Goal: Task Accomplishment & Management: Manage account settings

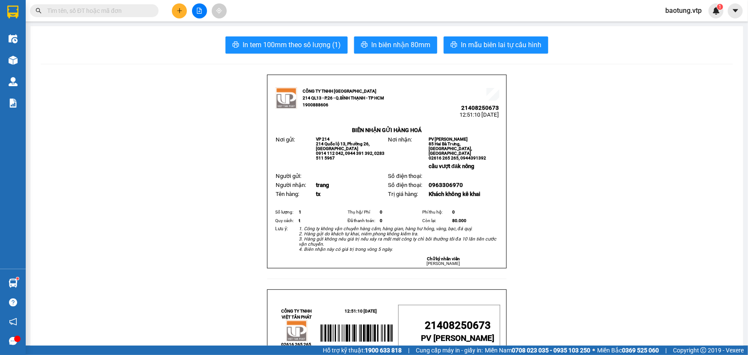
click at [177, 11] on icon "plus" at bounding box center [180, 11] width 6 height 6
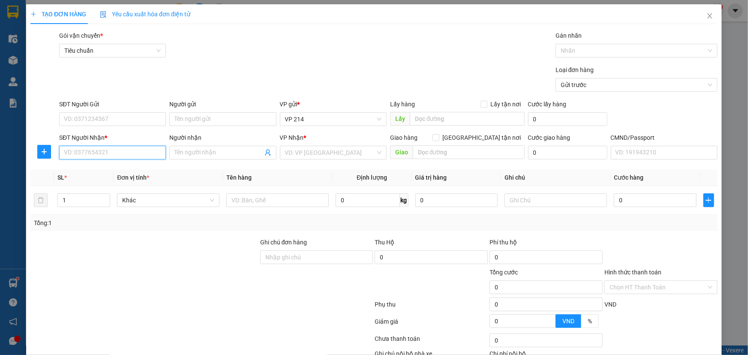
click at [84, 154] on input "SĐT Người Nhận *" at bounding box center [112, 153] width 107 height 14
type input "0369705371"
type input "hà"
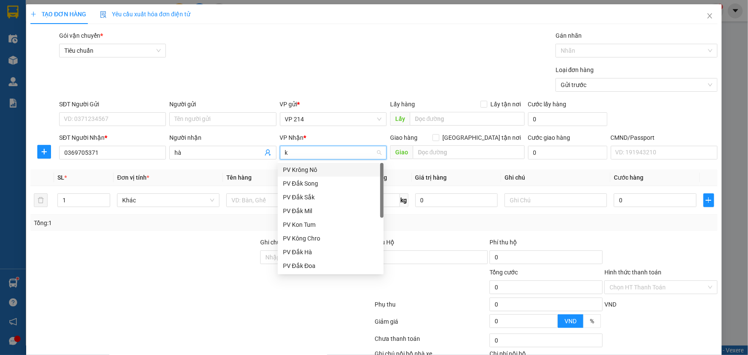
type input "kn"
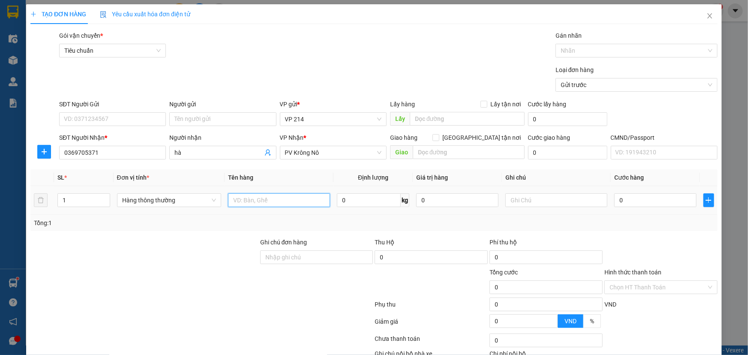
click at [290, 203] on input "text" at bounding box center [279, 200] width 102 height 14
type input "gt"
click at [545, 198] on input "text" at bounding box center [557, 200] width 102 height 14
type input "bì"
type input "3"
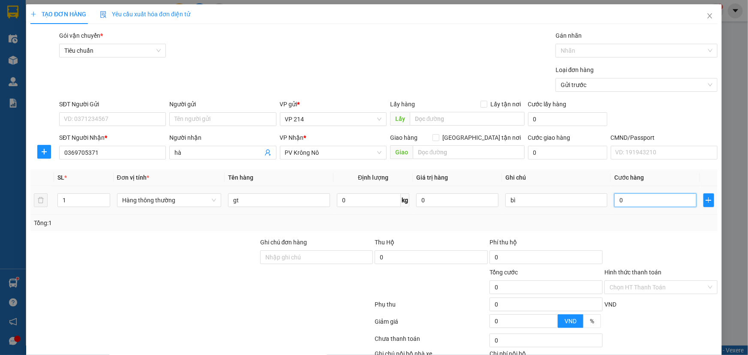
type input "3"
type input "30"
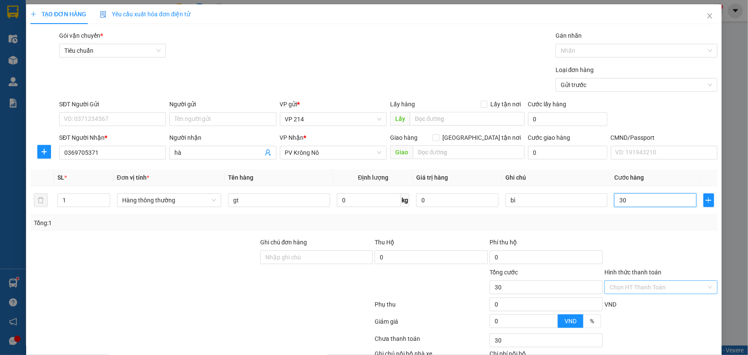
click at [661, 293] on div "Chọn HT Thanh Toán" at bounding box center [661, 287] width 113 height 14
type input "30.000"
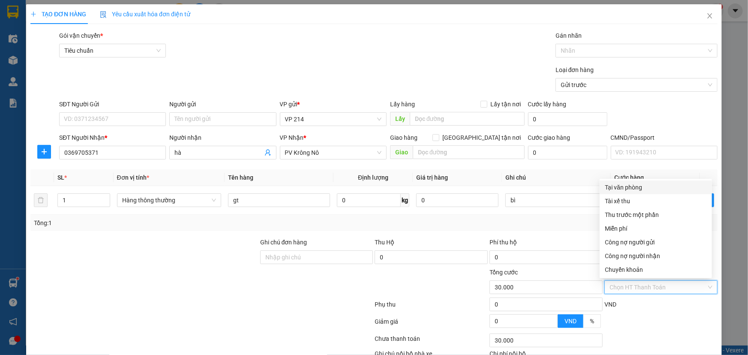
click at [621, 189] on div "Tại văn phòng" at bounding box center [656, 187] width 102 height 9
type input "0"
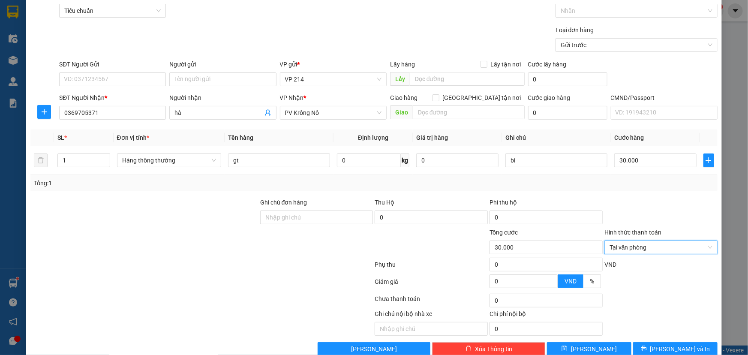
scroll to position [57, 0]
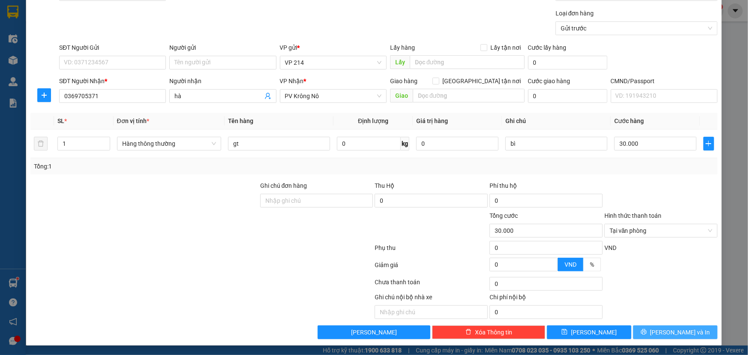
click at [645, 330] on button "Lưu và In" at bounding box center [675, 333] width 84 height 14
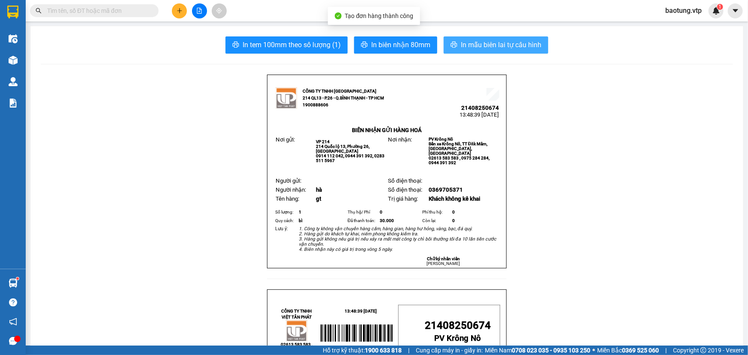
click at [480, 43] on span "In mẫu biên lai tự cấu hình" at bounding box center [501, 44] width 81 height 11
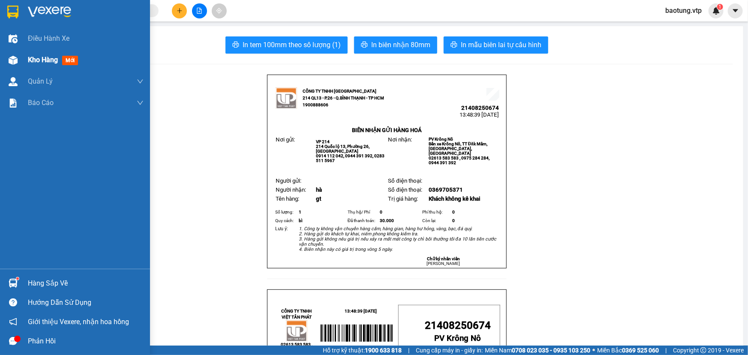
click at [23, 60] on div "Kho hàng mới" at bounding box center [75, 59] width 150 height 21
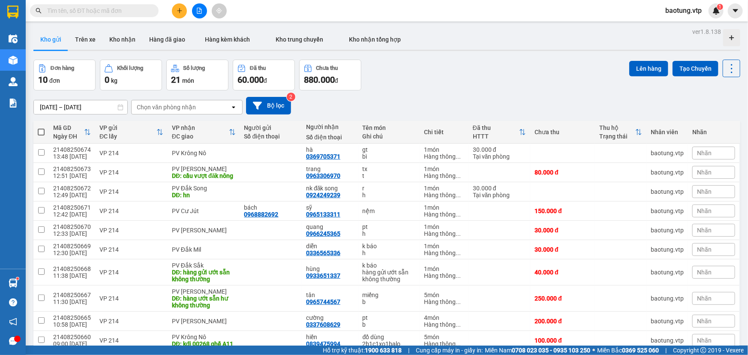
click at [41, 130] on span at bounding box center [41, 132] width 7 height 7
click at [41, 128] on input "checkbox" at bounding box center [41, 128] width 0 height 0
checkbox input "true"
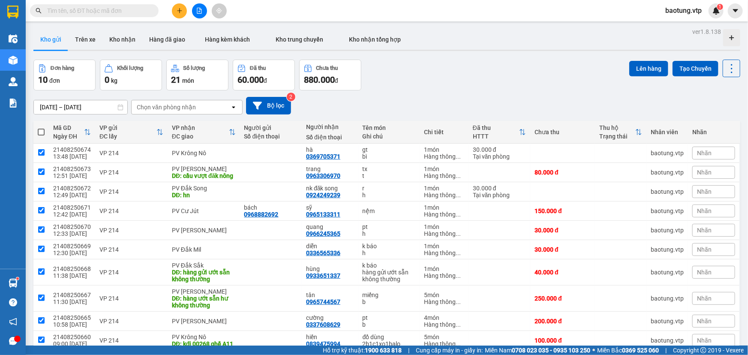
checkbox input "true"
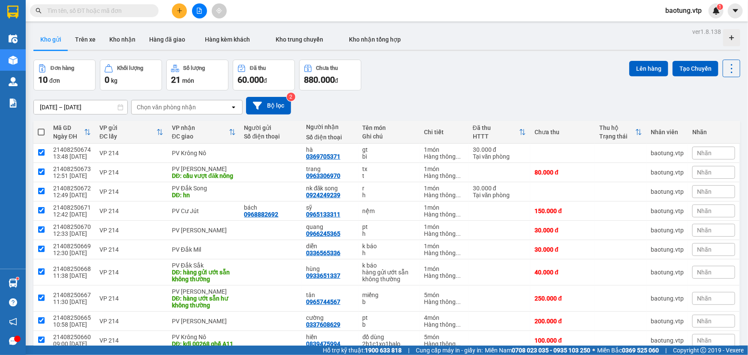
checkbox input "true"
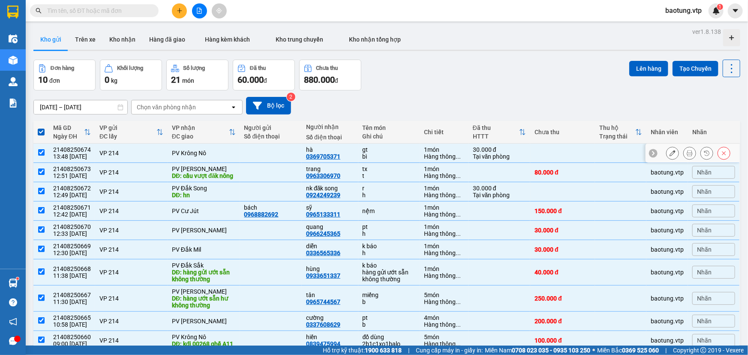
click at [40, 154] on input "checkbox" at bounding box center [41, 152] width 6 height 6
checkbox input "false"
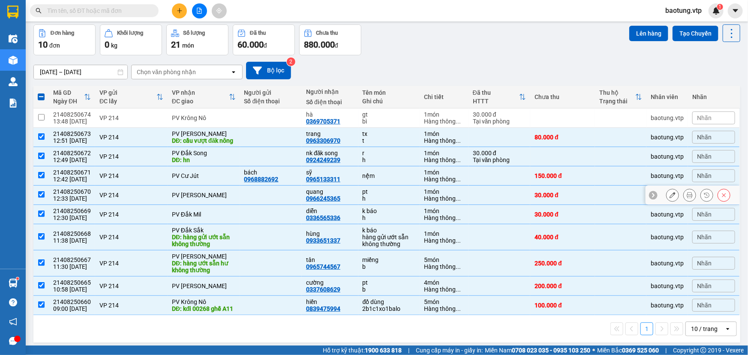
scroll to position [53, 0]
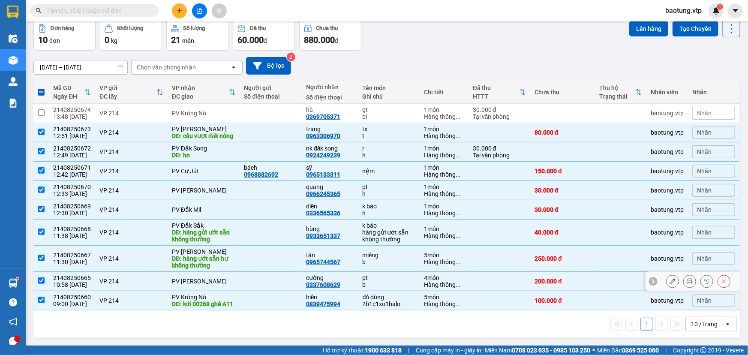
click at [39, 277] on input "checkbox" at bounding box center [41, 280] width 6 height 6
checkbox input "false"
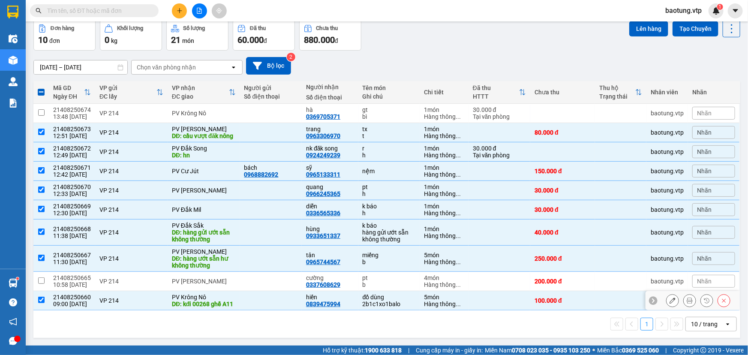
click at [40, 297] on input "checkbox" at bounding box center [41, 300] width 6 height 6
checkbox input "false"
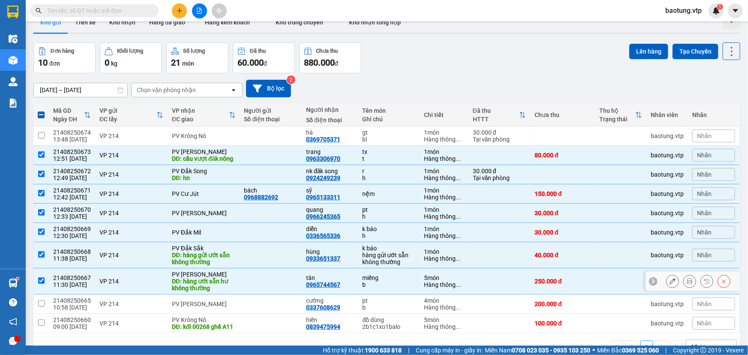
scroll to position [0, 0]
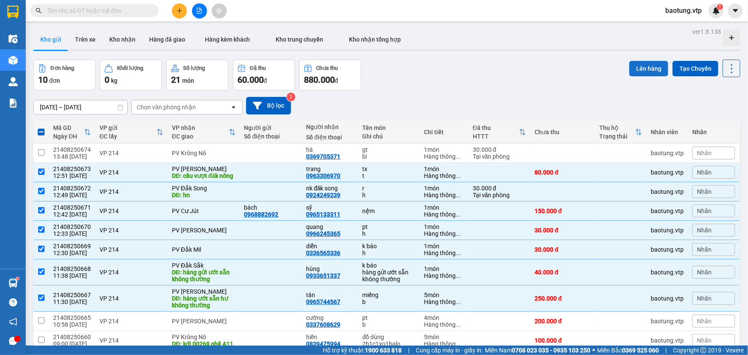
click at [640, 69] on button "Lên hàng" at bounding box center [649, 68] width 39 height 15
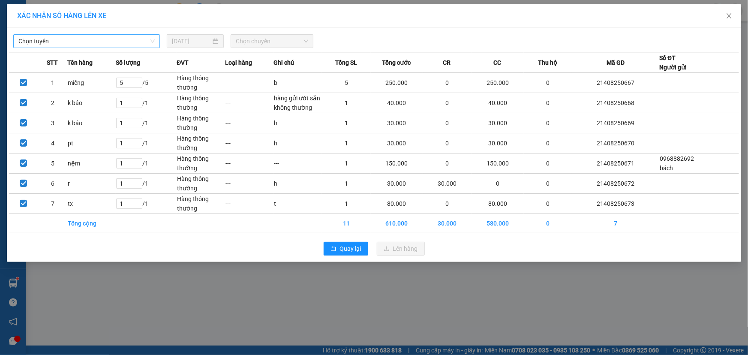
click at [110, 35] on span "Chọn tuyến" at bounding box center [86, 41] width 136 height 13
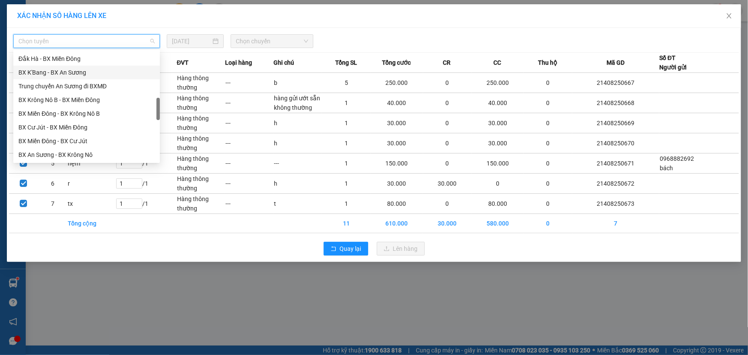
scroll to position [195, 0]
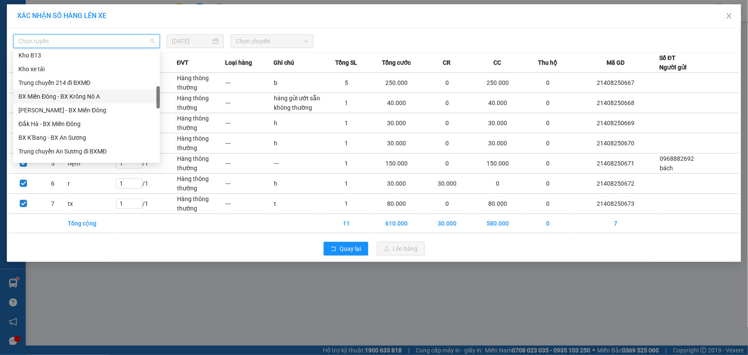
click at [90, 100] on div "BX Miền Đông - BX Krông Nô A" at bounding box center [86, 96] width 136 height 9
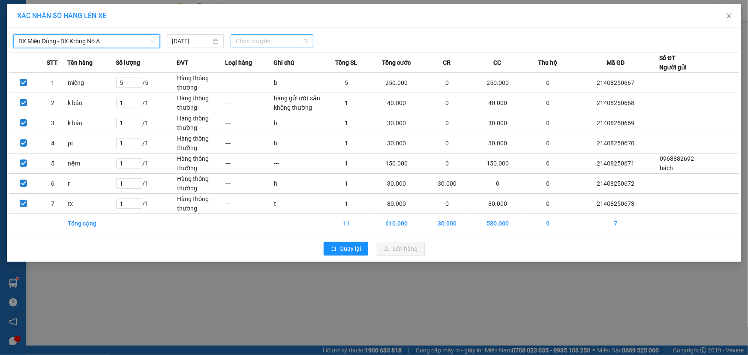
click at [242, 35] on span "Chọn chuyến" at bounding box center [272, 41] width 72 height 13
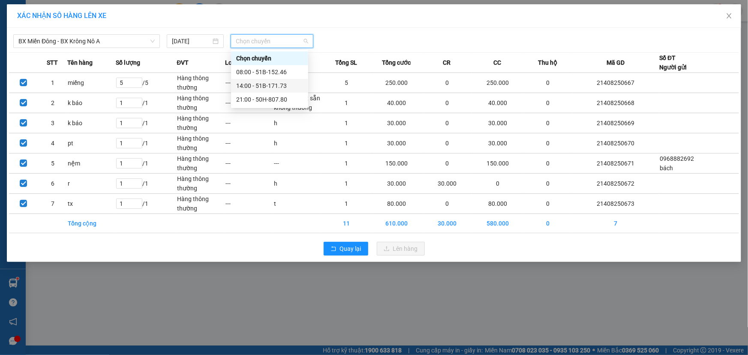
click at [266, 91] on div "14:00 - 51B-171.73" at bounding box center [269, 86] width 77 height 14
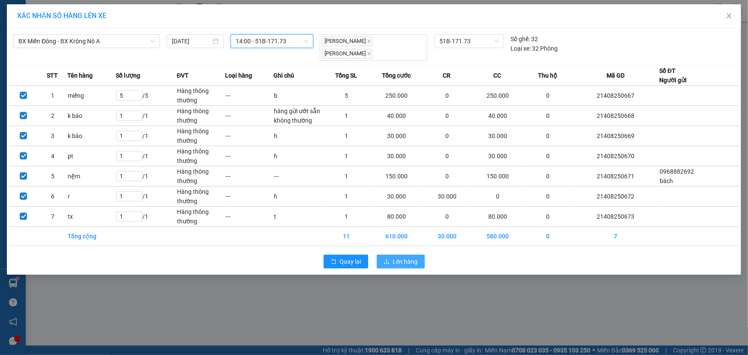
click at [387, 261] on icon "upload" at bounding box center [387, 262] width 6 height 6
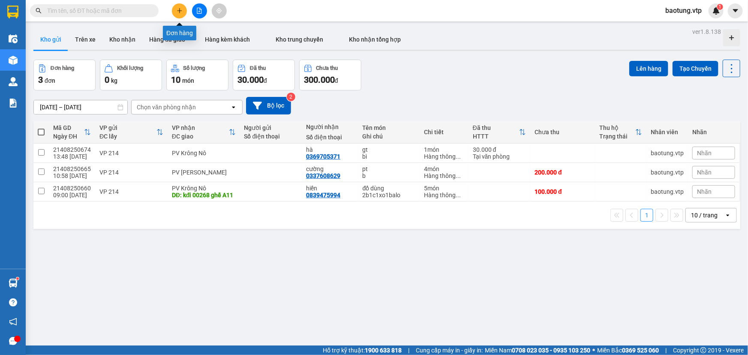
click at [175, 7] on button at bounding box center [179, 10] width 15 height 15
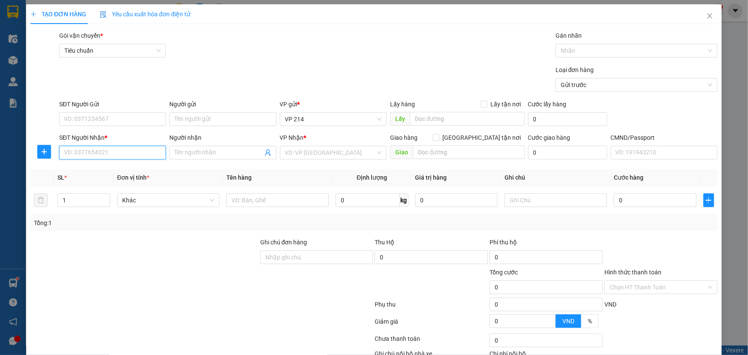
click at [87, 150] on input "SĐT Người Nhận *" at bounding box center [112, 153] width 107 height 14
type input "0773693960"
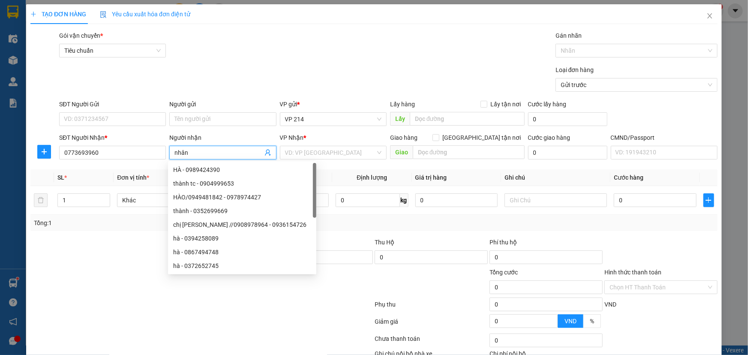
type input "nhân"
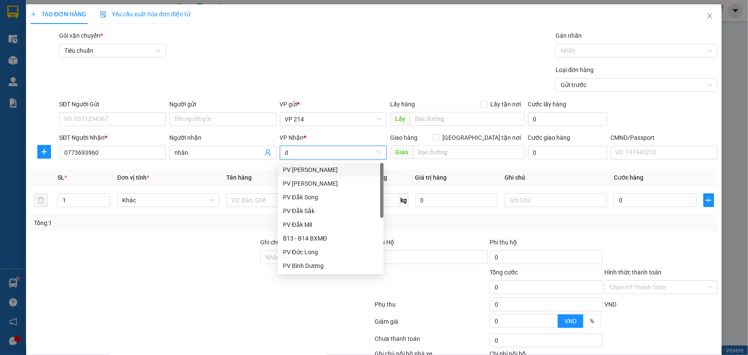
type input "dm"
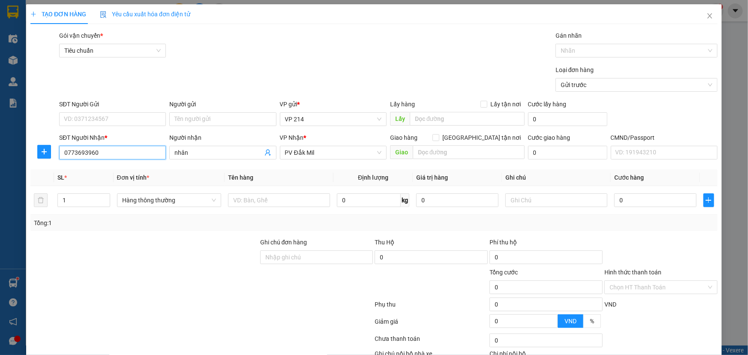
click at [123, 159] on input "0773693960" at bounding box center [112, 153] width 107 height 14
click at [90, 179] on div "SL *" at bounding box center [83, 177] width 53 height 9
click at [110, 149] on input "0773693960" at bounding box center [112, 153] width 107 height 14
click at [468, 155] on input "text" at bounding box center [469, 152] width 112 height 14
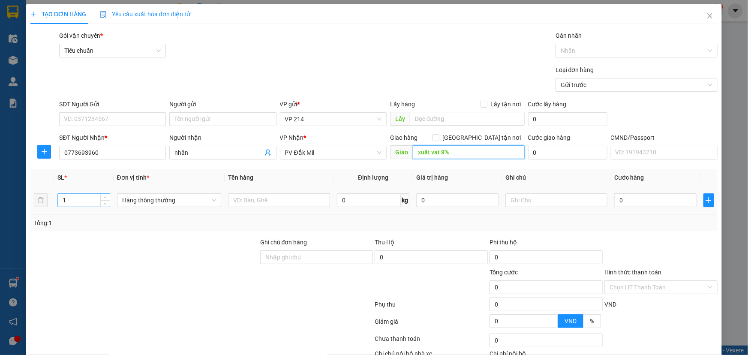
type input "xuất vat 8%"
click at [77, 200] on input "1" at bounding box center [84, 200] width 52 height 13
type input "2"
click at [256, 206] on input "text" at bounding box center [279, 200] width 102 height 14
type input "pt"
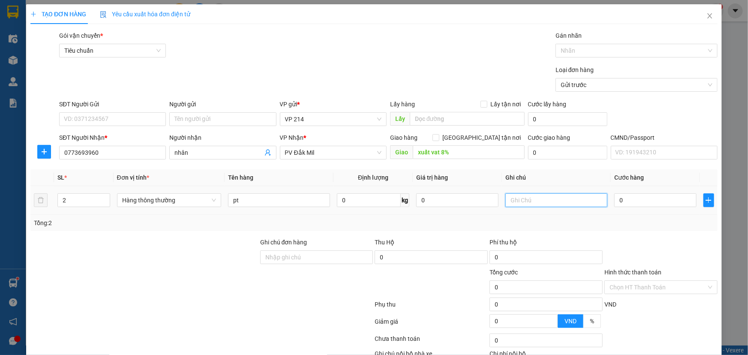
click at [539, 197] on input "text" at bounding box center [557, 200] width 102 height 14
type input "k"
type input "1"
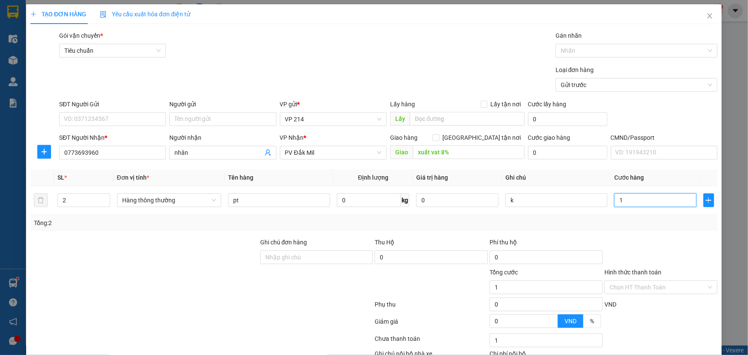
type input "10"
type input "100"
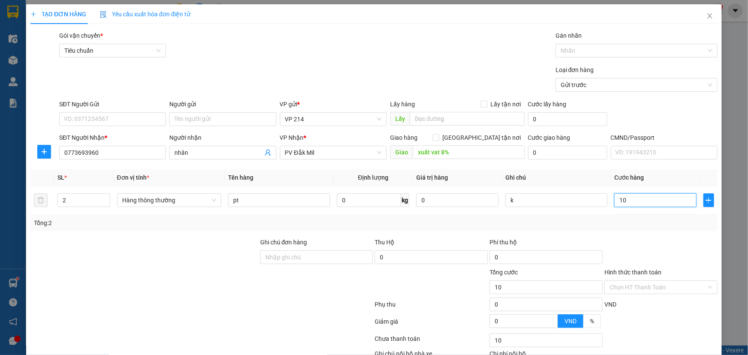
type input "100"
type input "1.000"
type input "10.000"
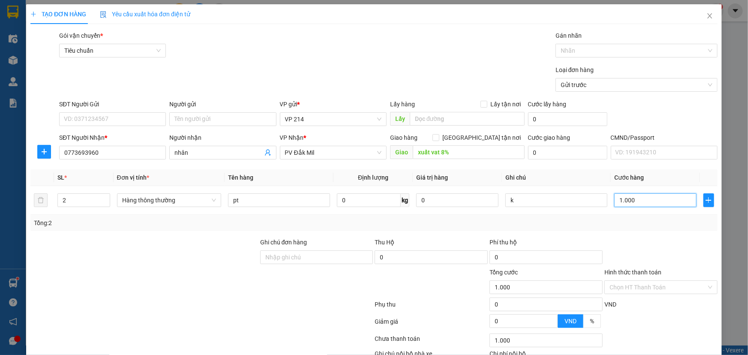
type input "10.000"
type input "100.000"
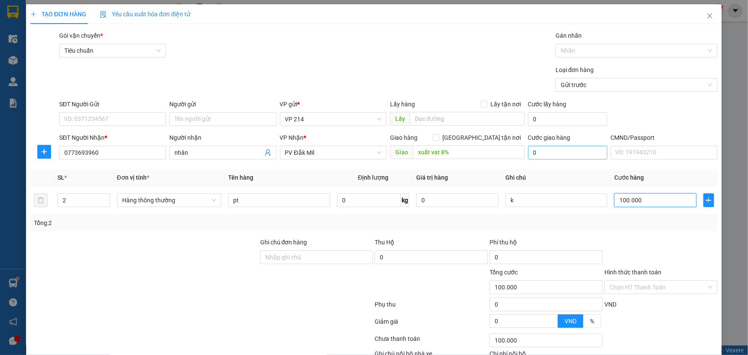
type input "100.000"
click at [567, 148] on input "0" at bounding box center [567, 153] width 79 height 14
type input "8"
type input "100.008"
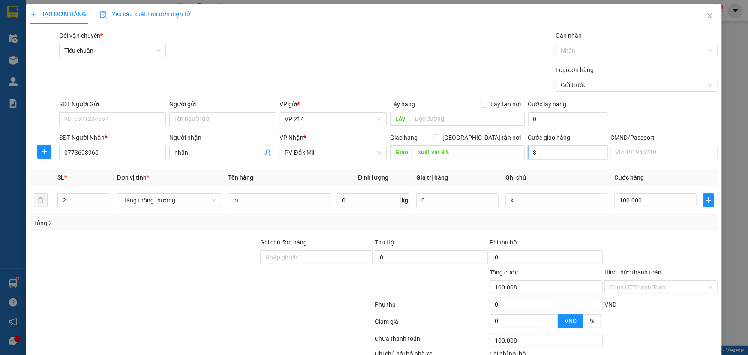
type input "80"
type input "100.080"
type input "800"
type input "100.800"
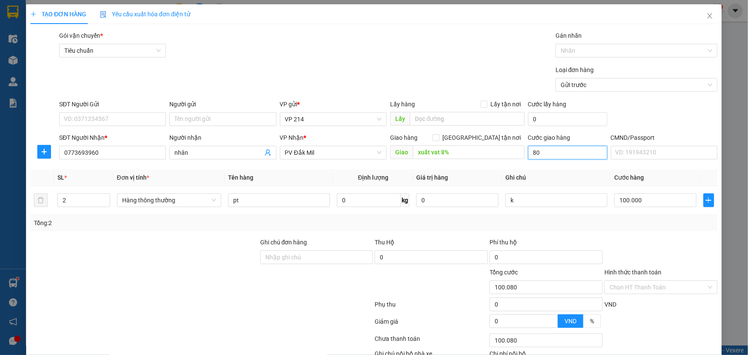
type input "100.800"
type input "8.000"
type input "108.000"
type input "8.000.000"
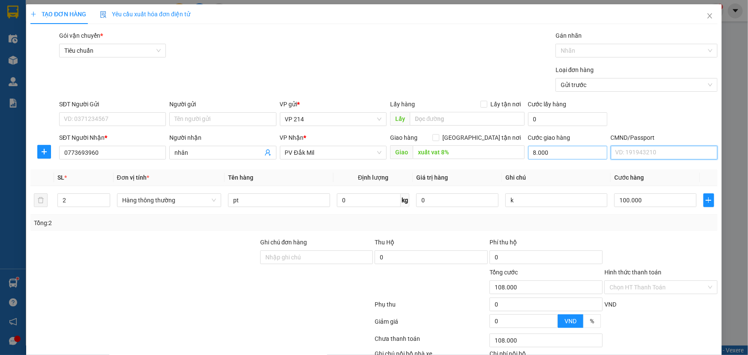
type input "8.100.000"
click at [570, 154] on input "8.000.000" at bounding box center [567, 153] width 79 height 14
type input "8"
type input "100.008"
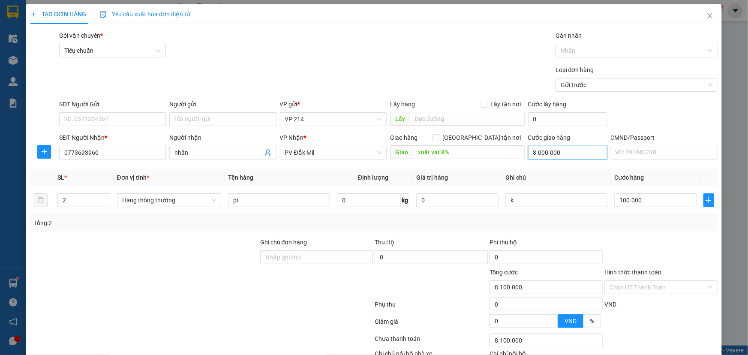
type input "100.008"
type input "80"
type input "100.080"
type input "800"
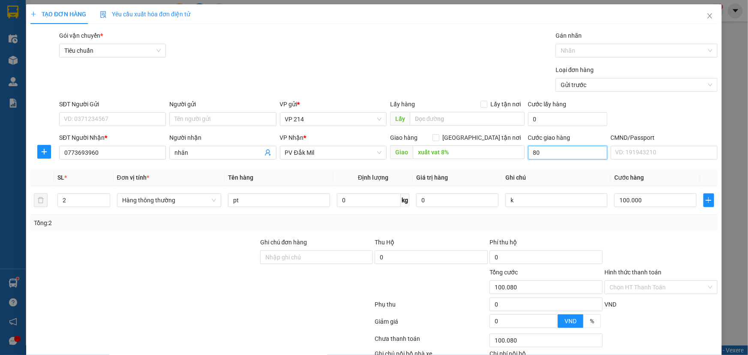
type input "100.800"
type input "8.000"
type input "108.000"
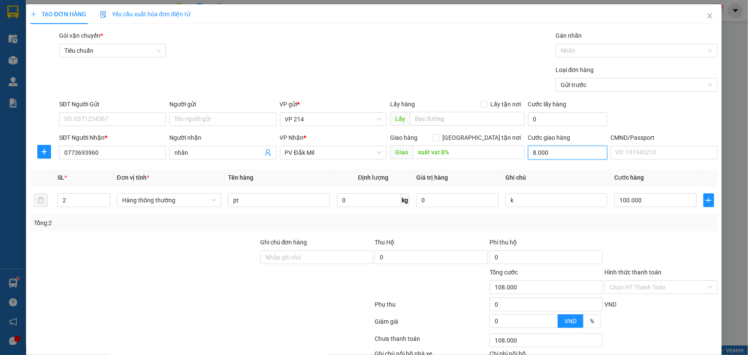
type input "800"
type input "100.800"
type input "80"
type input "100.080"
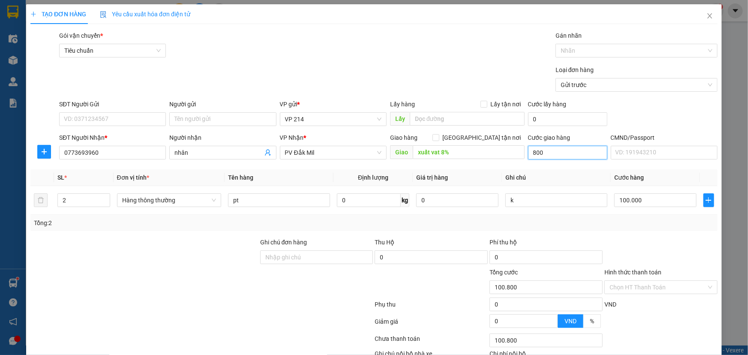
type input "100.080"
type input "8"
type input "100.008"
type input "8.000"
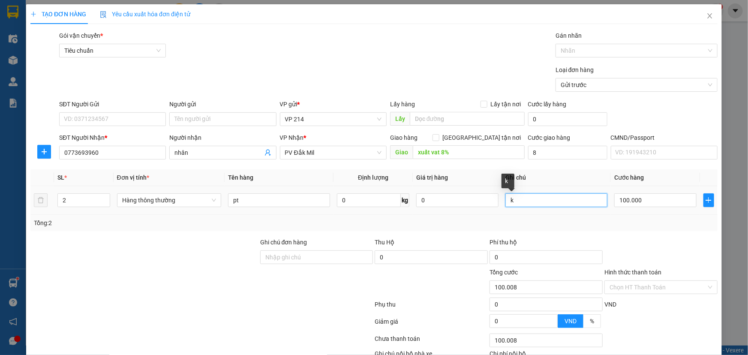
type input "108.000"
click at [542, 206] on input "k" at bounding box center [557, 200] width 102 height 14
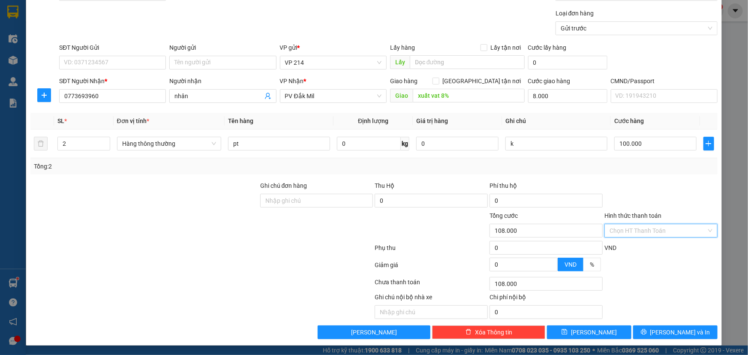
click at [641, 233] on input "Hình thức thanh toán" at bounding box center [658, 230] width 97 height 13
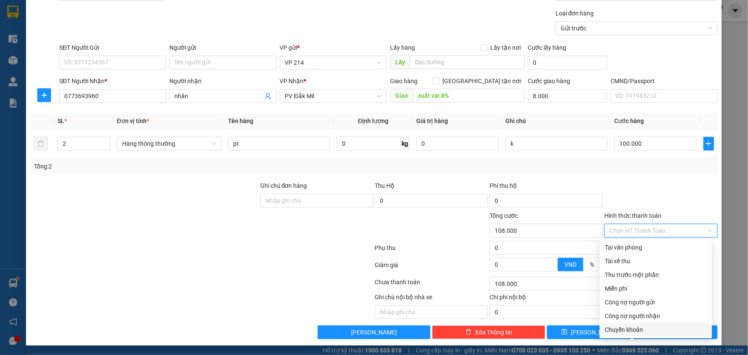
click at [645, 335] on div "Chuyển khoản" at bounding box center [656, 330] width 112 height 14
type input "0"
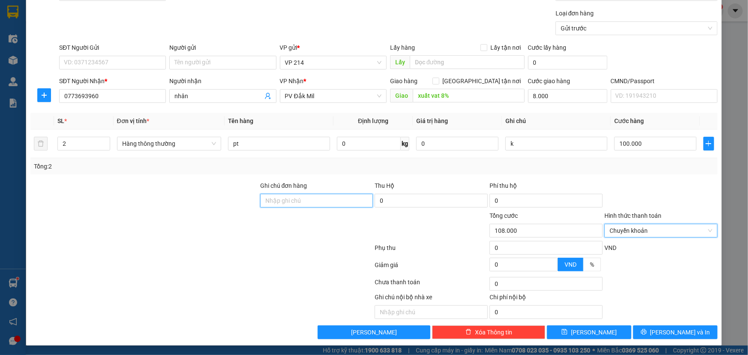
click at [306, 205] on input "Ghi chú đơn hàng" at bounding box center [316, 201] width 113 height 14
click at [599, 241] on div "0" at bounding box center [546, 249] width 115 height 17
click at [347, 203] on input "ck6839 108k 15/8 14h22" at bounding box center [316, 201] width 113 height 14
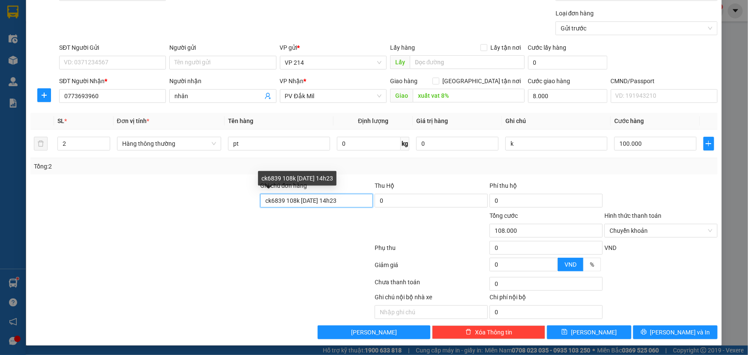
drag, startPoint x: 345, startPoint y: 202, endPoint x: 172, endPoint y: 196, distance: 173.8
click at [172, 196] on div "Ghi chú đơn hàng ck6839 108k 15/8 14h23 Thu Hộ 0 Phí thu hộ 0" at bounding box center [374, 196] width 689 height 30
type input "ck6839 108k 15/8 14h23"
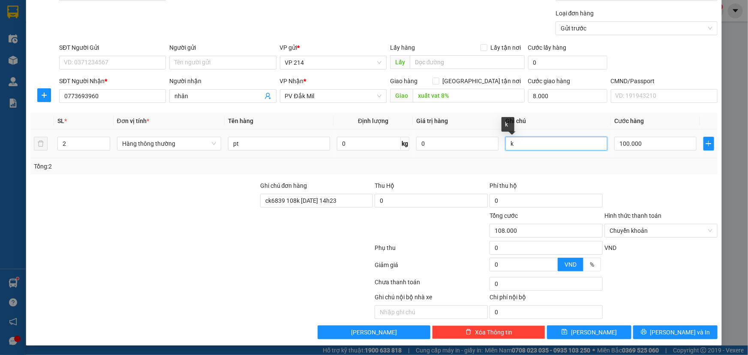
drag, startPoint x: 536, startPoint y: 145, endPoint x: 328, endPoint y: 127, distance: 208.8
click at [329, 127] on table "SL * Đơn vị tính * Tên hàng Định lượng Giá trị hàng Ghi chú Cước hàng 2 Hàng th…" at bounding box center [374, 135] width 688 height 45
paste input "ck6839 108k 15/8 14h23"
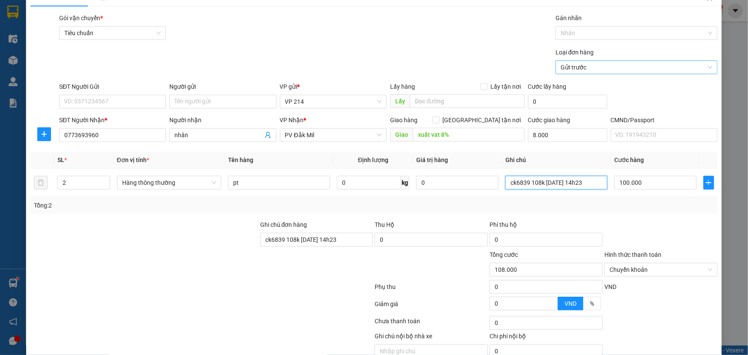
scroll to position [0, 0]
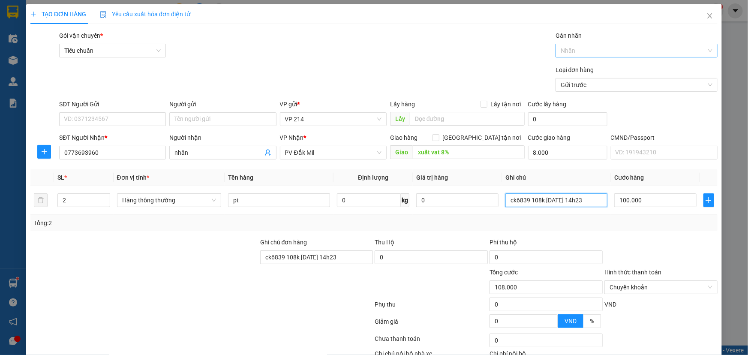
click at [614, 54] on div at bounding box center [632, 50] width 149 height 10
type input "ck6839 108k 15/8 14h23"
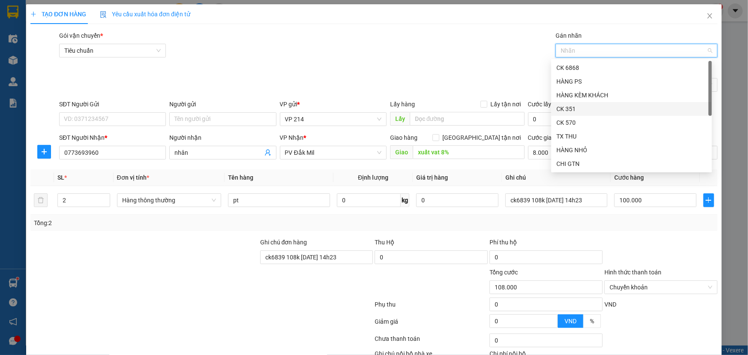
scroll to position [82, 0]
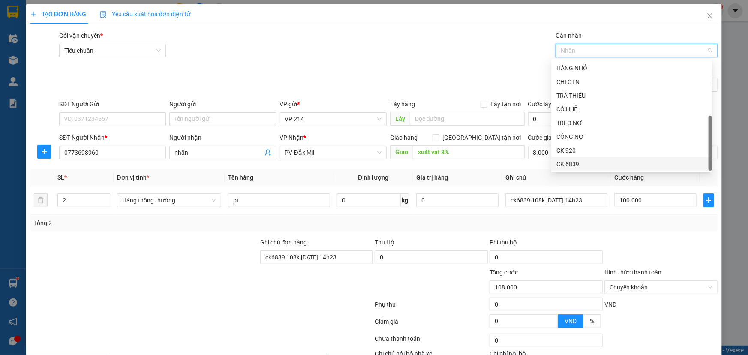
click at [580, 163] on div "CK 6839" at bounding box center [632, 164] width 151 height 9
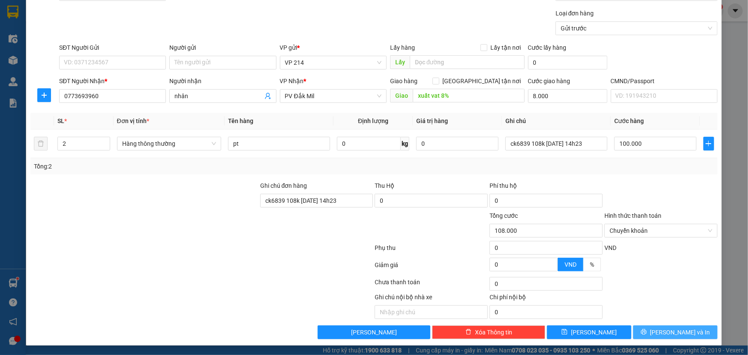
click at [672, 333] on span "Lưu và In" at bounding box center [681, 332] width 60 height 9
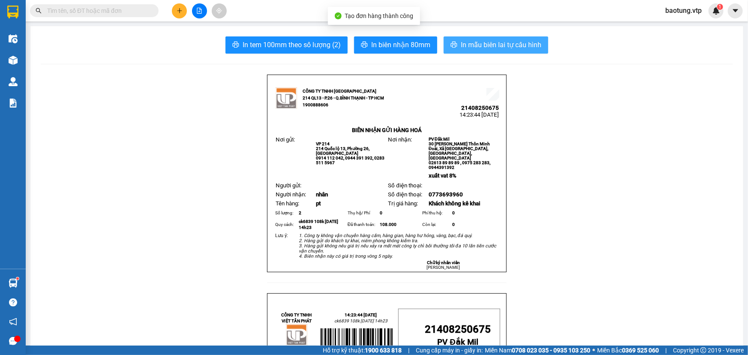
click at [472, 47] on span "In mẫu biên lai tự cấu hình" at bounding box center [501, 44] width 81 height 11
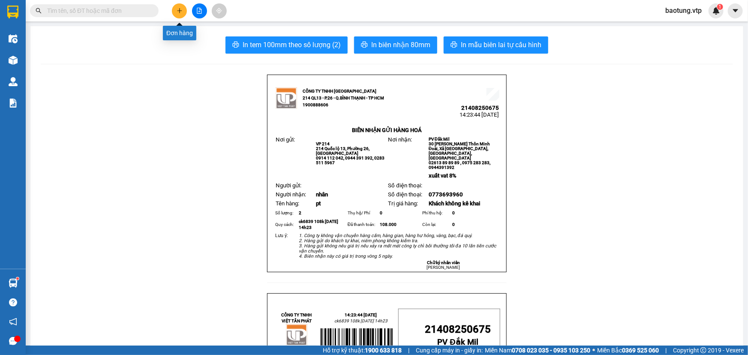
click at [179, 12] on icon "plus" at bounding box center [179, 10] width 0 height 5
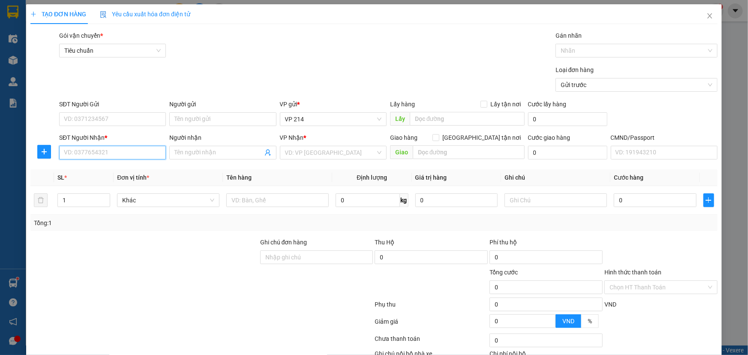
click at [93, 154] on input "SĐT Người Nhận *" at bounding box center [112, 153] width 107 height 14
click at [93, 173] on div "0346577268 - phiến" at bounding box center [112, 169] width 96 height 9
type input "0346577268"
type input "phiến"
type input "0346577268"
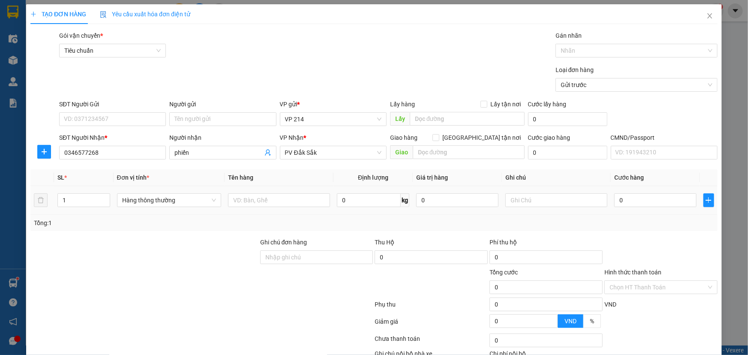
click at [289, 207] on div at bounding box center [279, 200] width 102 height 17
click at [302, 198] on input "text" at bounding box center [279, 200] width 102 height 14
type input "lạnh"
type input "t"
type input "1"
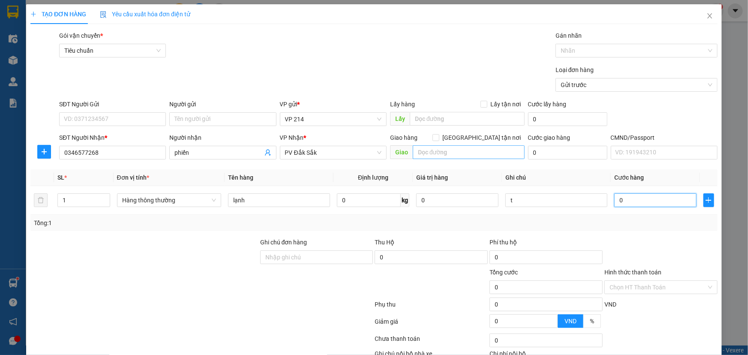
type input "1"
type input "10"
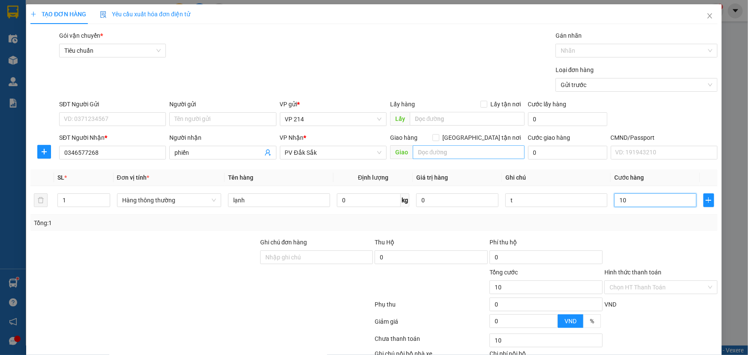
type input "100"
type input "1.000"
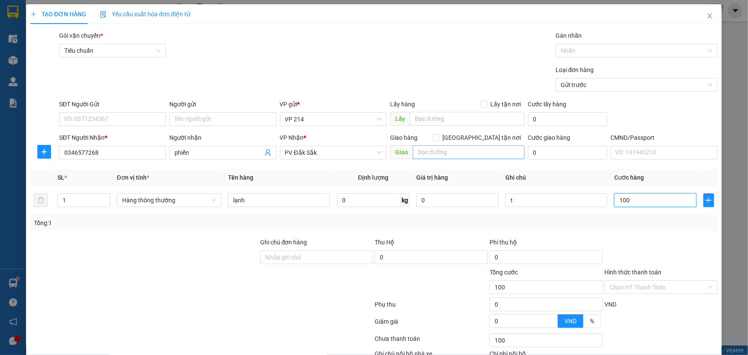
type input "1.000"
type input "10.000"
type input "100.000"
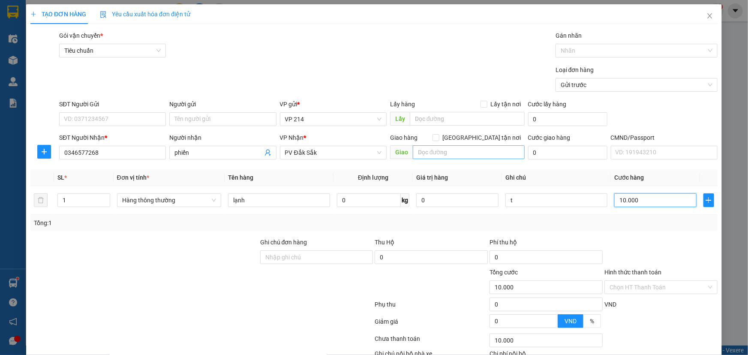
type input "100.000"
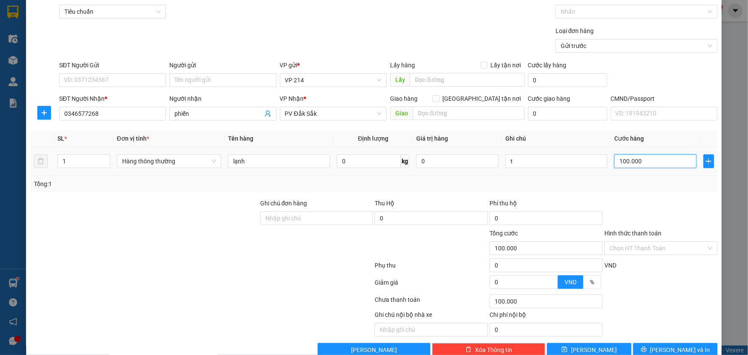
scroll to position [57, 0]
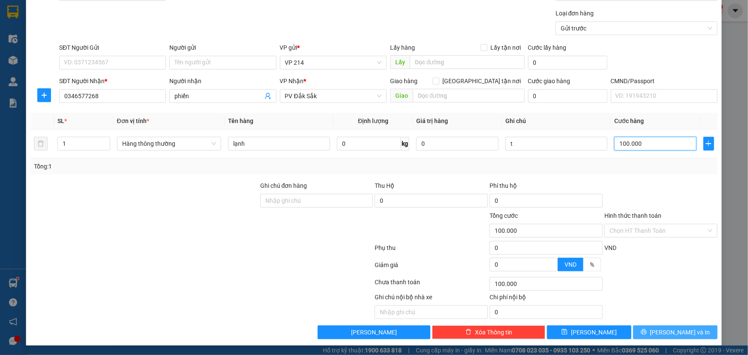
type input "100.000"
click at [662, 330] on button "Lưu và In" at bounding box center [675, 333] width 84 height 14
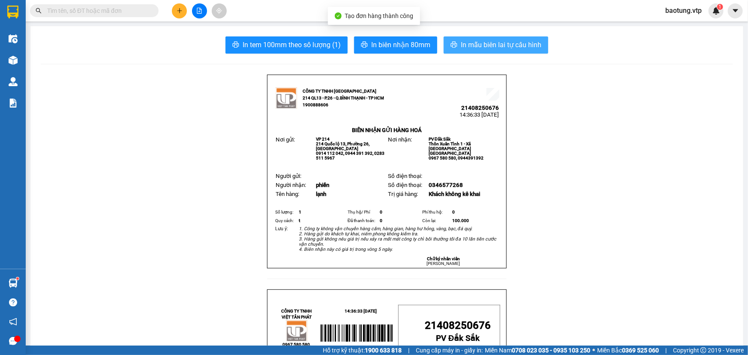
click at [461, 47] on span "In mẫu biên lai tự cấu hình" at bounding box center [501, 44] width 81 height 11
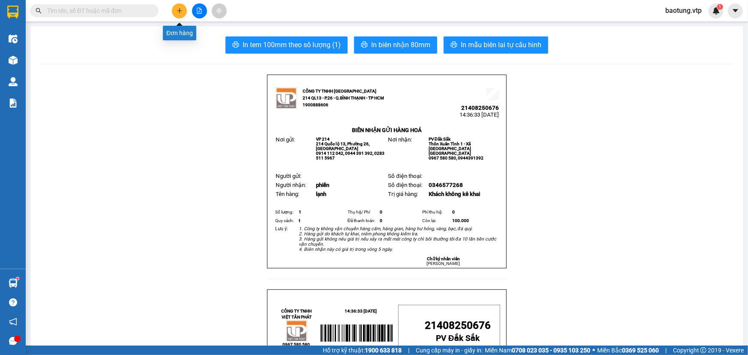
click at [180, 11] on icon "plus" at bounding box center [180, 11] width 6 height 6
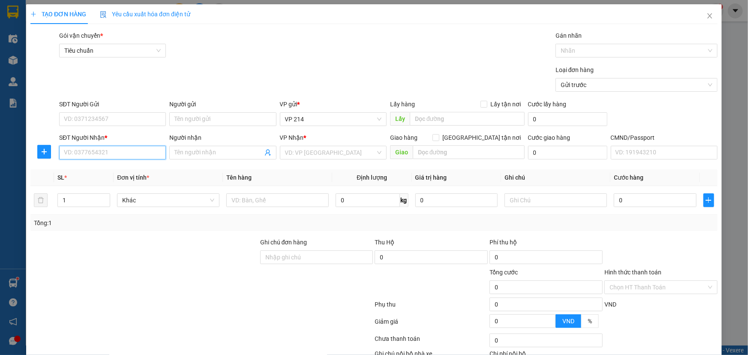
click at [78, 150] on input "SĐT Người Nhận *" at bounding box center [112, 153] width 107 height 14
type input "0"
type input "0903006237"
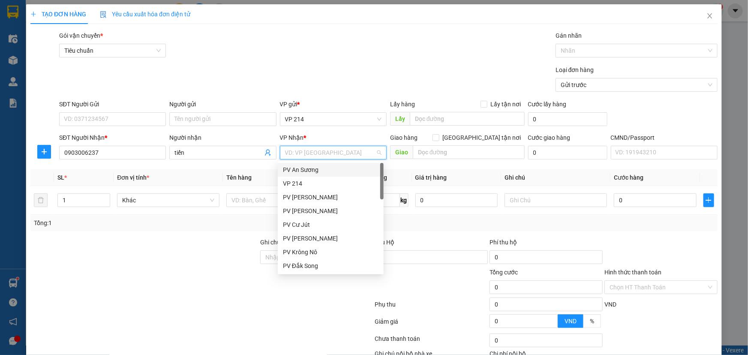
click at [210, 165] on div "Transit Pickup Surcharge Ids Transit Deliver Surcharge Ids Transit Deliver Surc…" at bounding box center [374, 213] width 688 height 365
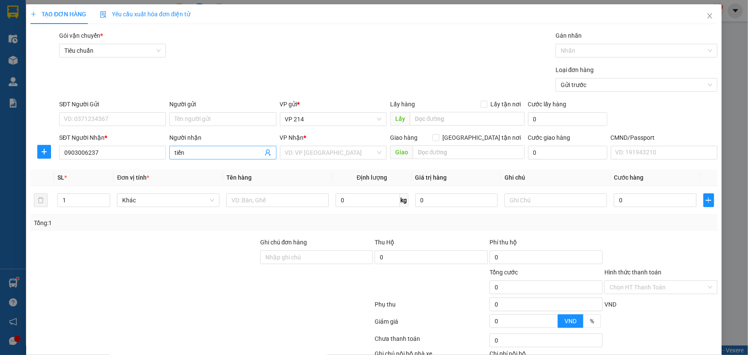
click at [228, 155] on input "tiến" at bounding box center [219, 152] width 88 height 9
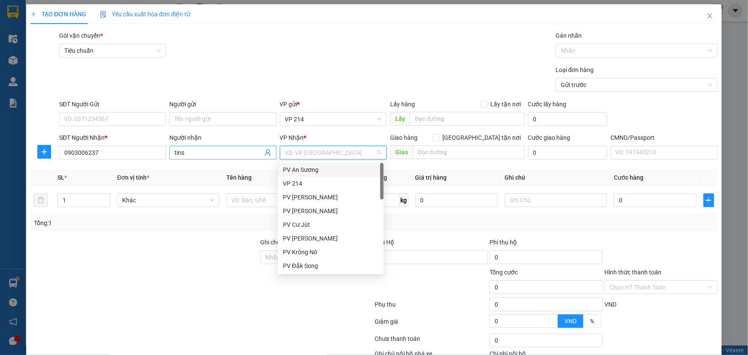
click at [228, 155] on input "tins" at bounding box center [219, 152] width 88 height 9
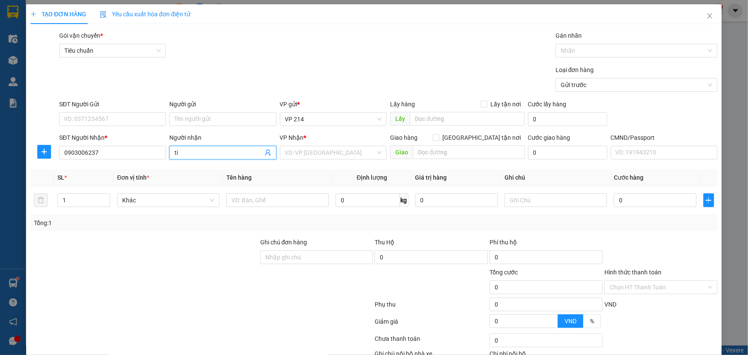
type input "t"
type input "tín"
click at [75, 154] on input "0903006237" at bounding box center [112, 153] width 107 height 14
click at [74, 152] on input "0903006237" at bounding box center [112, 153] width 107 height 14
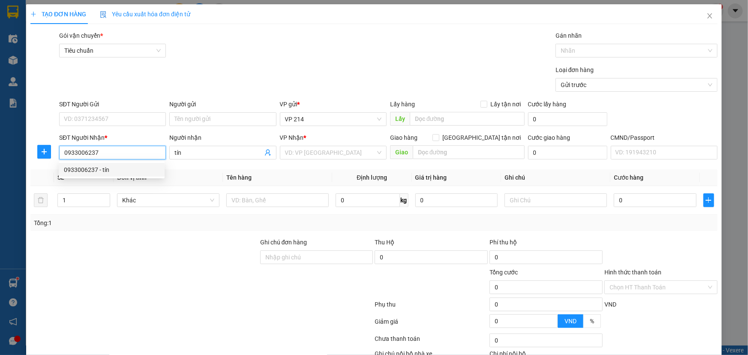
click at [117, 171] on div "0933006237 - tín" at bounding box center [112, 169] width 96 height 9
type input "0933006237"
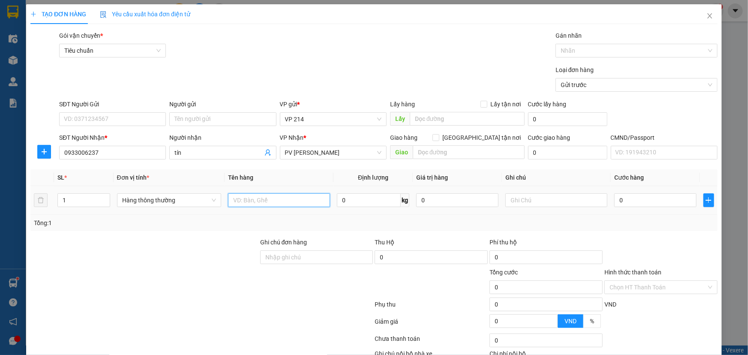
click at [299, 200] on input "text" at bounding box center [279, 200] width 102 height 14
drag, startPoint x: 88, startPoint y: 200, endPoint x: 0, endPoint y: 181, distance: 90.4
click at [0, 181] on div "TẠO ĐƠN HÀNG Yêu cầu xuất hóa đơn điện tử Transit Pickup Surcharge Ids Transit …" at bounding box center [374, 177] width 748 height 355
type input "3"
click at [274, 201] on input "text" at bounding box center [279, 200] width 102 height 14
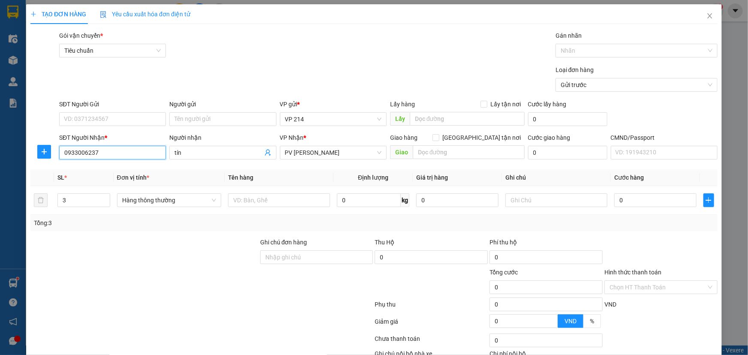
drag, startPoint x: 128, startPoint y: 153, endPoint x: 0, endPoint y: 120, distance: 132.1
click at [0, 120] on div "TẠO ĐƠN HÀNG Yêu cầu xuất hóa đơn điện tử Transit Pickup Surcharge Ids Transit …" at bounding box center [374, 177] width 748 height 355
click at [261, 205] on input "text" at bounding box center [279, 200] width 102 height 14
type input "fim"
type input "cây"
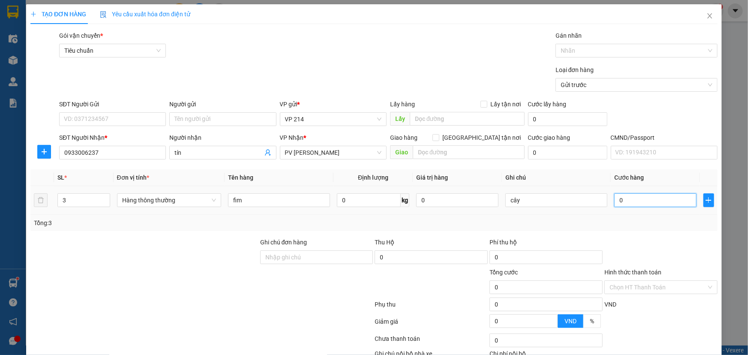
type input "2"
type input "24"
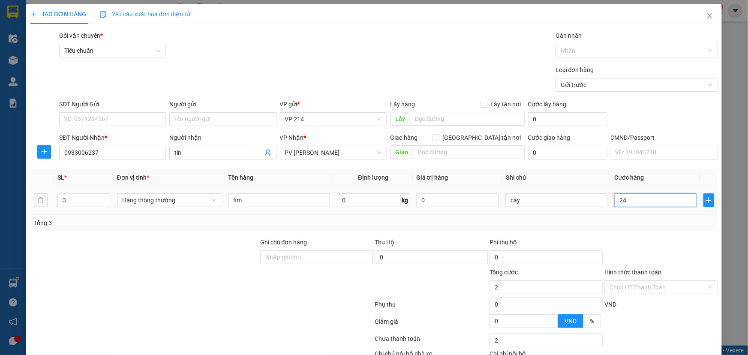
type input "24"
type input "240"
type input "2.400"
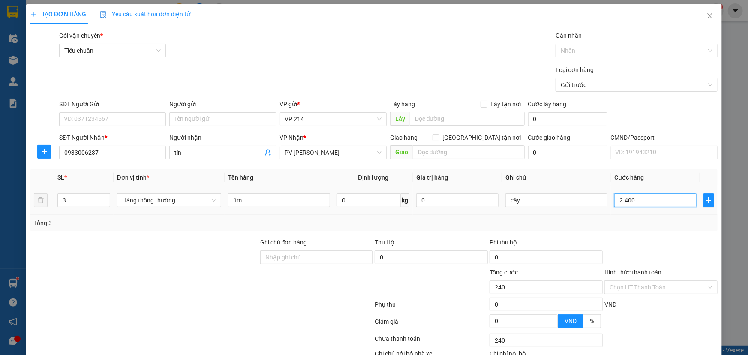
type input "2.400"
type input "24.000"
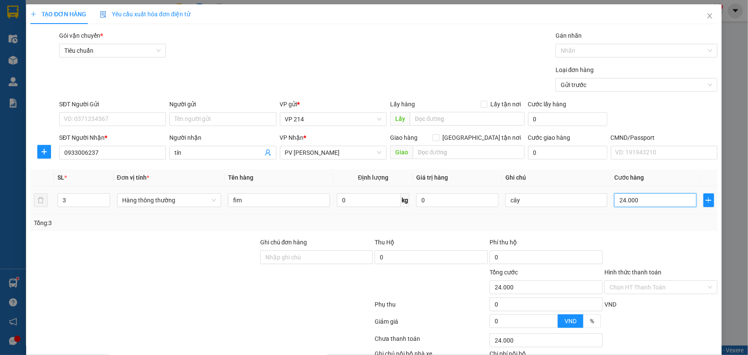
type input "240.000"
click at [617, 290] on input "Hình thức thanh toán" at bounding box center [658, 287] width 97 height 13
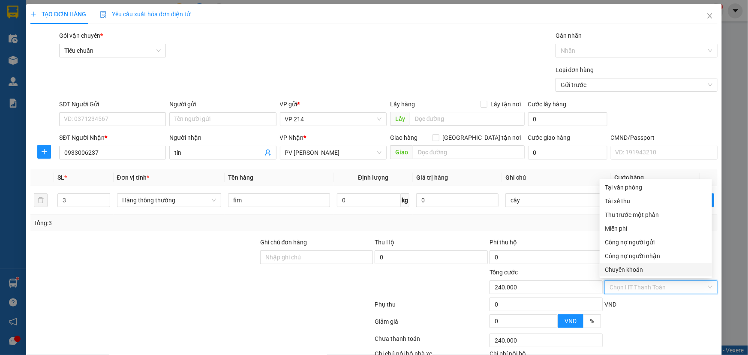
click at [642, 266] on div "Chuyển khoản" at bounding box center [656, 269] width 102 height 9
type input "0"
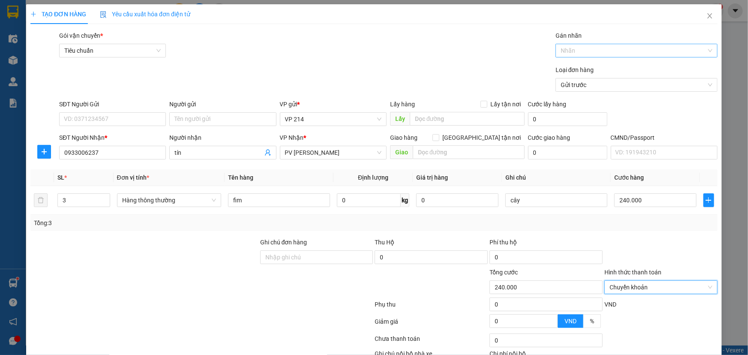
click at [592, 48] on div at bounding box center [632, 50] width 149 height 10
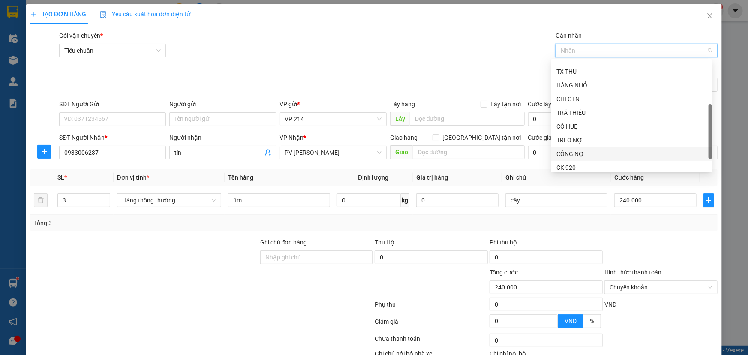
scroll to position [82, 0]
click at [583, 164] on div "CK 6839" at bounding box center [632, 164] width 151 height 9
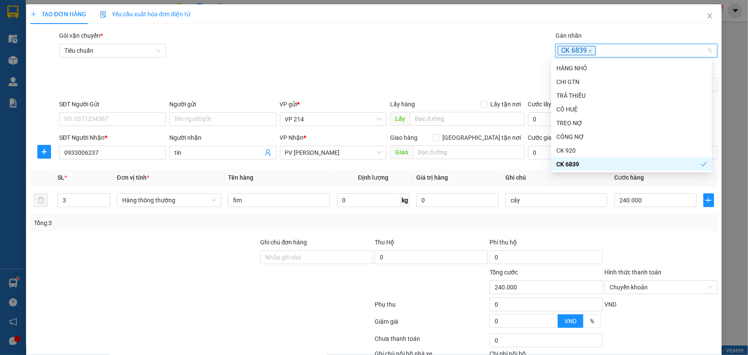
drag, startPoint x: 226, startPoint y: 283, endPoint x: 238, endPoint y: 287, distance: 12.9
click at [228, 283] on div at bounding box center [145, 283] width 230 height 30
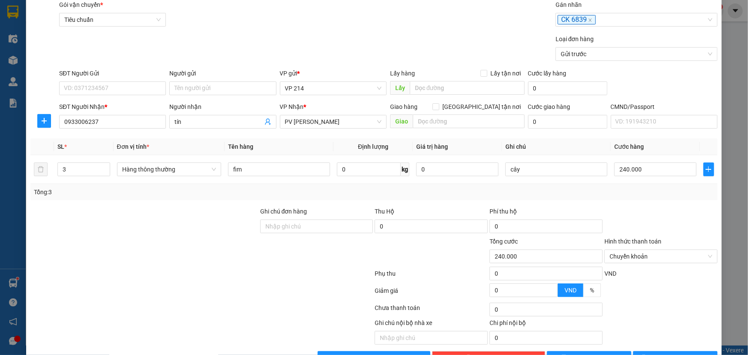
scroll to position [57, 0]
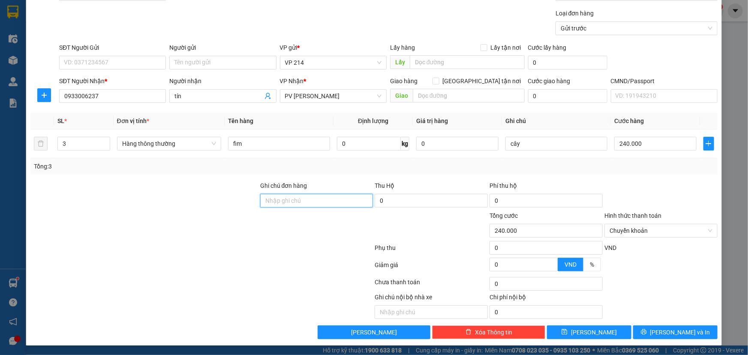
click at [320, 201] on input "Ghi chú đơn hàng" at bounding box center [316, 201] width 113 height 14
type input "ck6839 240k 15/8 15h8"
click at [673, 334] on span "Lưu và In" at bounding box center [681, 332] width 60 height 9
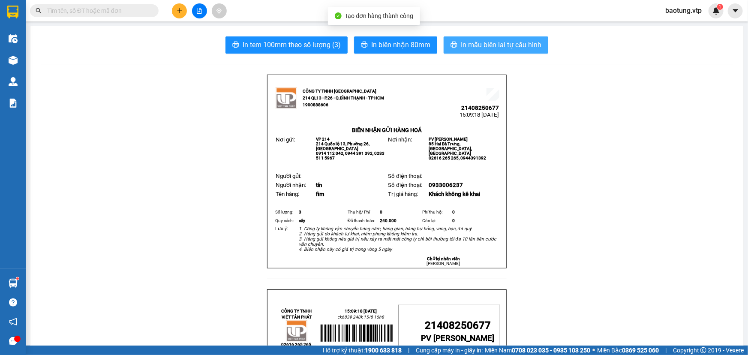
click at [484, 40] on span "In mẫu biên lai tự cấu hình" at bounding box center [501, 44] width 81 height 11
click at [179, 16] on button at bounding box center [179, 10] width 15 height 15
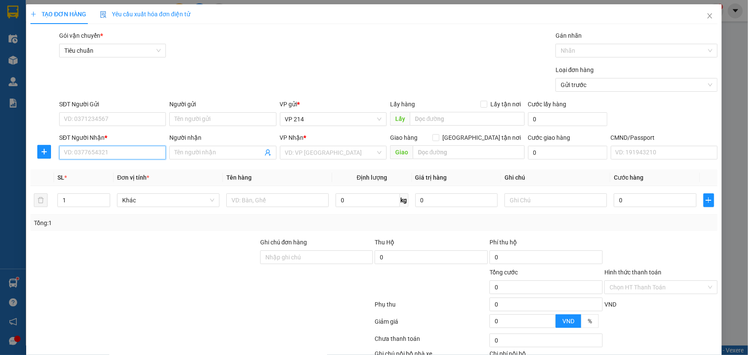
click at [72, 156] on input "SĐT Người Nhận *" at bounding box center [112, 153] width 107 height 14
type input "09051345450"
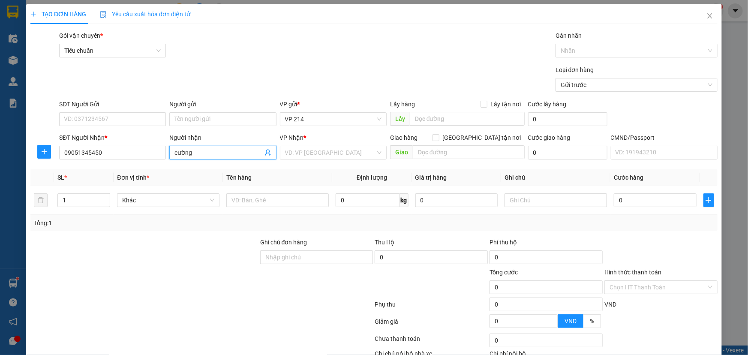
type input "cường"
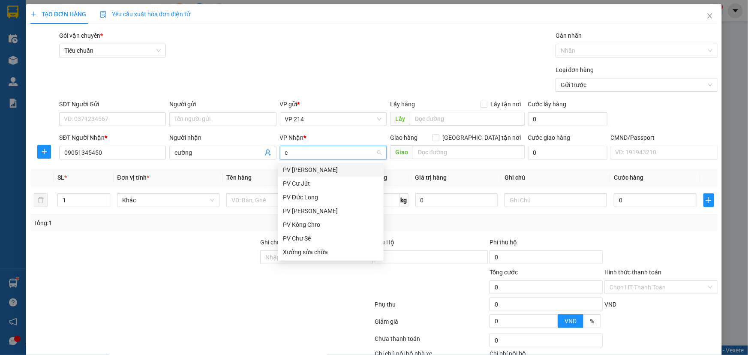
type input "cj"
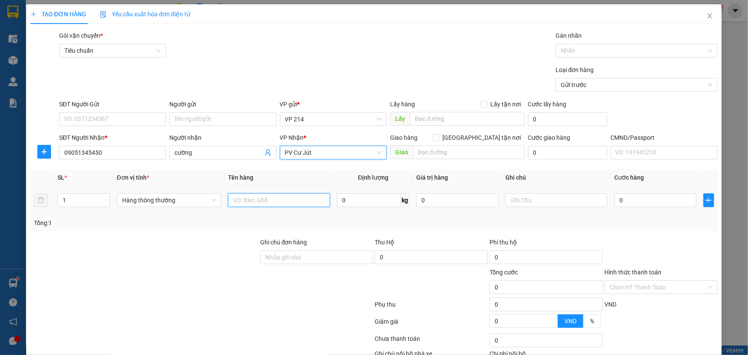
click at [265, 199] on input "text" at bounding box center [279, 200] width 102 height 14
type input "lk"
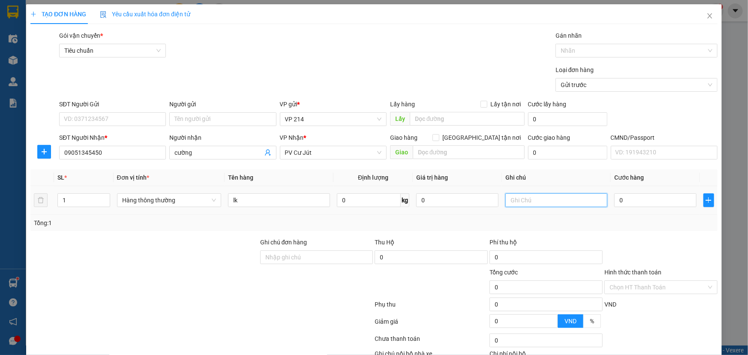
click at [543, 205] on input "text" at bounding box center [557, 200] width 102 height 14
type input "h"
click at [625, 202] on input "0" at bounding box center [656, 200] width 82 height 14
type input "5"
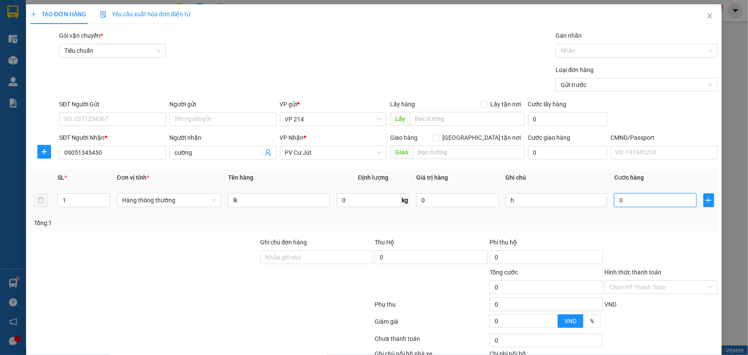
type input "5"
type input "50"
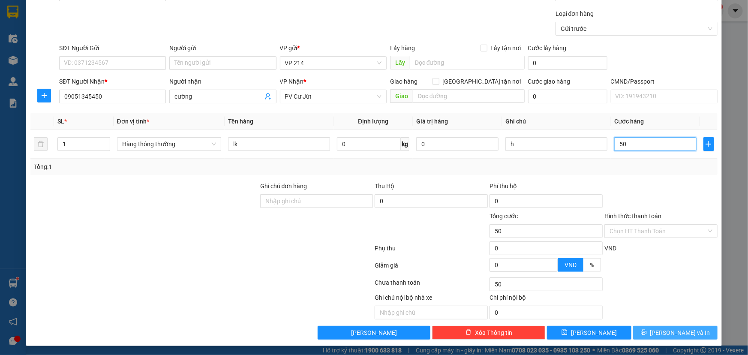
scroll to position [57, 0]
type input "50.000"
click at [679, 328] on span "Lưu và In" at bounding box center [681, 332] width 60 height 9
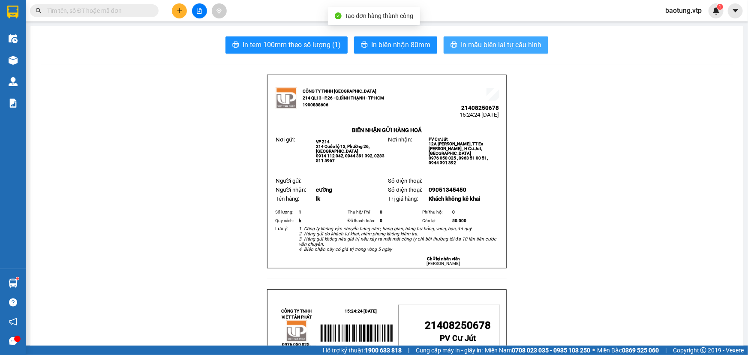
click at [489, 46] on span "In mẫu biên lai tự cấu hình" at bounding box center [501, 44] width 81 height 11
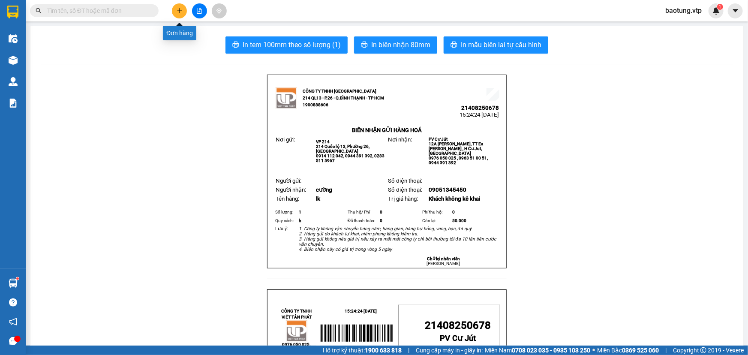
click at [177, 10] on icon "plus" at bounding box center [180, 11] width 6 height 6
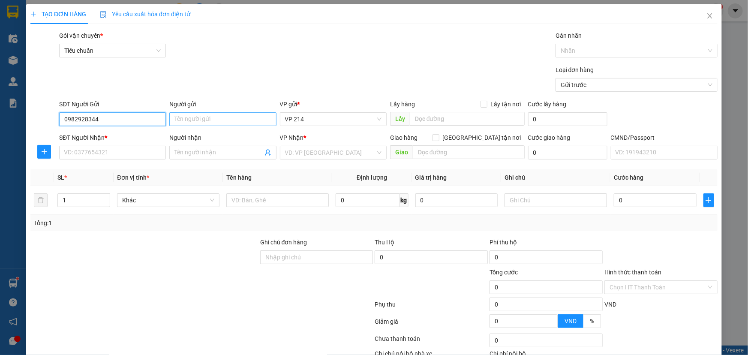
type input "0982928344"
click at [207, 116] on input "Người gửi" at bounding box center [222, 119] width 107 height 14
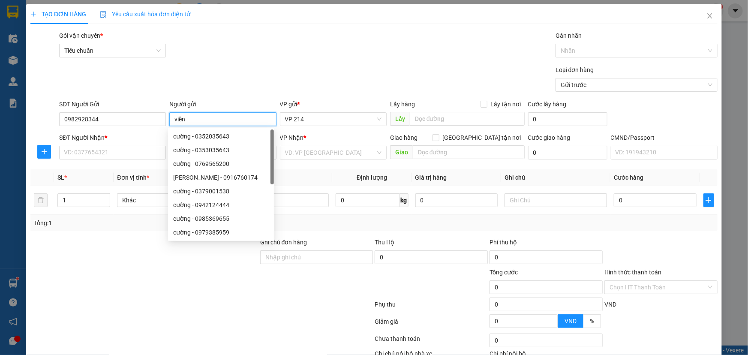
type input "viễn"
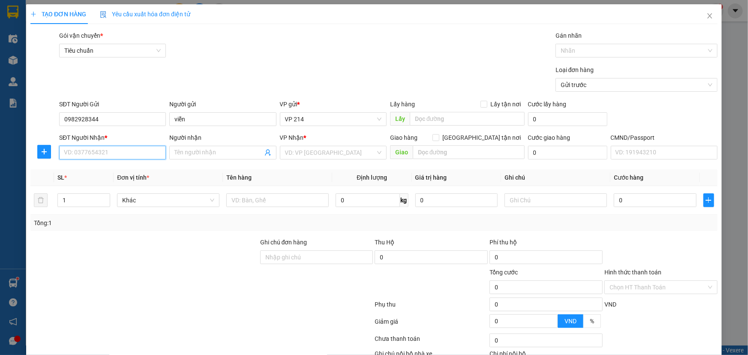
click at [87, 151] on input "SĐT Người Nhận *" at bounding box center [112, 153] width 107 height 14
type input "0988070494"
type input "dung"
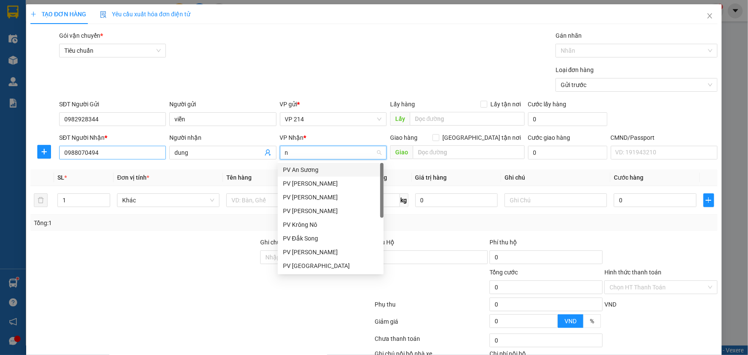
type input "nd"
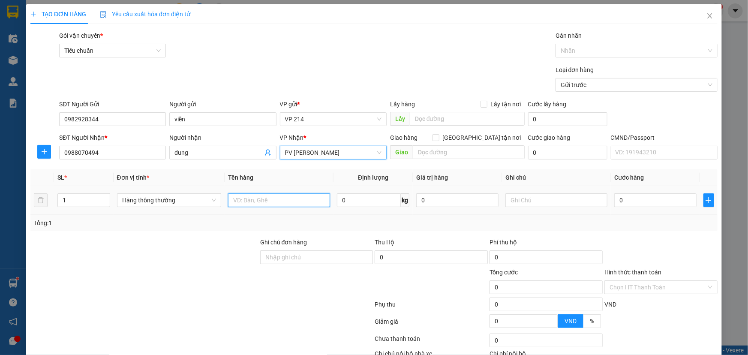
click at [268, 200] on input "text" at bounding box center [279, 200] width 102 height 14
type input "lk"
type input "t"
type input "5"
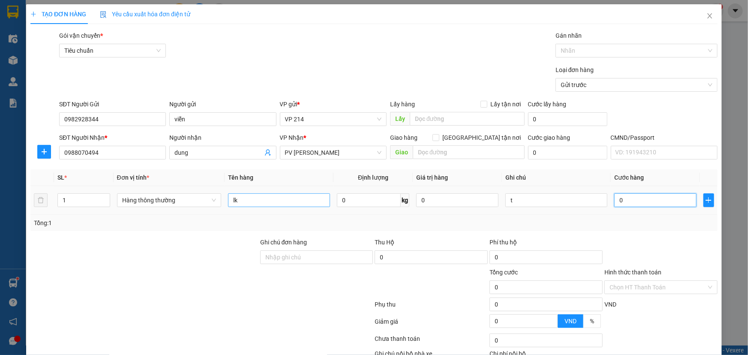
type input "5"
type input "50"
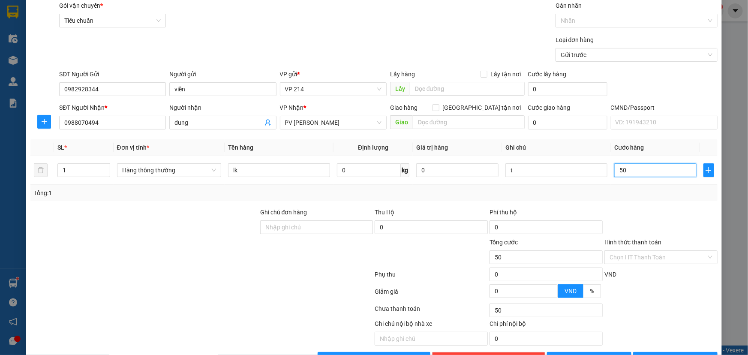
scroll to position [57, 0]
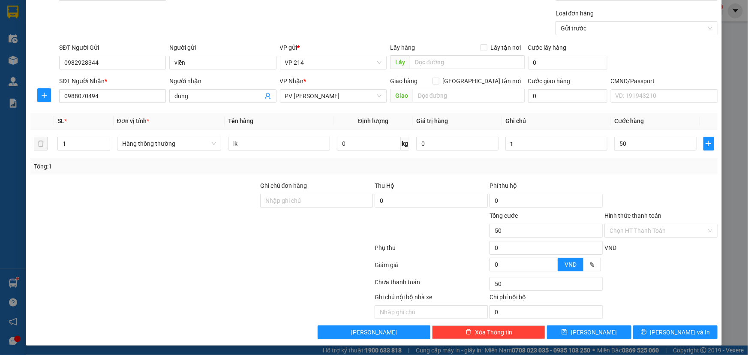
type input "50.000"
click at [682, 340] on div "TẠO ĐƠN HÀNG Yêu cầu xuất hóa đơn điện tử Transit Pickup Surcharge Ids Transit …" at bounding box center [374, 147] width 696 height 398
click at [682, 336] on span "Lưu và In" at bounding box center [681, 332] width 60 height 9
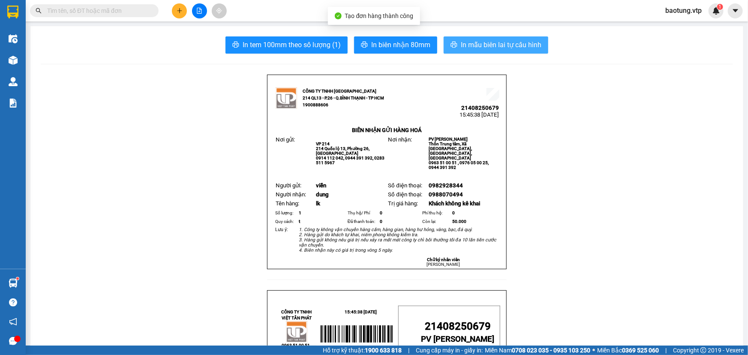
click at [494, 42] on span "In mẫu biên lai tự cấu hình" at bounding box center [501, 44] width 81 height 11
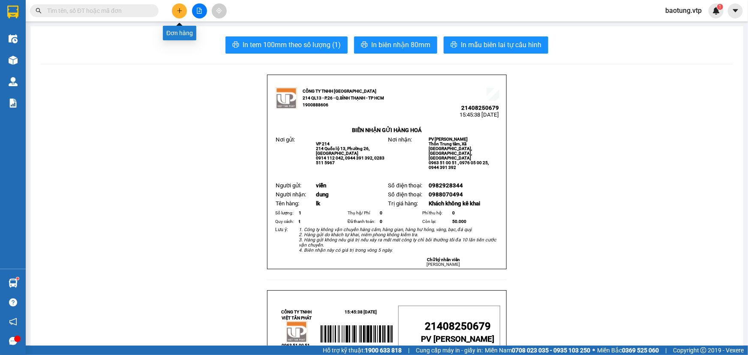
click at [179, 11] on icon "plus" at bounding box center [179, 10] width 0 height 5
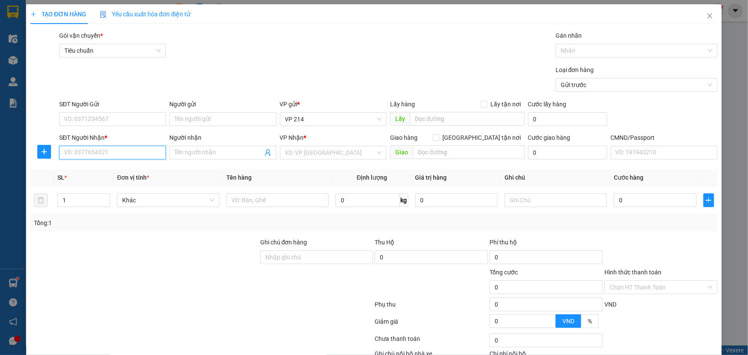
click at [101, 159] on input "SĐT Người Nhận *" at bounding box center [112, 153] width 107 height 14
type input "0769385879"
click at [214, 156] on input "Người nhận" at bounding box center [219, 152] width 88 height 9
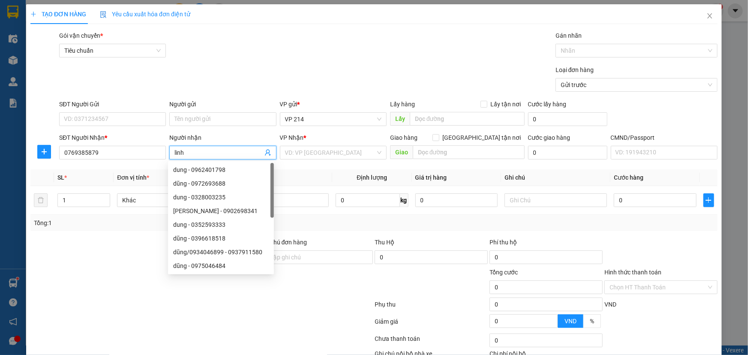
type input "linh"
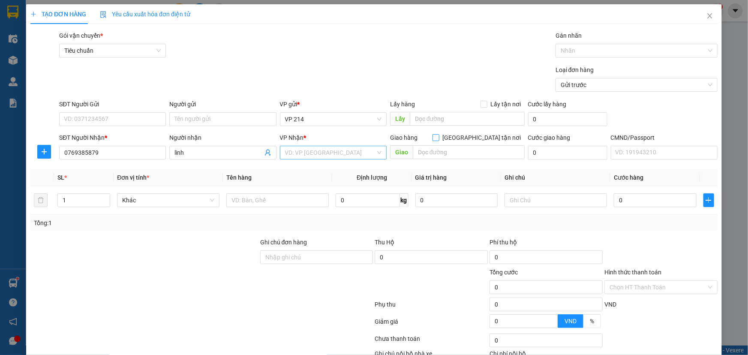
click at [294, 159] on span at bounding box center [330, 152] width 90 height 13
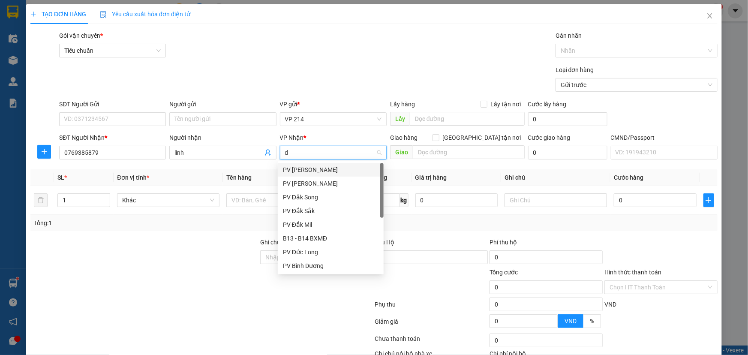
type input "dx"
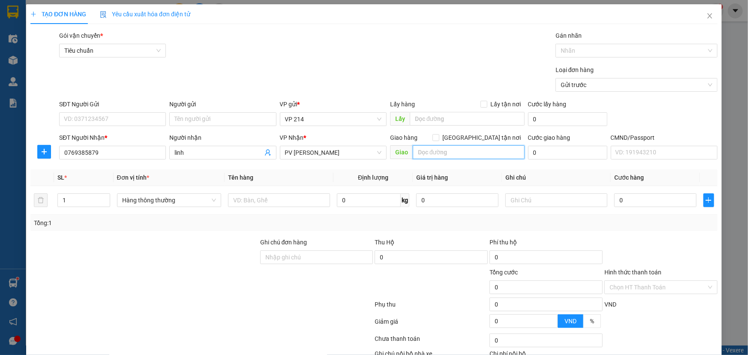
click at [442, 151] on input "text" at bounding box center [469, 152] width 112 height 14
type input "quảng phú"
click at [252, 197] on input "text" at bounding box center [279, 200] width 102 height 14
type input "pt"
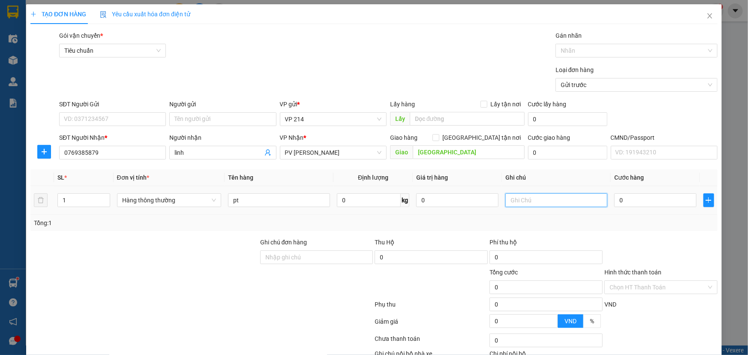
click at [516, 197] on input "text" at bounding box center [557, 200] width 102 height 14
type input "bì"
type input "3"
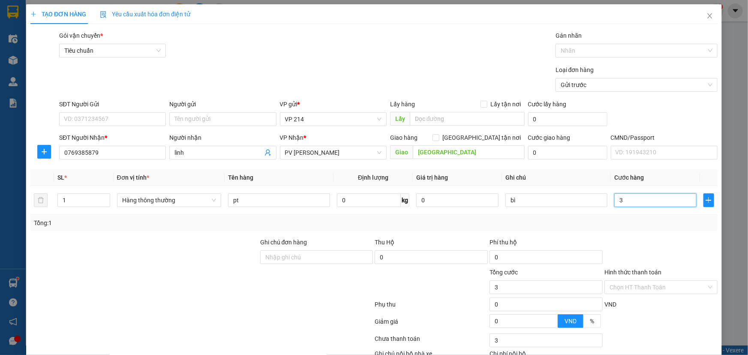
type input "30"
type input "300"
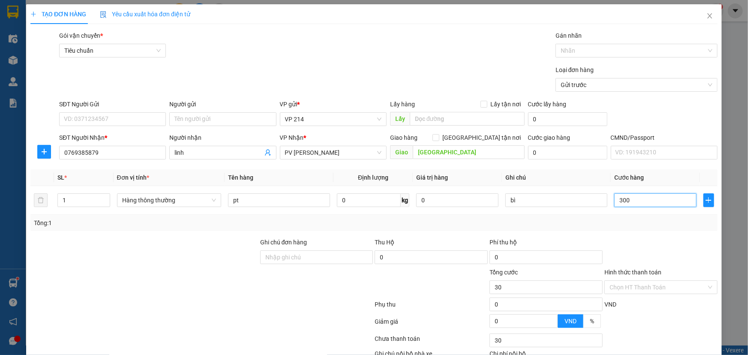
type input "300"
type input "3.000"
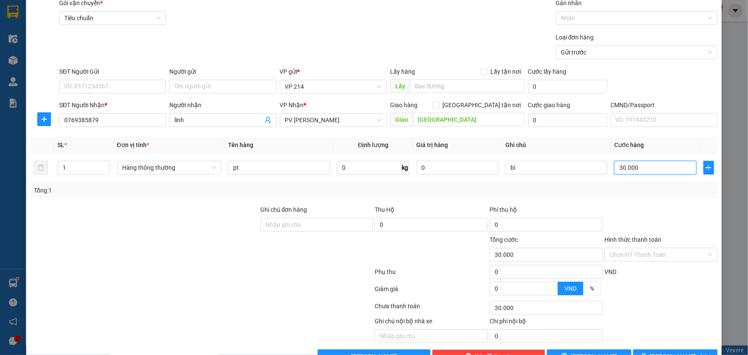
scroll to position [57, 0]
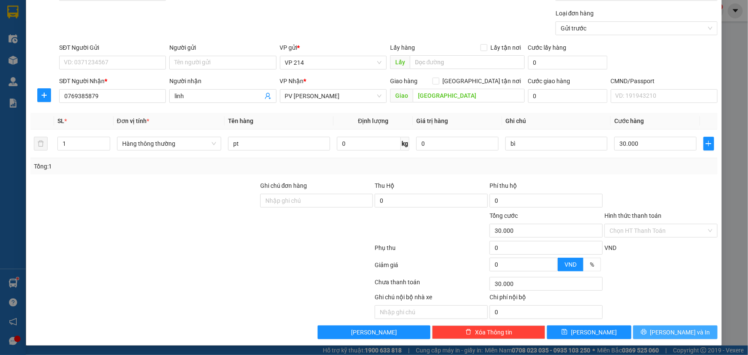
click at [670, 333] on span "Lưu và In" at bounding box center [681, 332] width 60 height 9
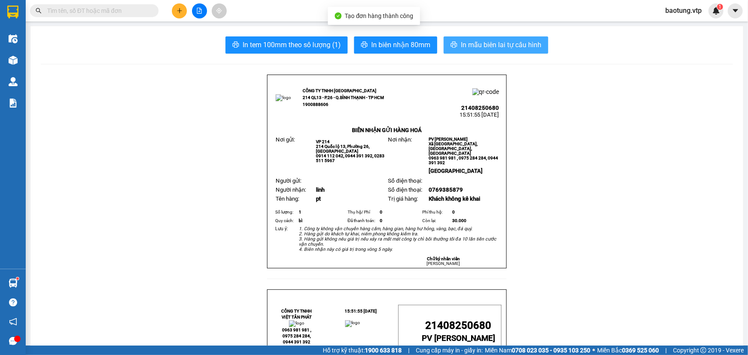
click at [455, 42] on button "In mẫu biên lai tự cấu hình" at bounding box center [496, 44] width 105 height 17
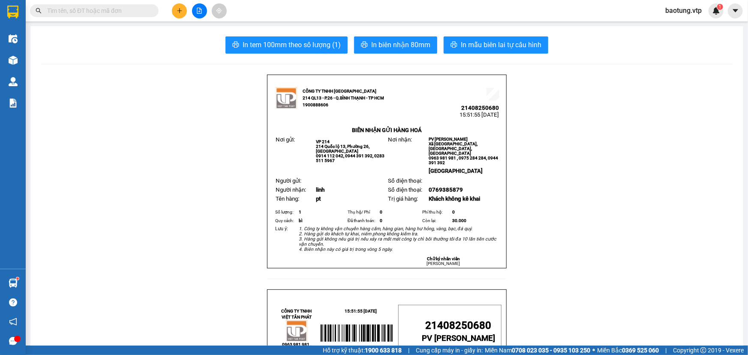
drag, startPoint x: 155, startPoint y: 206, endPoint x: 168, endPoint y: 196, distance: 16.5
click at [184, 14] on button at bounding box center [179, 10] width 15 height 15
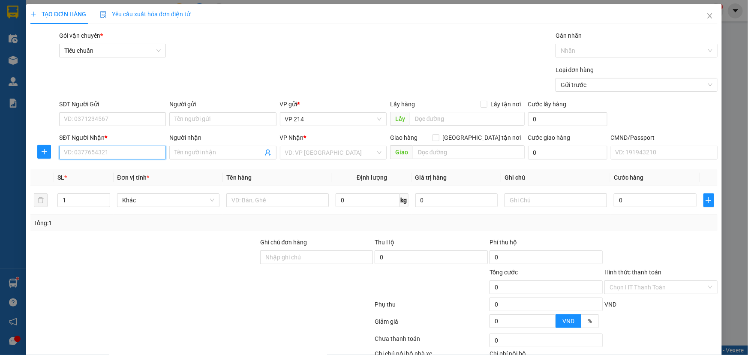
click at [102, 155] on input "SĐT Người Nhận *" at bounding box center [112, 153] width 107 height 14
click at [103, 166] on div "0822020896 - đức/ok" at bounding box center [117, 169] width 106 height 9
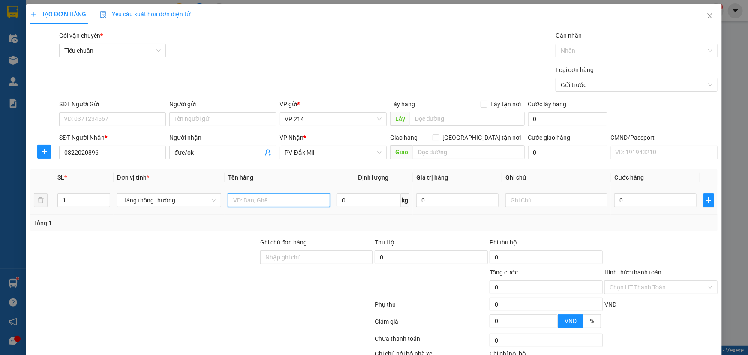
click at [289, 201] on input "text" at bounding box center [279, 200] width 102 height 14
click at [529, 198] on input "text" at bounding box center [557, 200] width 102 height 14
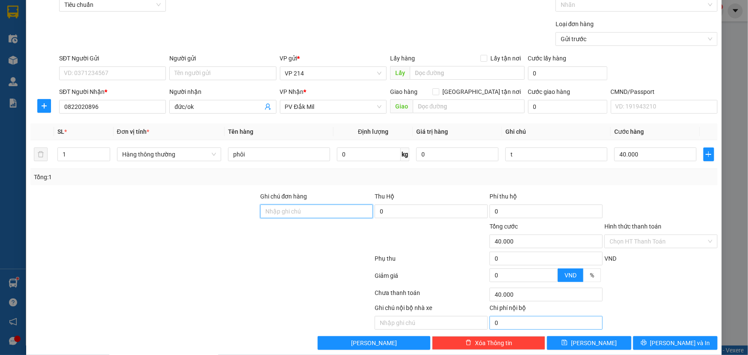
scroll to position [57, 0]
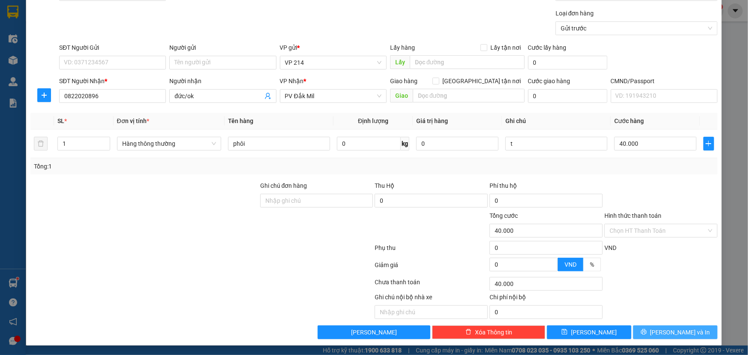
click at [659, 327] on button "Lưu và In" at bounding box center [675, 333] width 84 height 14
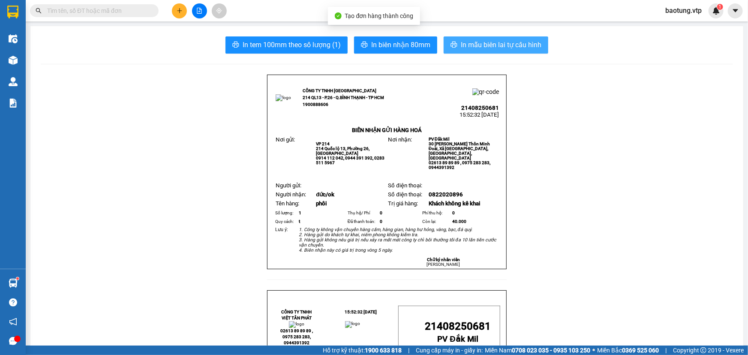
click at [466, 43] on span "In mẫu biên lai tự cấu hình" at bounding box center [501, 44] width 81 height 11
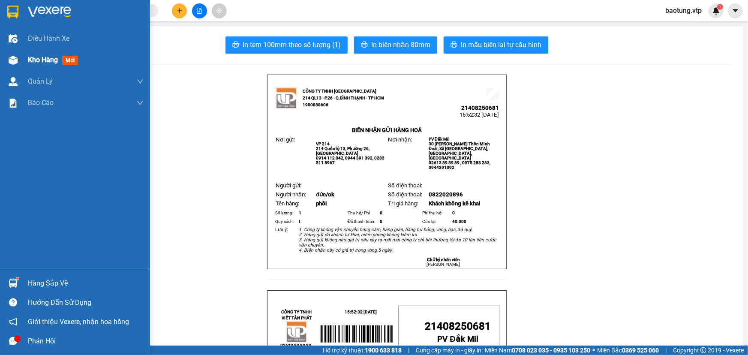
click at [18, 63] on div at bounding box center [13, 60] width 15 height 15
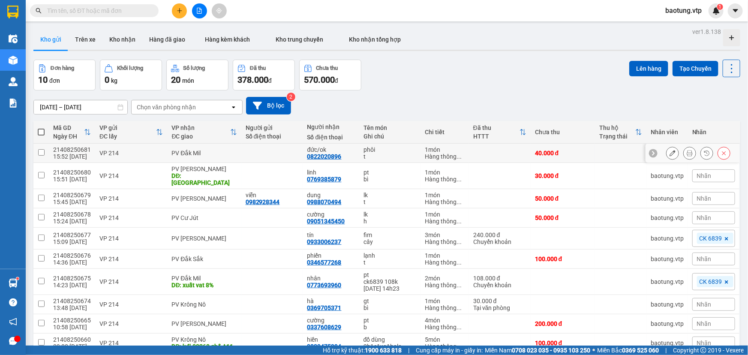
click at [671, 152] on button at bounding box center [673, 153] width 12 height 15
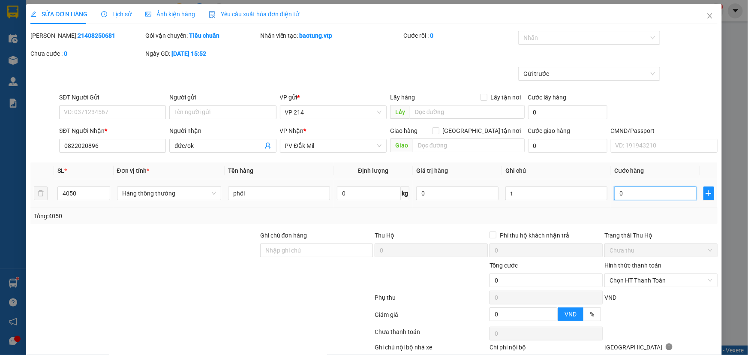
click at [615, 192] on input "0" at bounding box center [656, 194] width 82 height 14
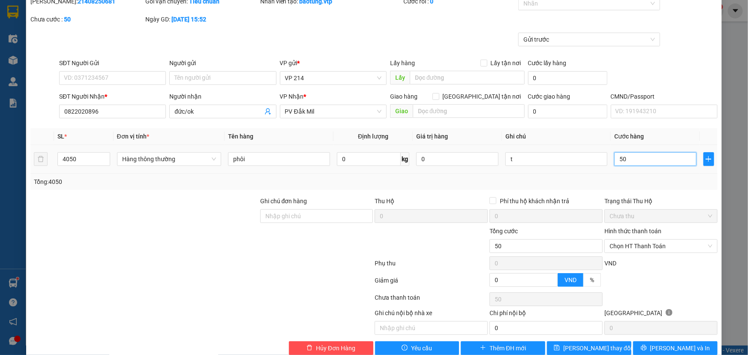
scroll to position [50, 0]
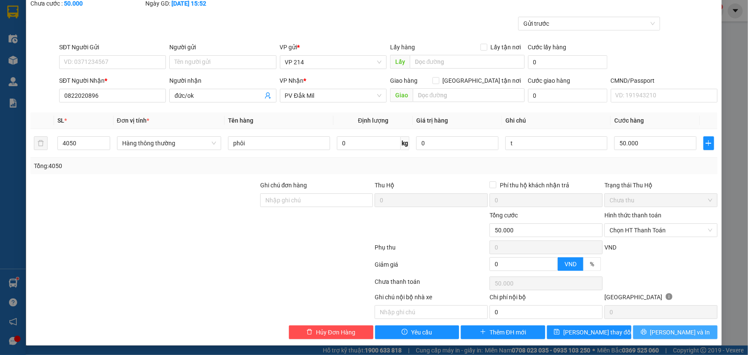
click at [647, 332] on icon "printer" at bounding box center [644, 332] width 6 height 6
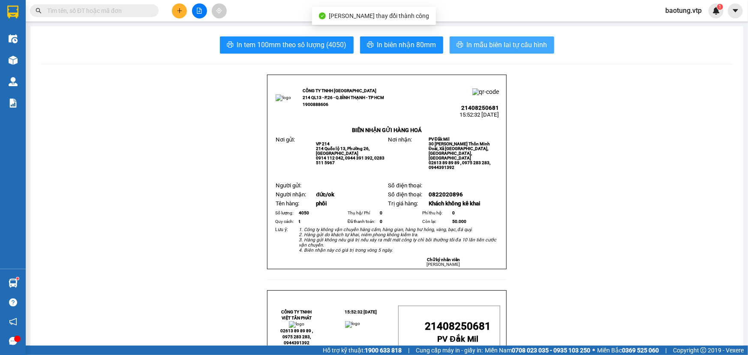
click at [477, 46] on span "In mẫu biên lai tự cấu hình" at bounding box center [507, 44] width 81 height 11
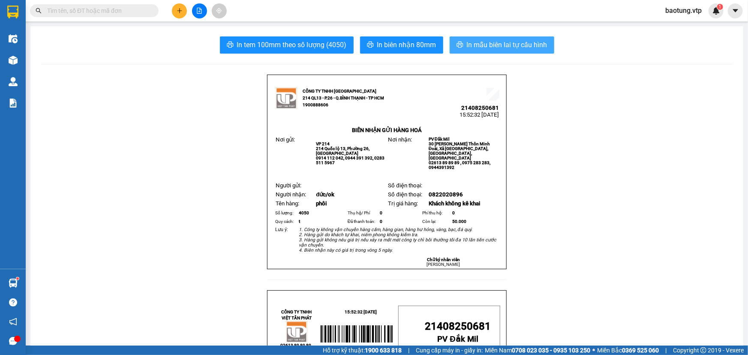
click at [489, 44] on span "In mẫu biên lai tự cấu hình" at bounding box center [507, 44] width 81 height 11
click at [248, 23] on main "In tem 100mm theo số lượng (4050) In biên nhận 80mm In mẫu biên lai tự cấu hình…" at bounding box center [374, 173] width 748 height 346
click at [180, 11] on icon "plus" at bounding box center [179, 10] width 0 height 5
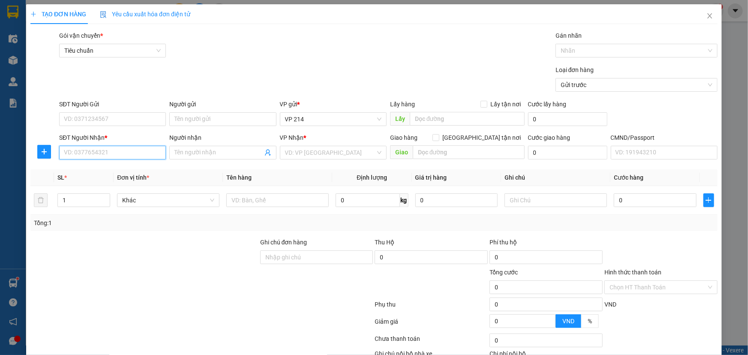
click at [83, 158] on input "SĐT Người Nhận *" at bounding box center [112, 153] width 107 height 14
click at [130, 168] on div "0974208689 - bằng" at bounding box center [112, 169] width 96 height 9
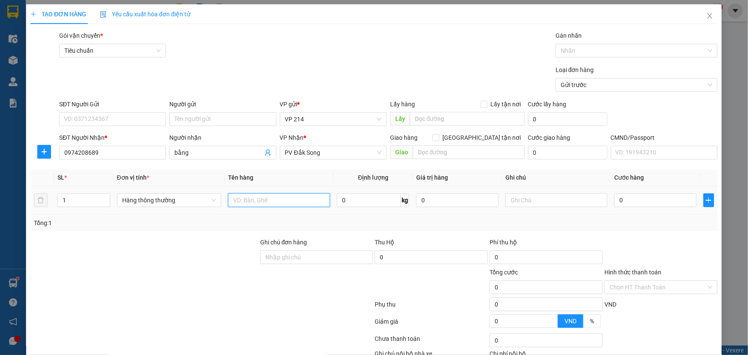
click at [280, 202] on input "text" at bounding box center [279, 200] width 102 height 14
click at [524, 198] on input "text" at bounding box center [557, 200] width 102 height 14
click at [648, 203] on input "0" at bounding box center [656, 200] width 82 height 14
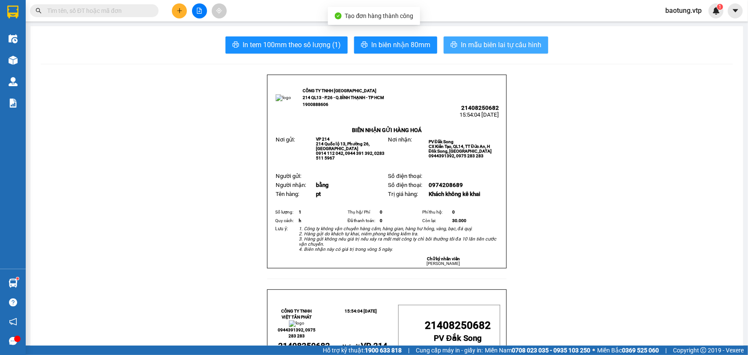
drag, startPoint x: 455, startPoint y: 46, endPoint x: 475, endPoint y: 148, distance: 104.6
click at [455, 46] on button "In mẫu biên lai tự cấu hình" at bounding box center [496, 44] width 105 height 17
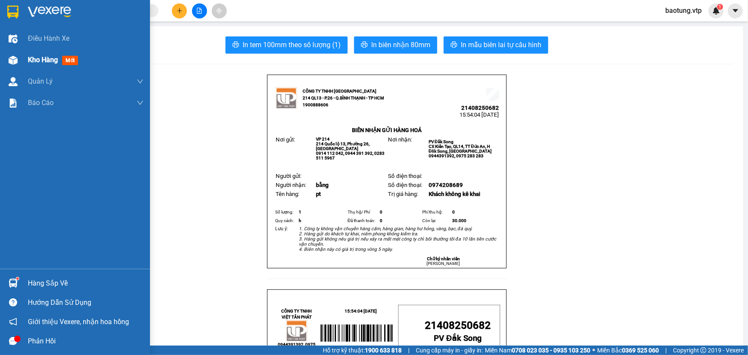
click at [25, 57] on div "Kho hàng mới" at bounding box center [75, 59] width 150 height 21
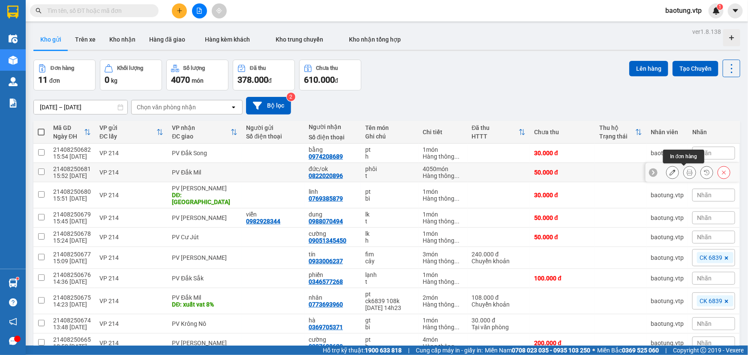
click at [687, 173] on icon at bounding box center [690, 172] width 6 height 6
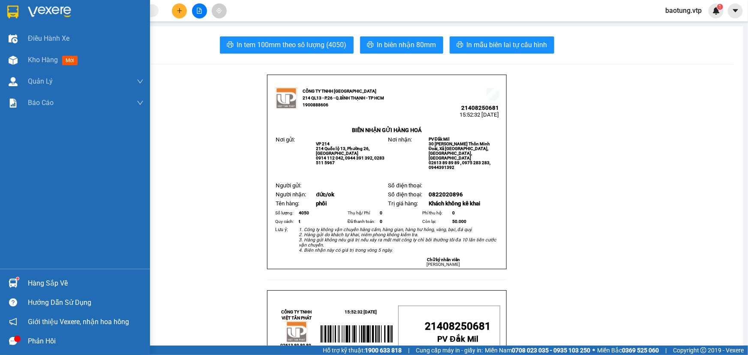
click at [20, 55] on div at bounding box center [13, 60] width 15 height 15
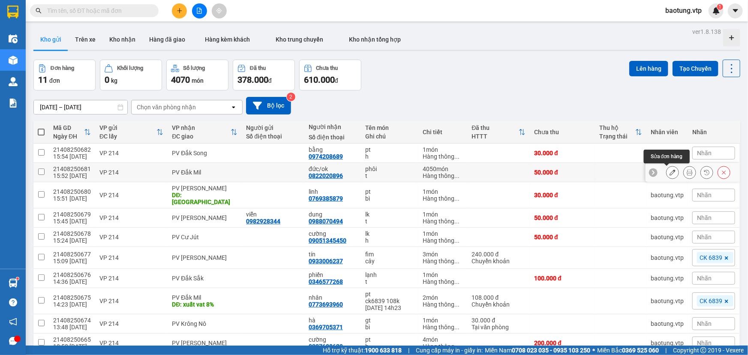
click at [670, 170] on icon at bounding box center [673, 172] width 6 height 6
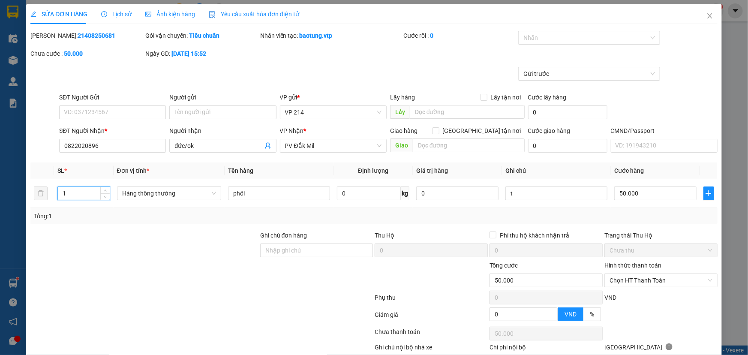
drag, startPoint x: 610, startPoint y: 337, endPoint x: 645, endPoint y: 335, distance: 35.2
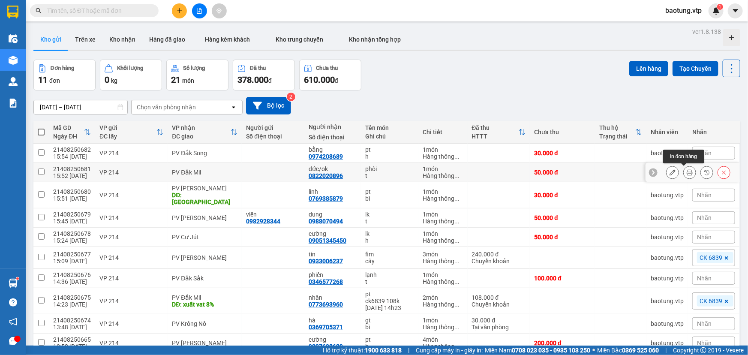
click at [684, 168] on button at bounding box center [690, 172] width 12 height 15
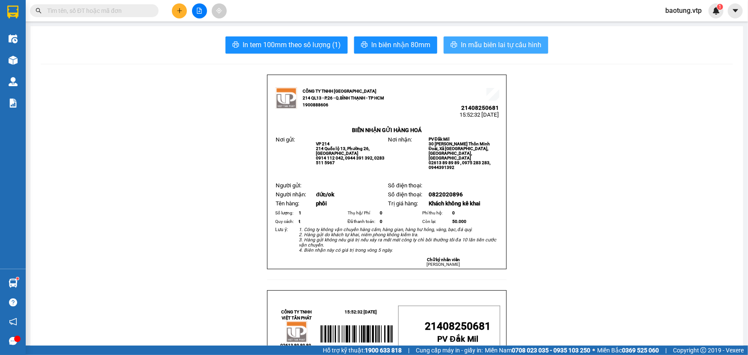
click at [525, 53] on button "In mẫu biên lai tự cấu hình" at bounding box center [496, 44] width 105 height 17
click at [317, 340] on rect at bounding box center [357, 334] width 81 height 26
click at [179, 6] on button at bounding box center [179, 10] width 15 height 15
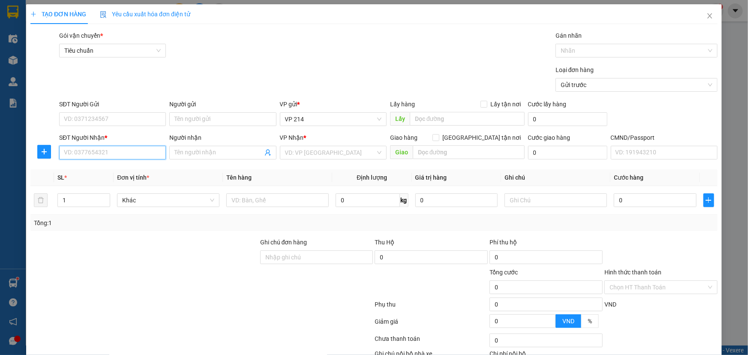
click at [86, 152] on input "SĐT Người Nhận *" at bounding box center [112, 153] width 107 height 14
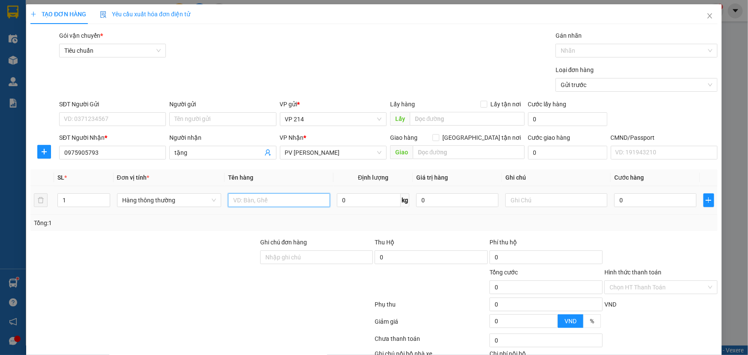
click at [265, 198] on input "text" at bounding box center [279, 200] width 102 height 14
click at [552, 200] on input "text" at bounding box center [557, 200] width 102 height 14
click at [668, 206] on input "0" at bounding box center [656, 200] width 82 height 14
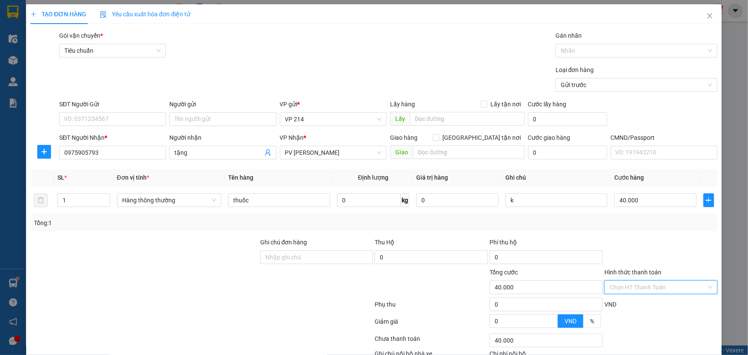
click at [642, 281] on input "Hình thức thanh toán" at bounding box center [658, 287] width 97 height 13
click at [633, 299] on div "Tại văn phòng" at bounding box center [656, 303] width 102 height 9
click at [638, 281] on span "Tại văn phòng" at bounding box center [661, 287] width 103 height 13
click at [595, 52] on div at bounding box center [632, 50] width 149 height 10
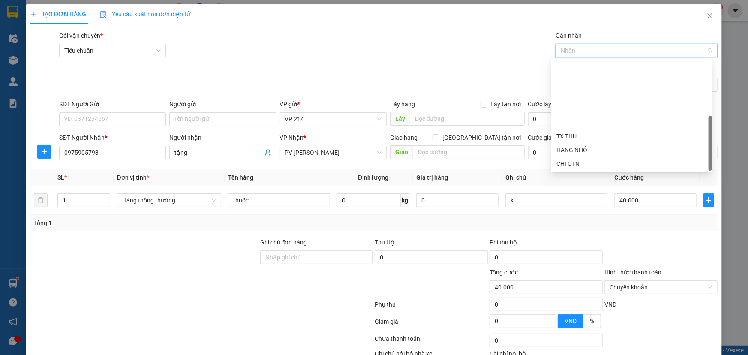
click at [578, 241] on div "CK 6839" at bounding box center [632, 245] width 151 height 9
click at [309, 250] on input "Ghi chú đơn hàng" at bounding box center [316, 257] width 113 height 14
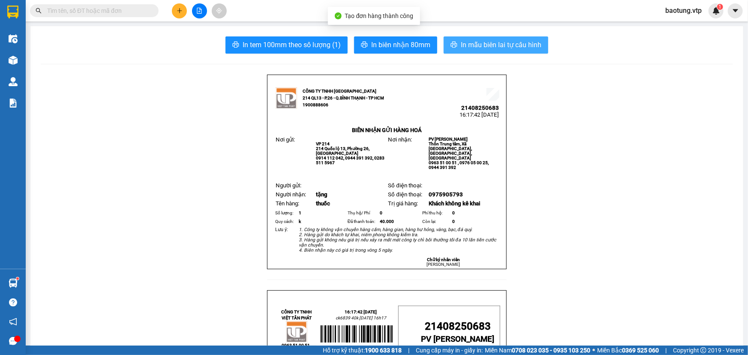
click at [463, 42] on span "In mẫu biên lai tự cấu hình" at bounding box center [501, 44] width 81 height 11
drag, startPoint x: 173, startPoint y: 238, endPoint x: 196, endPoint y: 9, distance: 230.6
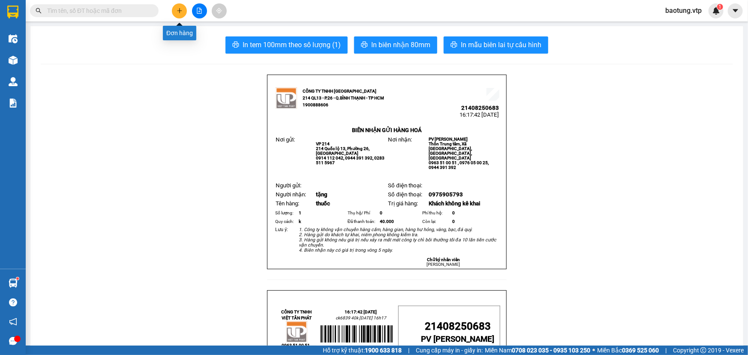
click at [183, 7] on button at bounding box center [179, 10] width 15 height 15
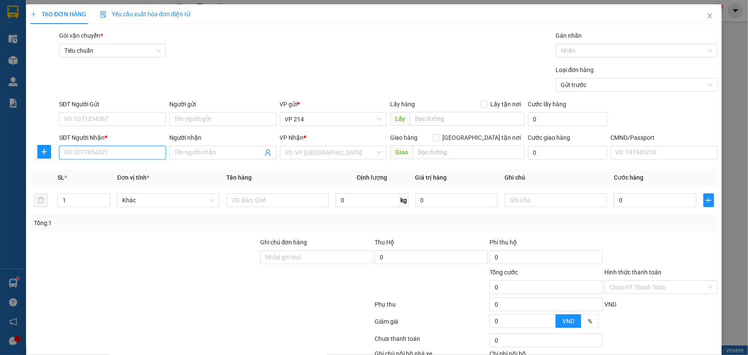
click at [88, 157] on input "SĐT Người Nhận *" at bounding box center [112, 153] width 107 height 14
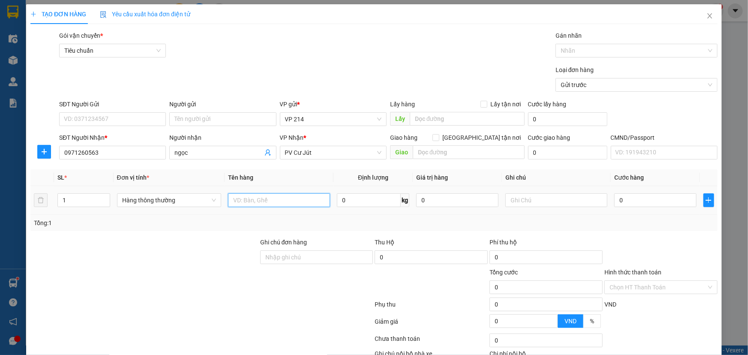
click at [247, 202] on input "text" at bounding box center [279, 200] width 102 height 14
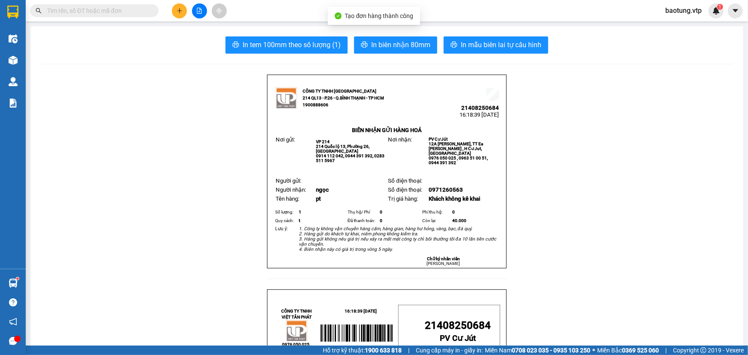
click at [498, 46] on span "In mẫu biên lai tự cấu hình" at bounding box center [501, 44] width 81 height 11
click at [175, 13] on button at bounding box center [179, 10] width 15 height 15
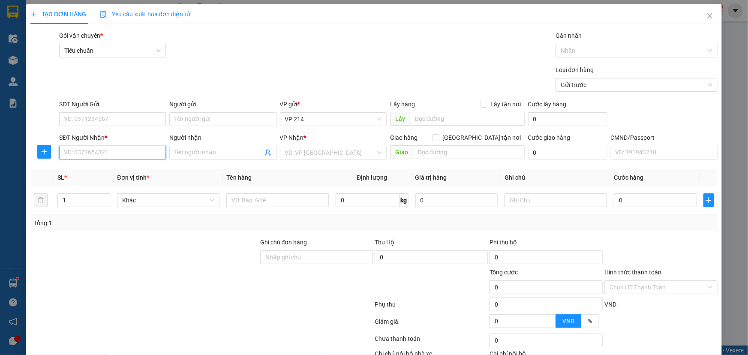
click at [95, 149] on input "SĐT Người Nhận *" at bounding box center [112, 153] width 107 height 14
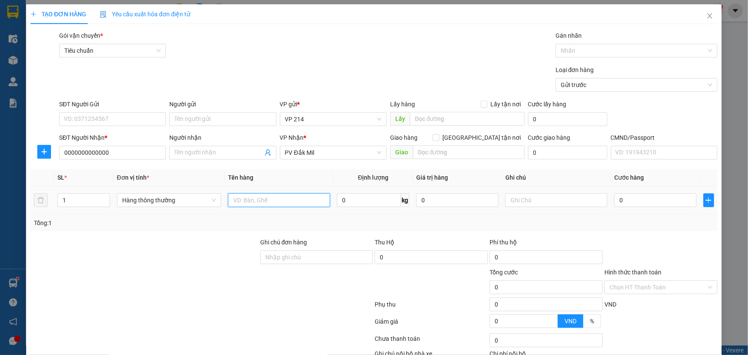
click at [279, 204] on input "text" at bounding box center [279, 200] width 102 height 14
click at [529, 203] on input "text" at bounding box center [557, 200] width 102 height 14
click at [615, 197] on input "0" at bounding box center [656, 200] width 82 height 14
click at [549, 200] on input "text" at bounding box center [557, 200] width 102 height 14
click at [631, 199] on input "0" at bounding box center [656, 200] width 82 height 14
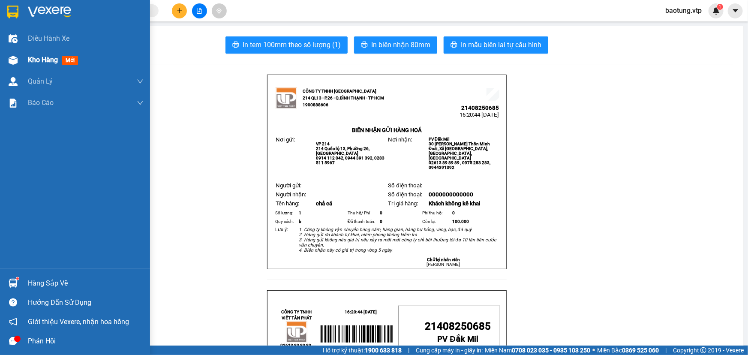
click at [34, 64] on span "Kho hàng" at bounding box center [43, 60] width 30 height 8
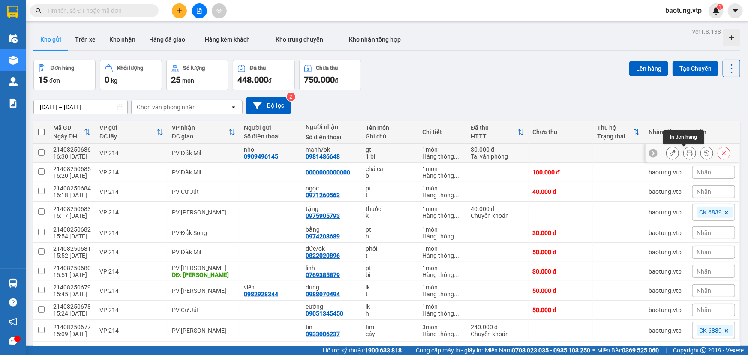
click at [687, 152] on icon at bounding box center [690, 153] width 6 height 6
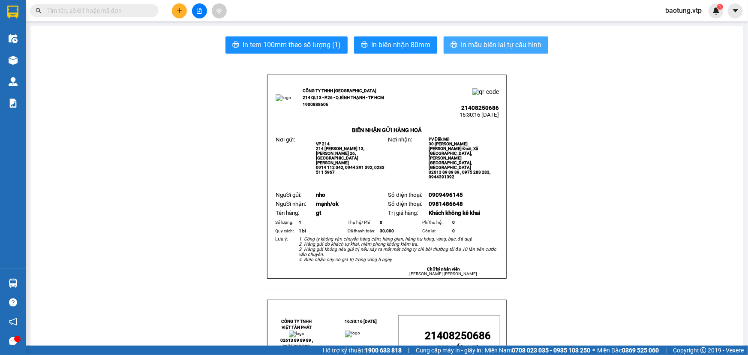
click at [479, 39] on span "In mẫu biên lai tự cấu hình" at bounding box center [501, 44] width 81 height 11
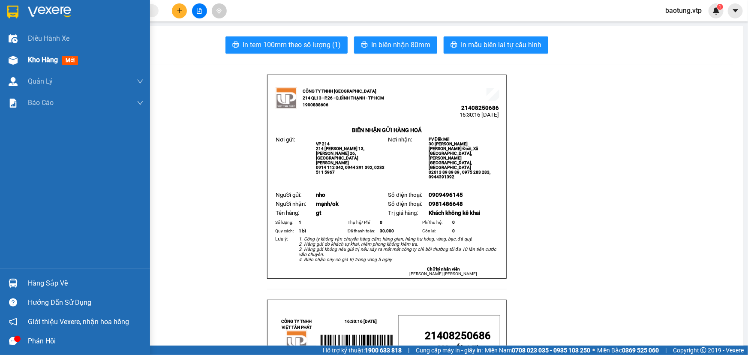
click at [39, 53] on div "Kho hàng mới" at bounding box center [86, 59] width 116 height 21
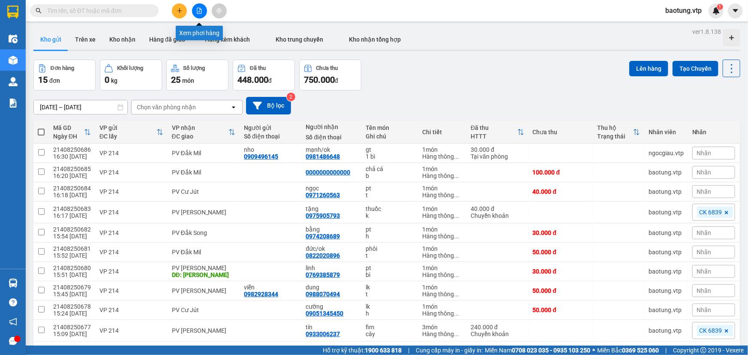
click at [200, 12] on icon "file-add" at bounding box center [199, 11] width 6 height 6
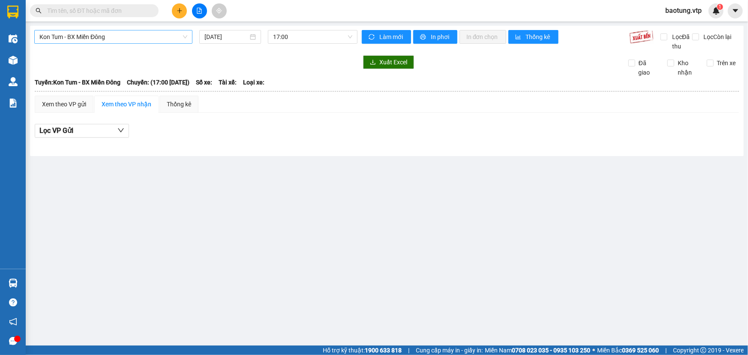
click at [135, 42] on span "Kon Tum - BX Miền Đông" at bounding box center [113, 36] width 148 height 13
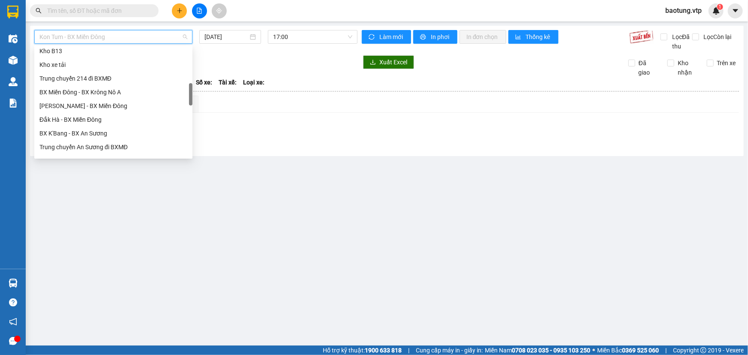
scroll to position [260, 0]
click at [100, 112] on div "BX Miền Đông - BX Krông Nô B" at bounding box center [113, 109] width 148 height 9
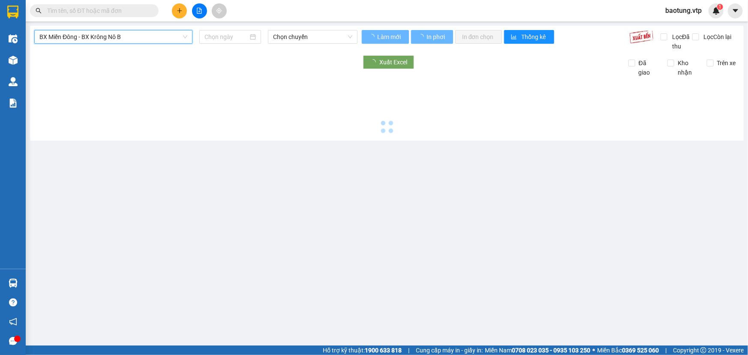
type input "15/08/2025"
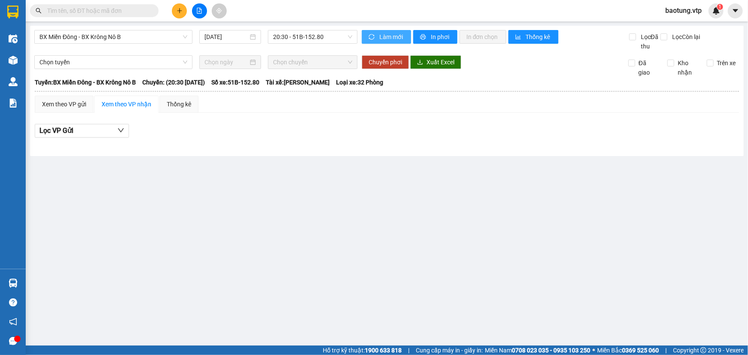
click at [395, 38] on span "Làm mới" at bounding box center [392, 36] width 25 height 9
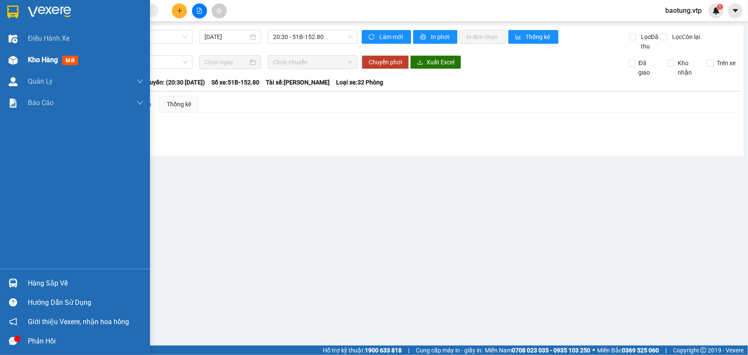
click at [32, 61] on span "Kho hàng" at bounding box center [43, 60] width 30 height 8
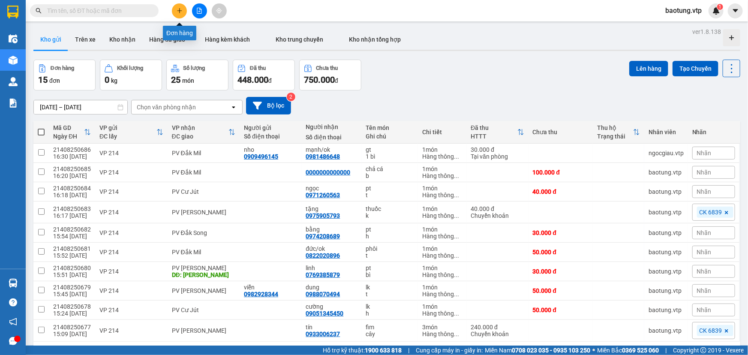
click at [180, 12] on icon "plus" at bounding box center [180, 11] width 6 height 6
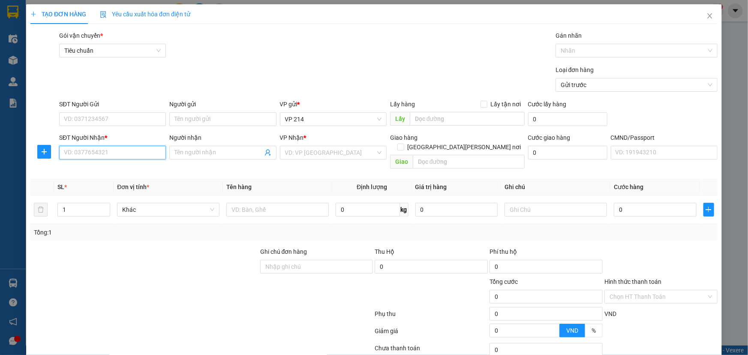
click at [115, 147] on input "SĐT Người Nhận *" at bounding box center [112, 153] width 107 height 14
click at [115, 127] on div "SĐT Người Gửi VD: 0371234567" at bounding box center [112, 115] width 107 height 30
click at [121, 125] on input "SĐT Người Gửi" at bounding box center [112, 119] width 107 height 14
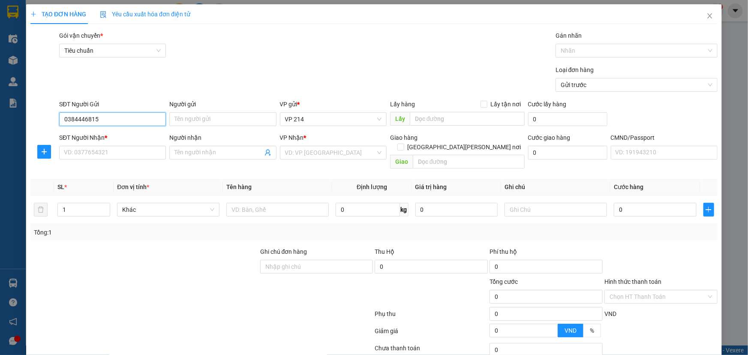
type input "0384446815"
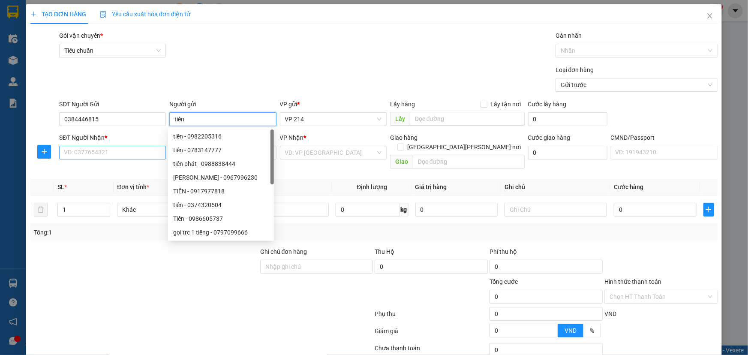
type input "tiến"
click at [71, 156] on input "SĐT Người Nhận *" at bounding box center [112, 153] width 107 height 14
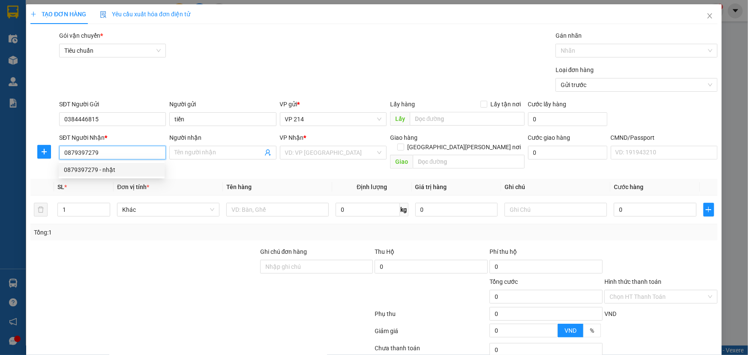
type input "0879397279"
type input "nhật"
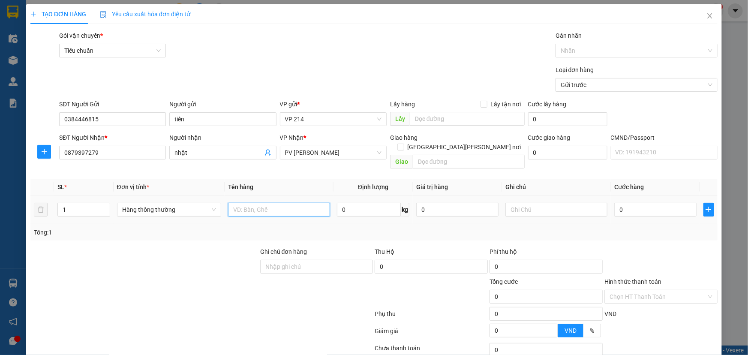
click at [287, 203] on input "text" at bounding box center [279, 210] width 102 height 14
click at [86, 203] on input "1" at bounding box center [84, 209] width 52 height 13
type input "12"
click at [257, 201] on div at bounding box center [279, 209] width 102 height 17
click at [255, 203] on input "text" at bounding box center [279, 210] width 102 height 14
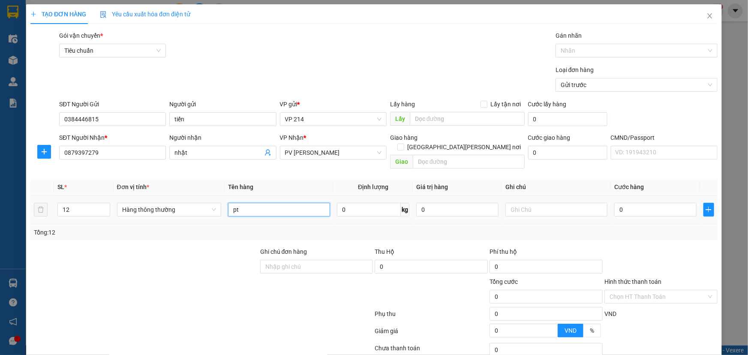
type input "pt"
click at [549, 203] on input "text" at bounding box center [557, 210] width 102 height 14
type input "thùng và kiện"
type input "1"
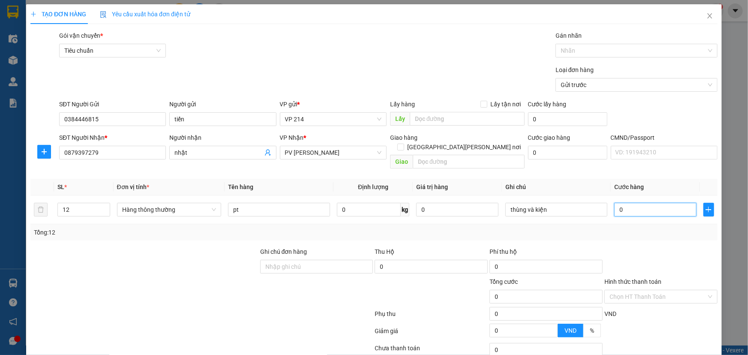
type input "1"
type input "10"
type input "100"
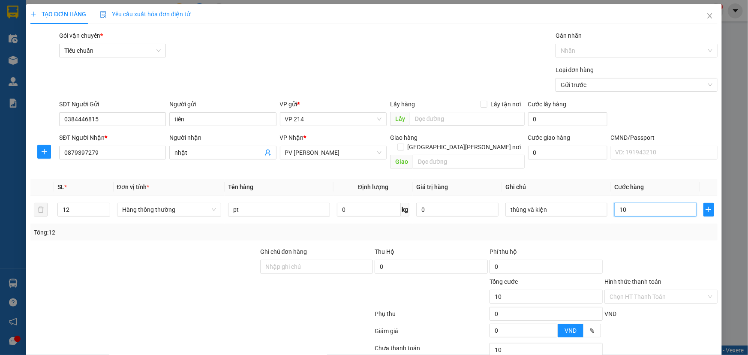
type input "100"
type input "1.000"
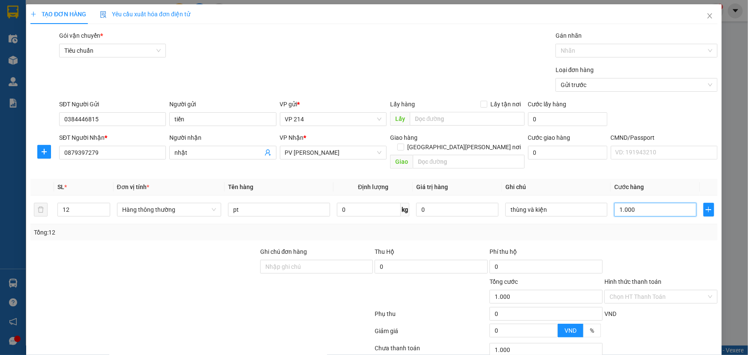
type input "10.000"
type input "100.000"
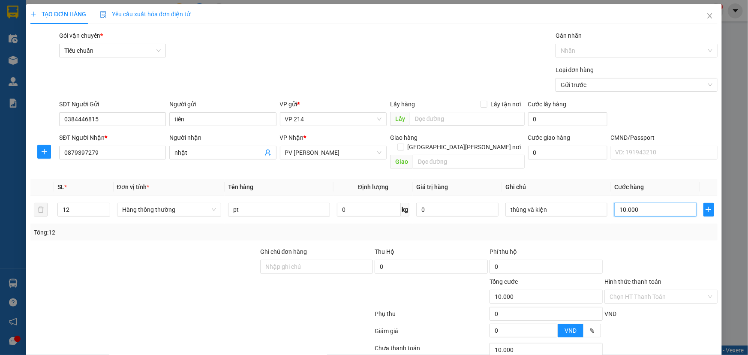
type input "100.000"
type input "1.000.000"
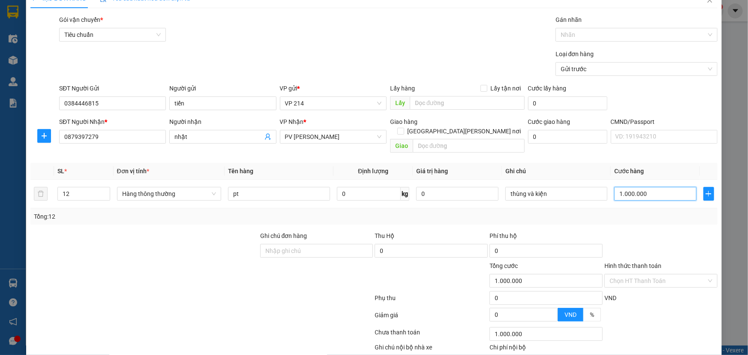
scroll to position [57, 0]
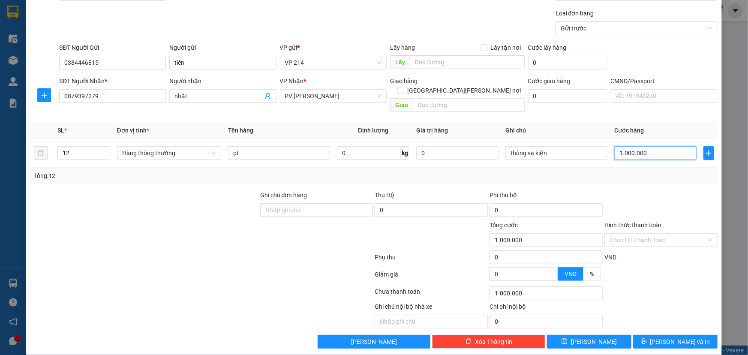
type input "1.000.000"
click at [679, 340] on div "TẠO ĐƠN HÀNG Yêu cầu xuất hóa đơn điện tử Transit Pickup Surcharge Ids Transit …" at bounding box center [374, 151] width 696 height 407
click at [680, 337] on span "Lưu và In" at bounding box center [681, 341] width 60 height 9
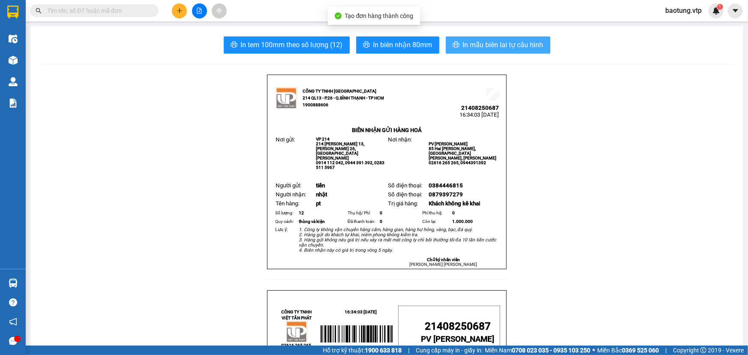
click at [483, 43] on span "In mẫu biên lai tự cấu hình" at bounding box center [503, 44] width 81 height 11
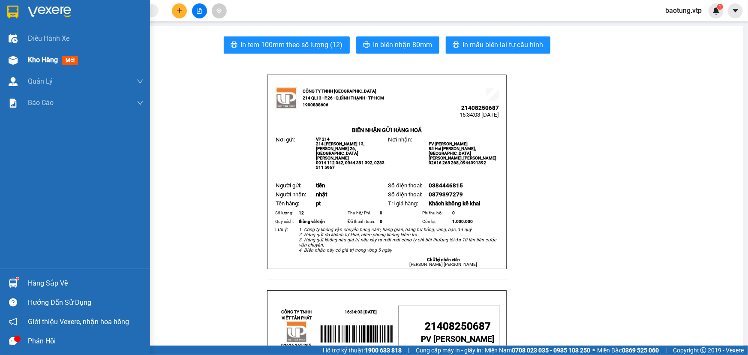
click at [41, 60] on span "Kho hàng" at bounding box center [43, 60] width 30 height 8
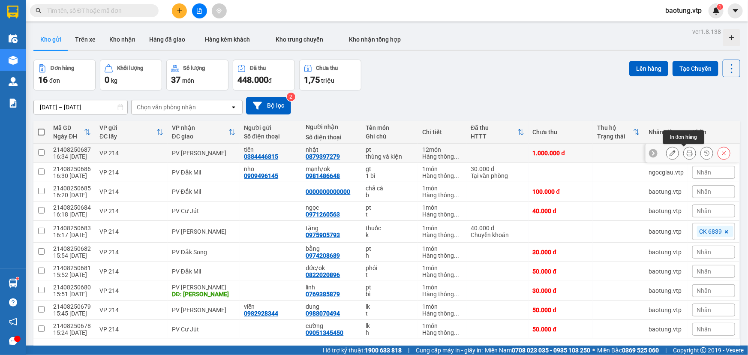
click at [676, 150] on div at bounding box center [699, 153] width 64 height 13
click at [670, 154] on icon at bounding box center [673, 153] width 6 height 6
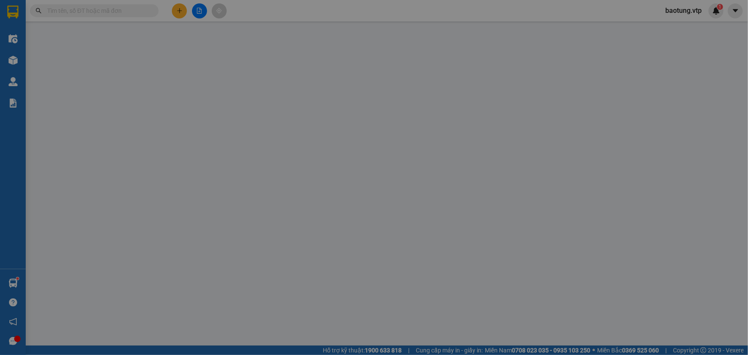
type input "0384446815"
type input "tiến"
type input "0879397279"
type input "nhật"
type input "1.000.000"
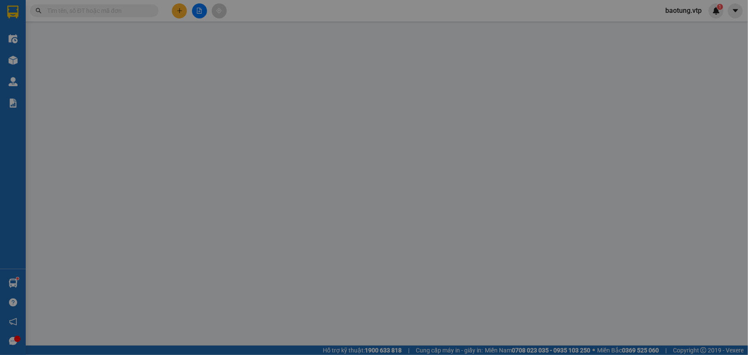
type input "1.000.000"
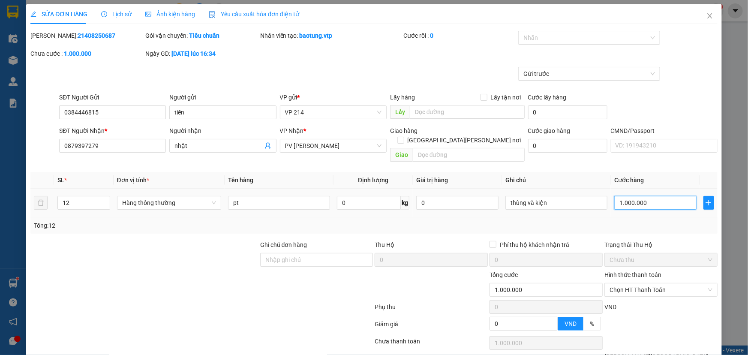
click at [654, 197] on input "1.000.000" at bounding box center [656, 203] width 82 height 14
type input "8"
type input "80"
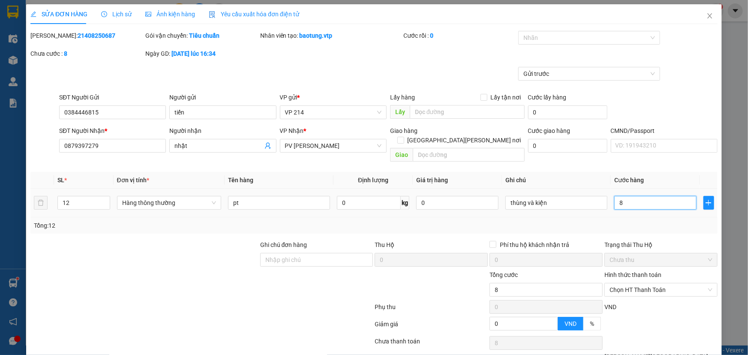
type input "80"
type input "800"
type input "8.000"
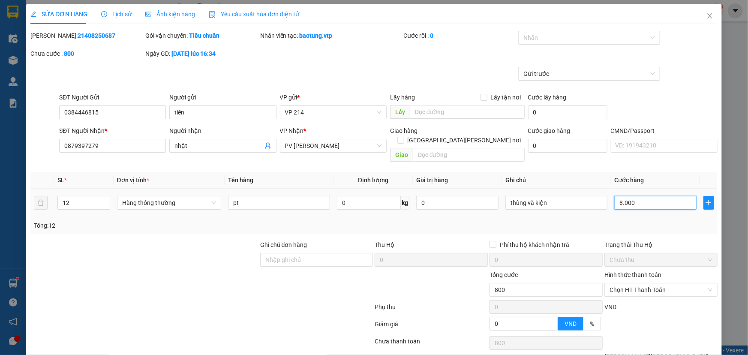
type input "8.000"
type input "80.000"
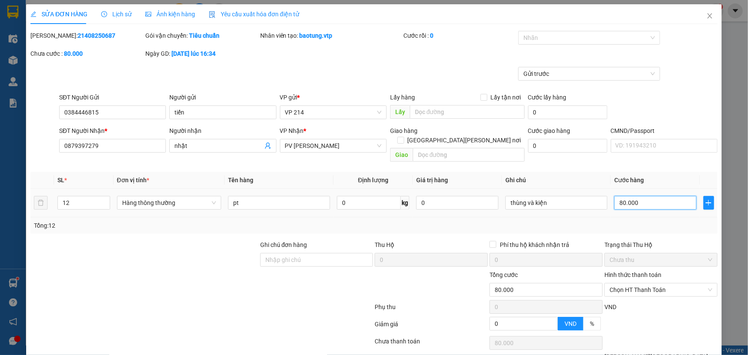
type input "800.000"
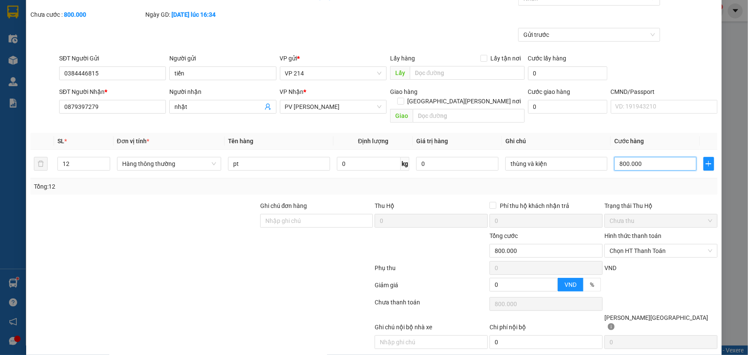
scroll to position [50, 0]
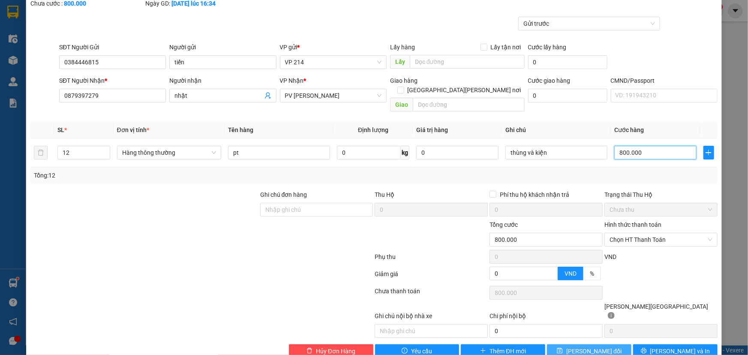
type input "800.000"
click at [593, 347] on span "Lưu thay đổi" at bounding box center [594, 351] width 55 height 9
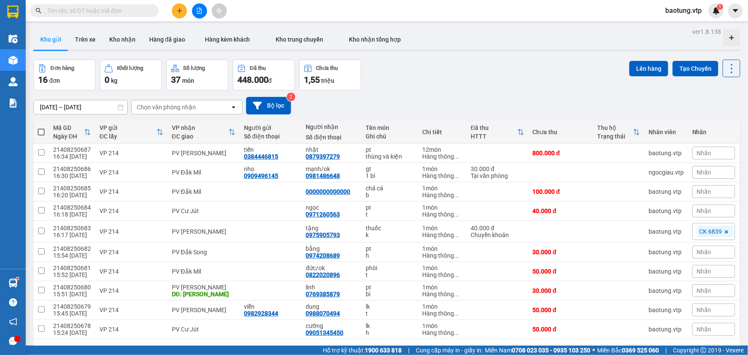
click at [177, 8] on icon "plus" at bounding box center [180, 11] width 6 height 6
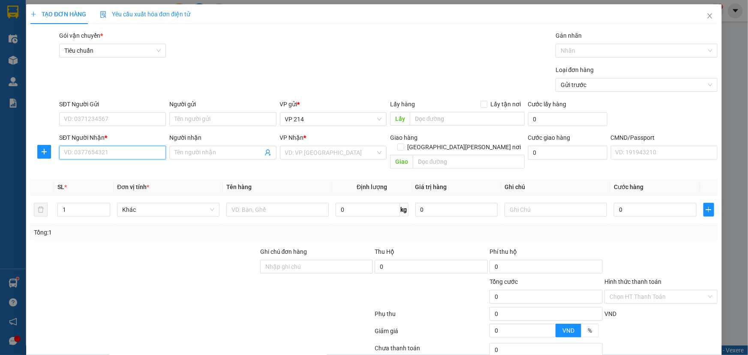
click at [94, 149] on input "SĐT Người Nhận *" at bounding box center [112, 153] width 107 height 14
type input "0865878748"
click at [84, 166] on div "0865878748 - PHÚC" at bounding box center [112, 169] width 96 height 9
type input "PHÚC"
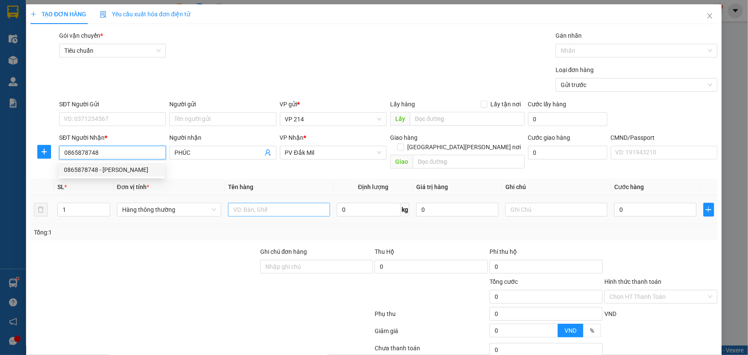
type input "0865878748"
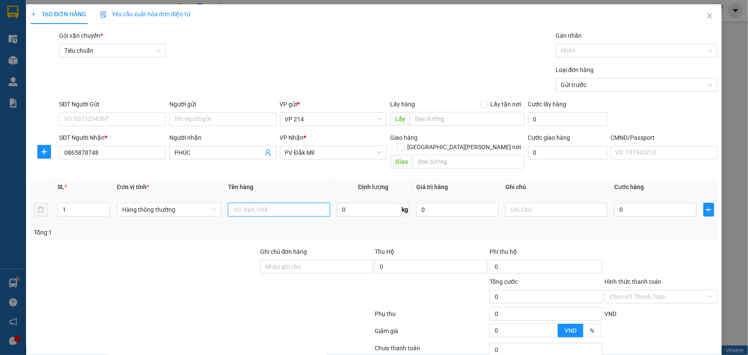
click at [280, 205] on input "text" at bounding box center [279, 210] width 102 height 14
type input "pt"
click at [525, 203] on input "text" at bounding box center [557, 210] width 102 height 14
type input "t"
click at [667, 203] on input "0" at bounding box center [656, 210] width 82 height 14
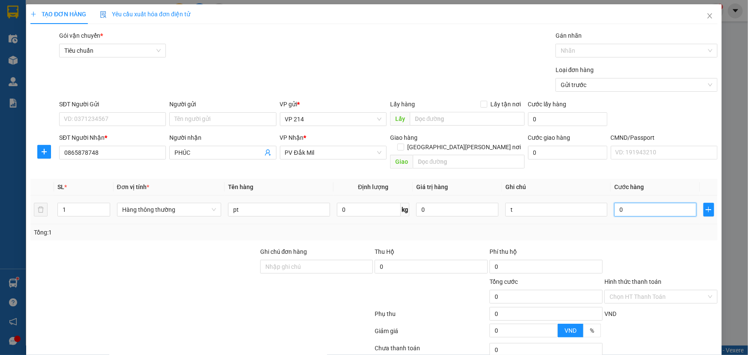
type input "4"
type input "40"
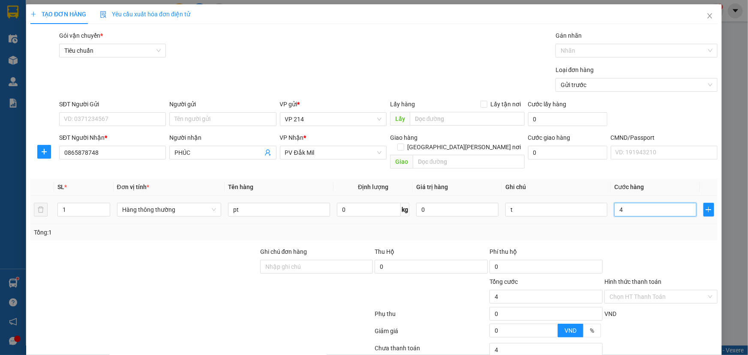
type input "40"
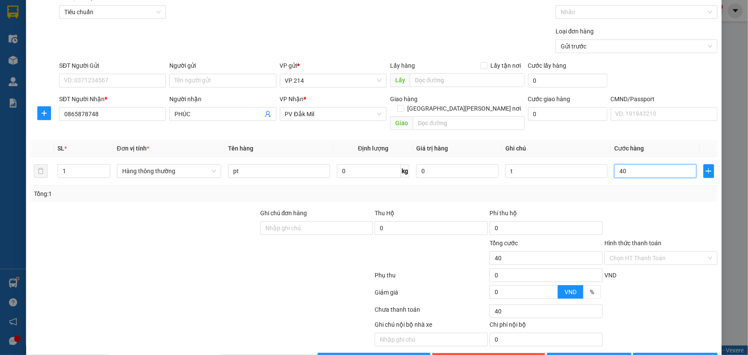
scroll to position [57, 0]
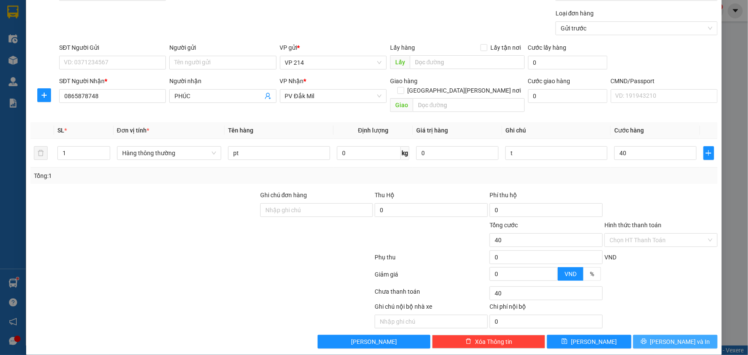
type input "40.000"
click at [664, 337] on span "Lưu và In" at bounding box center [681, 341] width 60 height 9
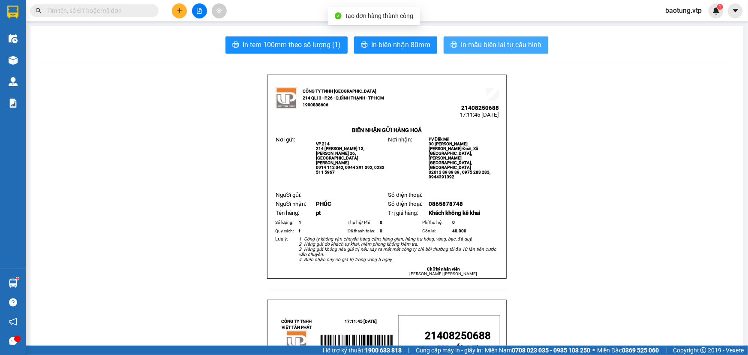
click at [485, 44] on span "In mẫu biên lai tự cấu hình" at bounding box center [501, 44] width 81 height 11
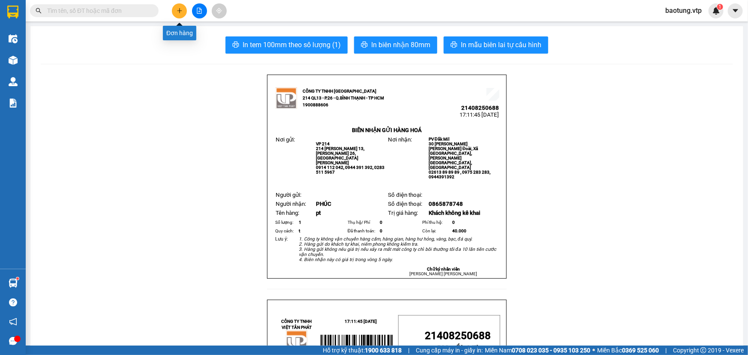
click at [181, 12] on icon "plus" at bounding box center [180, 11] width 6 height 6
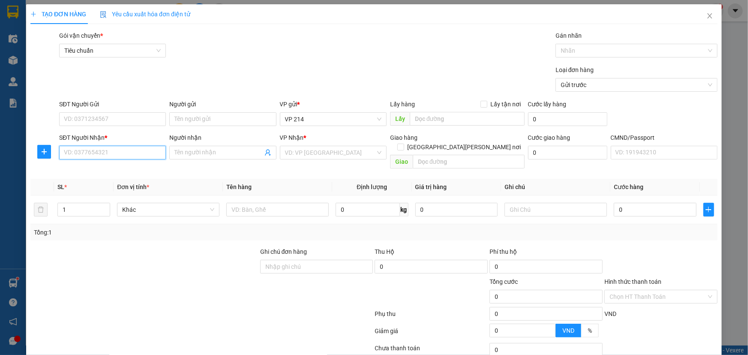
click at [118, 154] on input "SĐT Người Nhận *" at bounding box center [112, 153] width 107 height 14
click at [120, 166] on div "0865878748 - PHÚC" at bounding box center [112, 169] width 96 height 9
type input "0865878748"
type input "PHÚC"
type input "0865878748"
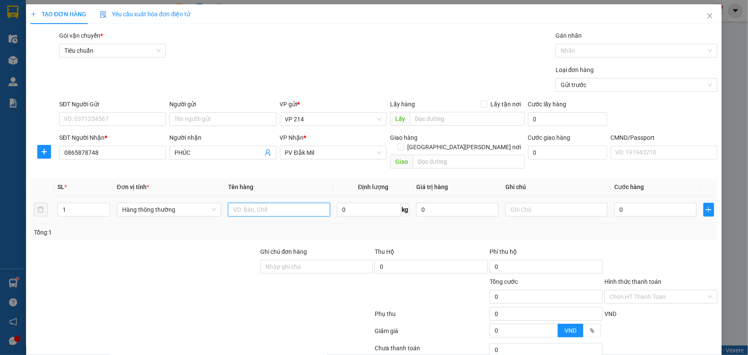
click at [270, 203] on input "text" at bounding box center [279, 210] width 102 height 14
type input "lạnh"
click at [562, 205] on input "text" at bounding box center [557, 210] width 102 height 14
type input "t"
type input "4"
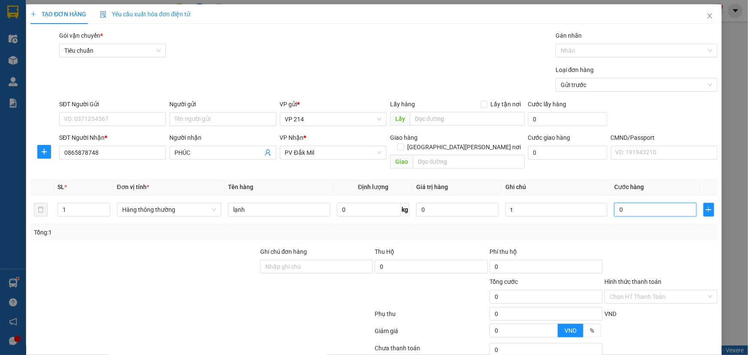
type input "4"
type input "40"
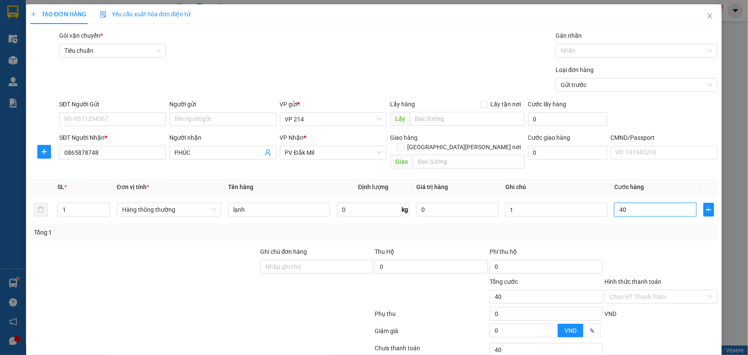
type input "400"
type input "4.000"
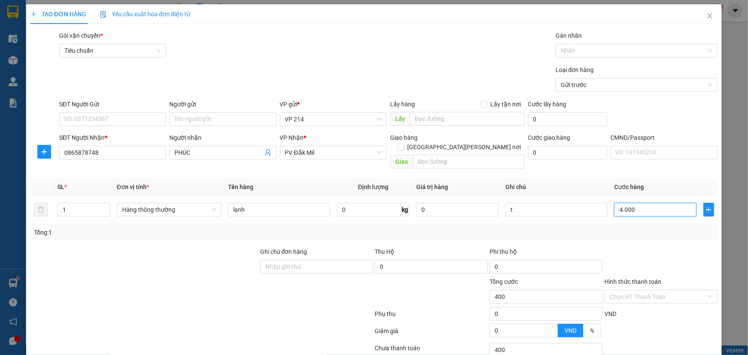
type input "4.000"
type input "40.000"
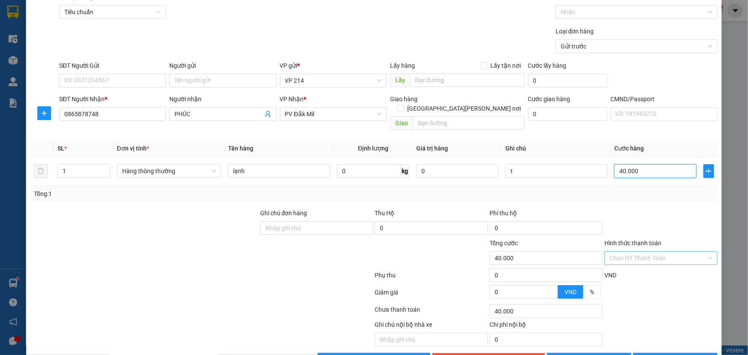
scroll to position [57, 0]
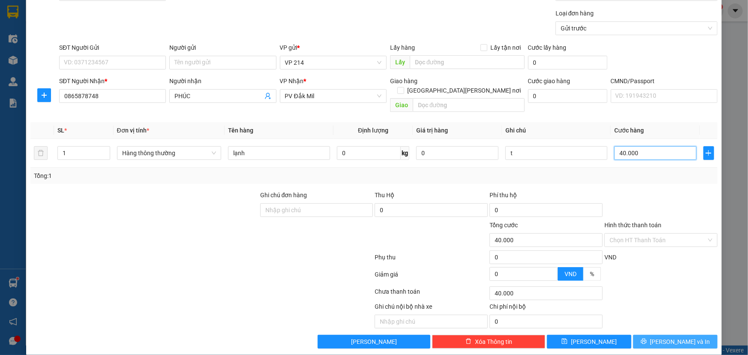
type input "40.000"
click at [649, 335] on button "Lưu và In" at bounding box center [675, 342] width 84 height 14
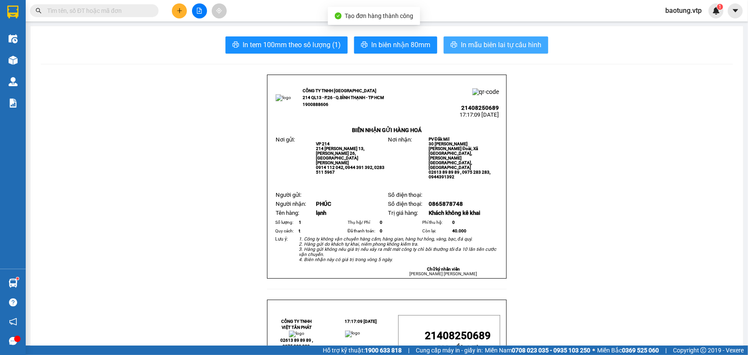
click at [507, 52] on button "In mẫu biên lai tự cấu hình" at bounding box center [496, 44] width 105 height 17
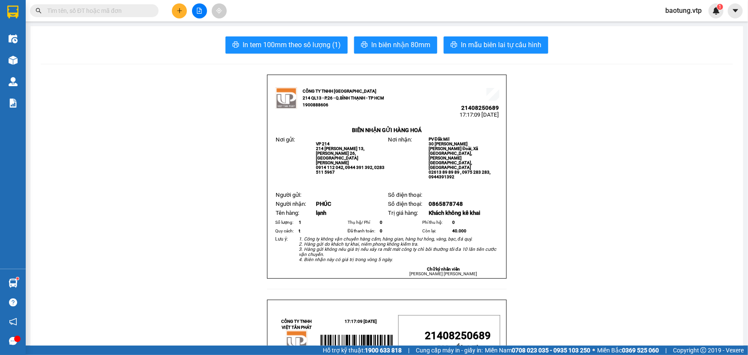
click at [175, 9] on button at bounding box center [179, 10] width 15 height 15
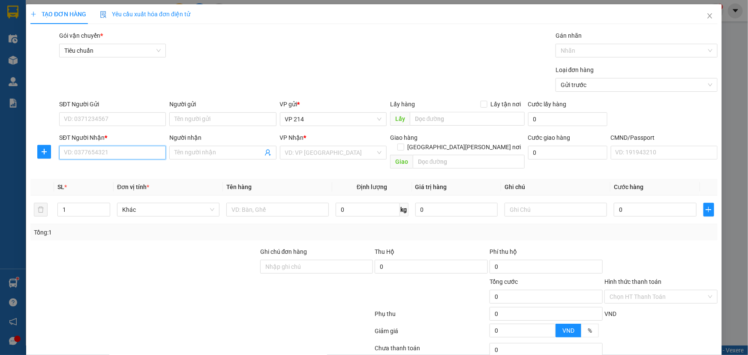
click at [97, 155] on input "SĐT Người Nhận *" at bounding box center [112, 153] width 107 height 14
click at [95, 170] on div "0968245454 - LINH" at bounding box center [112, 169] width 96 height 9
type input "0968245454"
type input "LINH"
type input "quảng phú/ tổng thu 250k (150k mã gn08250307)"
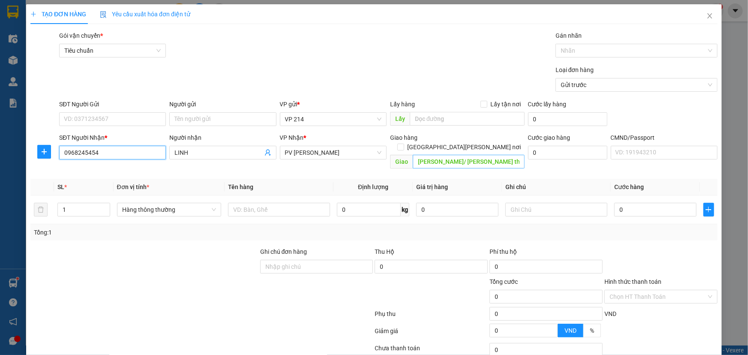
type input "0968245454"
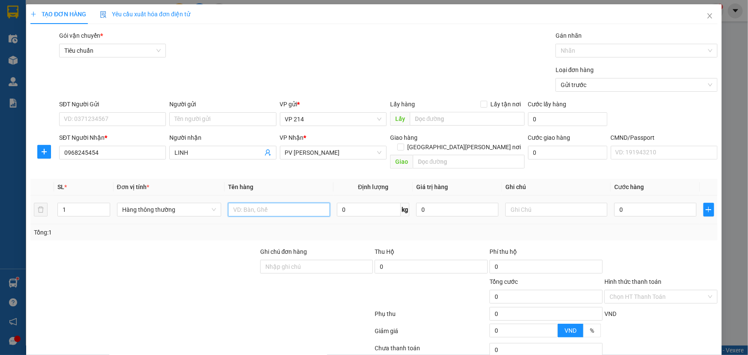
click at [252, 203] on input "text" at bounding box center [279, 210] width 102 height 14
type input "pt"
click at [66, 203] on input "1" at bounding box center [84, 209] width 52 height 13
type input "2"
click at [544, 203] on input "text" at bounding box center [557, 210] width 102 height 14
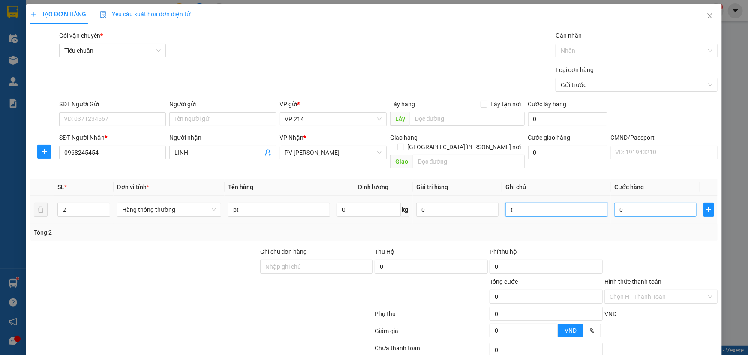
type input "t"
click at [656, 203] on input "0" at bounding box center [656, 210] width 82 height 14
type input "8"
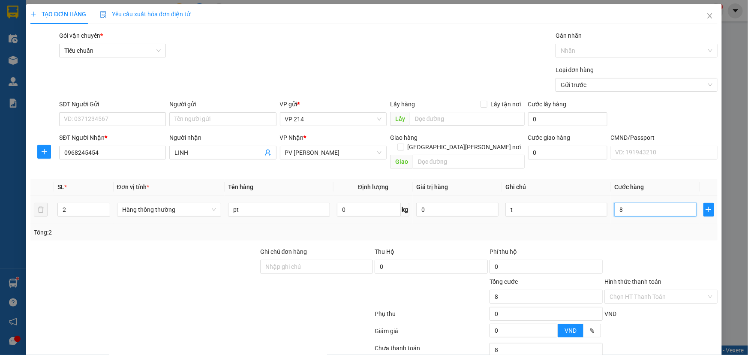
type input "80"
type input "800"
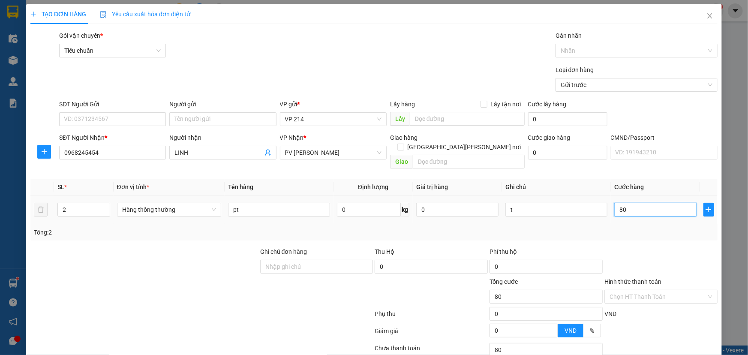
type input "800"
type input "8.000"
type input "80.000"
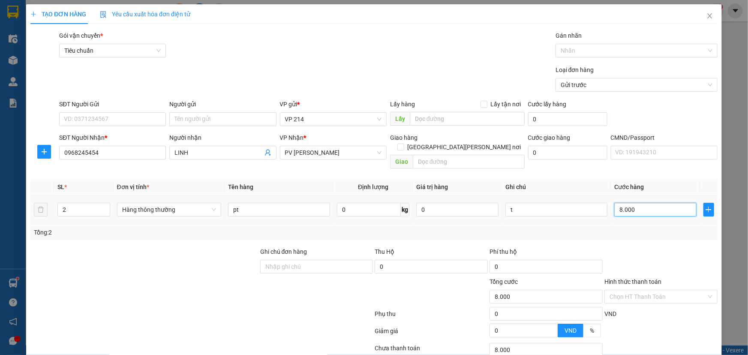
type input "80.000"
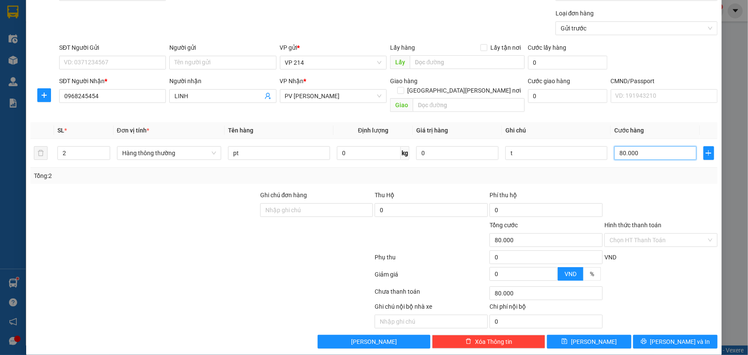
type input "80.000"
click at [459, 103] on div "Giao hàng Giao tận nơi Giao" at bounding box center [457, 95] width 135 height 39
click at [459, 101] on input "text" at bounding box center [469, 105] width 112 height 14
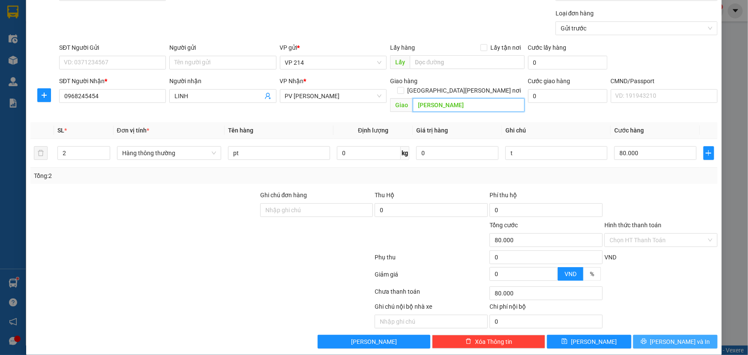
type input "quảng phú"
click at [670, 337] on button "Lưu và In" at bounding box center [675, 342] width 84 height 14
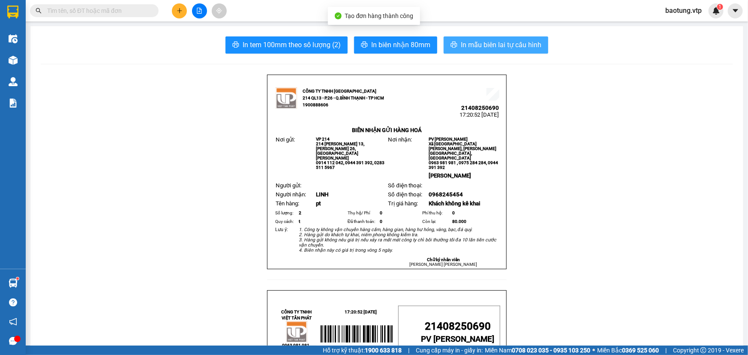
click at [474, 48] on span "In mẫu biên lai tự cấu hình" at bounding box center [501, 44] width 81 height 11
click at [179, 10] on icon "plus" at bounding box center [180, 11] width 6 height 6
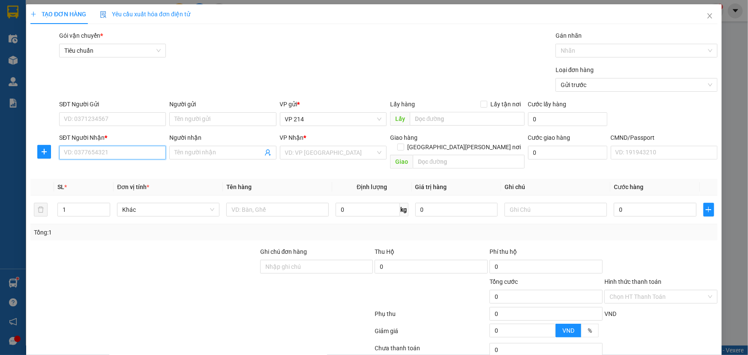
click at [109, 150] on input "SĐT Người Nhận *" at bounding box center [112, 153] width 107 height 14
click at [117, 176] on div "0975900427 - ĐỊNH" at bounding box center [112, 170] width 106 height 14
type input "0975900427"
type input "ĐỊNH"
type input "0975900427"
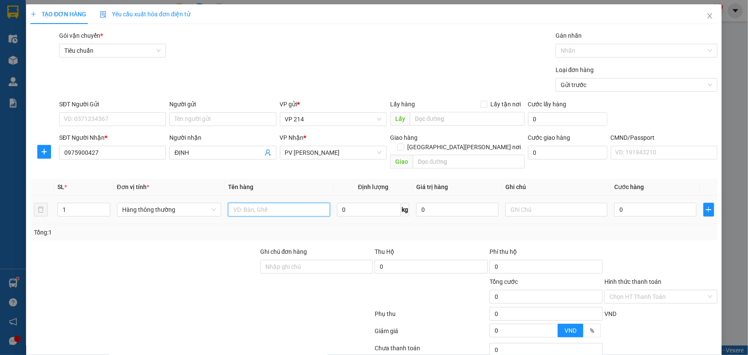
click at [257, 203] on input "text" at bounding box center [279, 210] width 102 height 14
type input "hs"
type input "3"
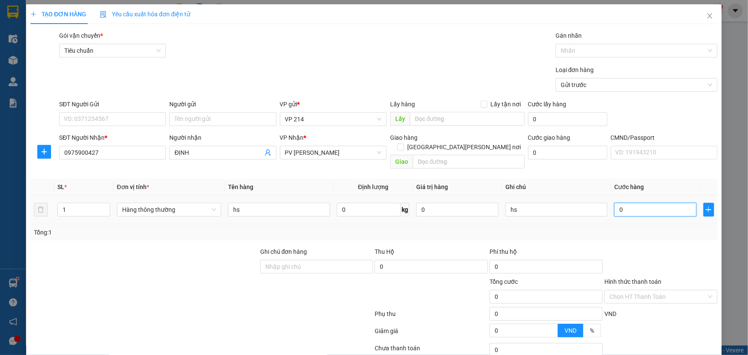
type input "3"
type input "30"
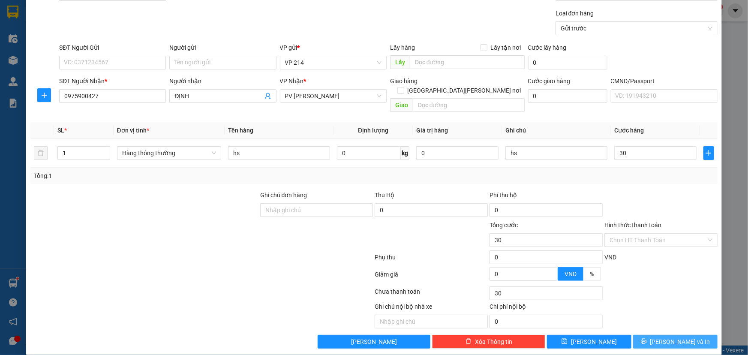
type input "30.000"
click at [671, 337] on span "Lưu và In" at bounding box center [681, 341] width 60 height 9
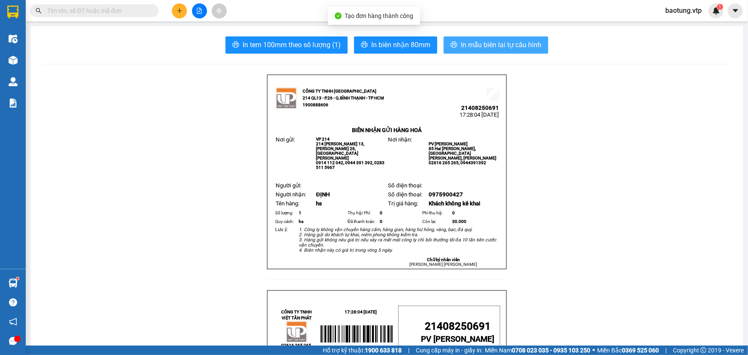
click at [498, 48] on span "In mẫu biên lai tự cấu hình" at bounding box center [501, 44] width 81 height 11
drag, startPoint x: 172, startPoint y: 312, endPoint x: 171, endPoint y: 303, distance: 9.0
click at [180, 12] on icon "plus" at bounding box center [180, 11] width 6 height 6
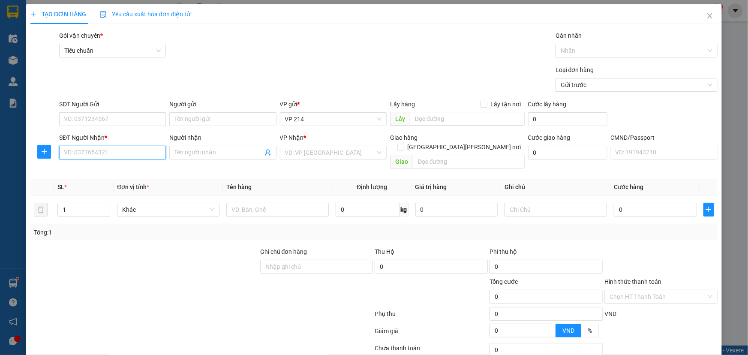
click at [83, 152] on input "SĐT Người Nhận *" at bounding box center [112, 153] width 107 height 14
type input "0908605602"
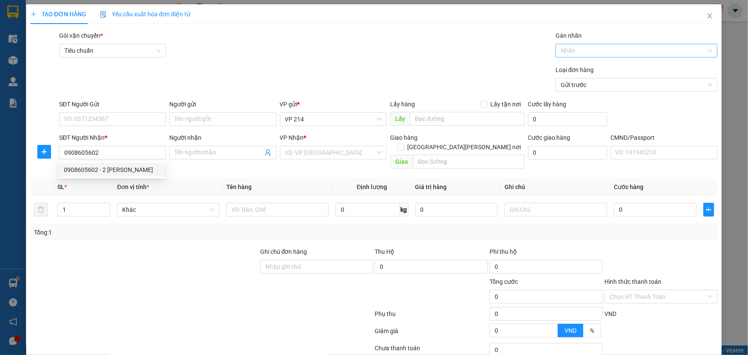
type input "2 nguyên"
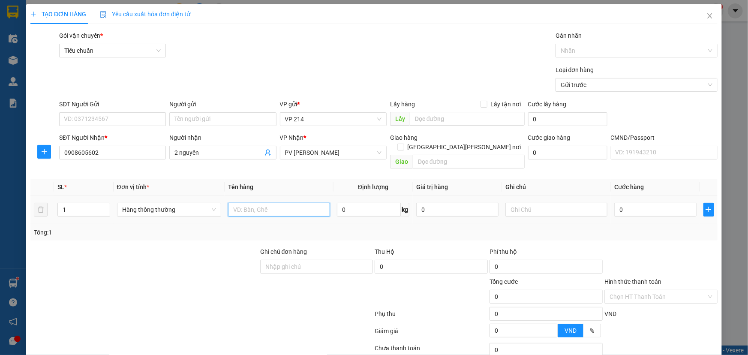
click at [237, 203] on input "text" at bounding box center [279, 210] width 102 height 14
type input "pt"
click at [538, 205] on input "text" at bounding box center [557, 210] width 102 height 14
type input "t"
click at [621, 203] on input "0" at bounding box center [656, 210] width 82 height 14
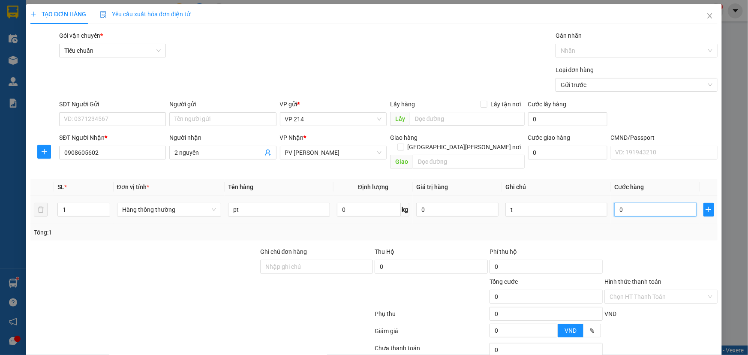
type input "4"
type input "40"
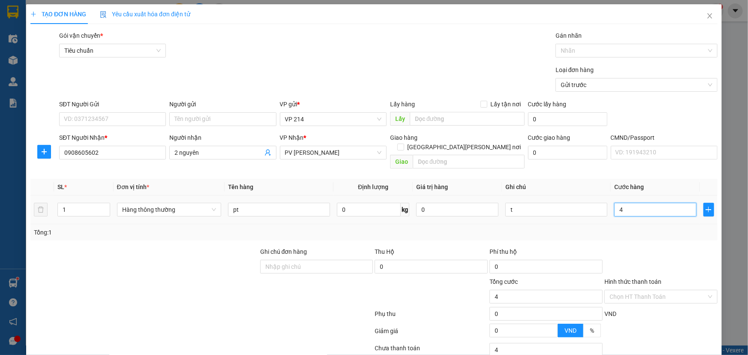
type input "40"
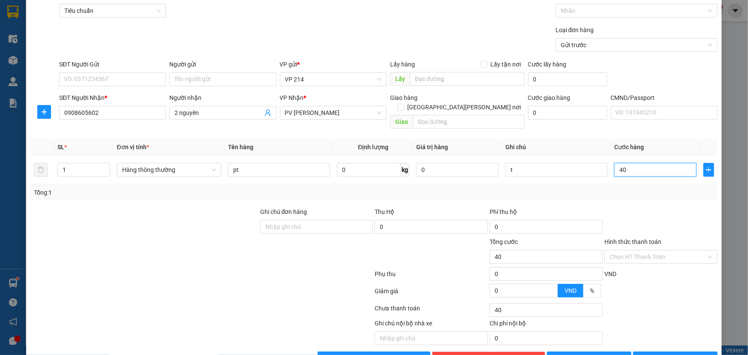
scroll to position [57, 0]
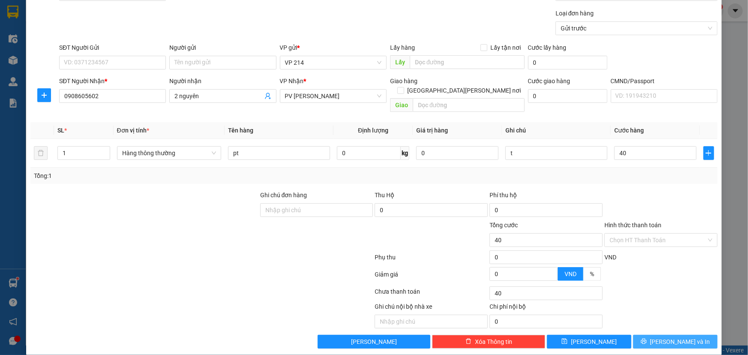
type input "40.000"
click at [671, 337] on span "Lưu và In" at bounding box center [681, 341] width 60 height 9
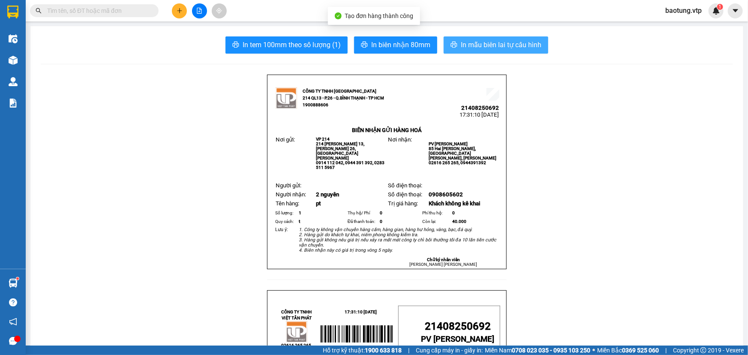
click at [476, 53] on button "In mẫu biên lai tự cấu hình" at bounding box center [496, 44] width 105 height 17
click at [507, 42] on span "In mẫu biên lai tự cấu hình" at bounding box center [501, 44] width 81 height 11
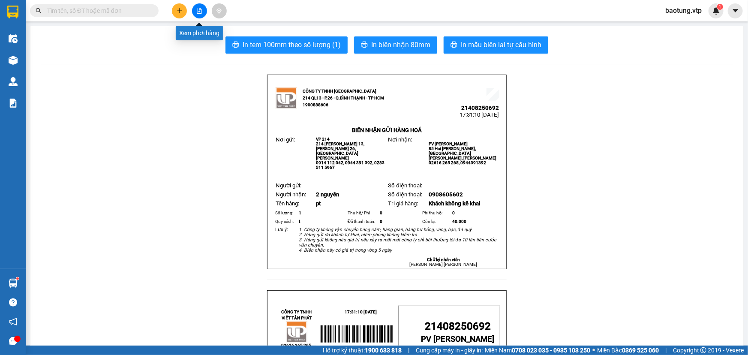
click at [184, 5] on button at bounding box center [179, 10] width 15 height 15
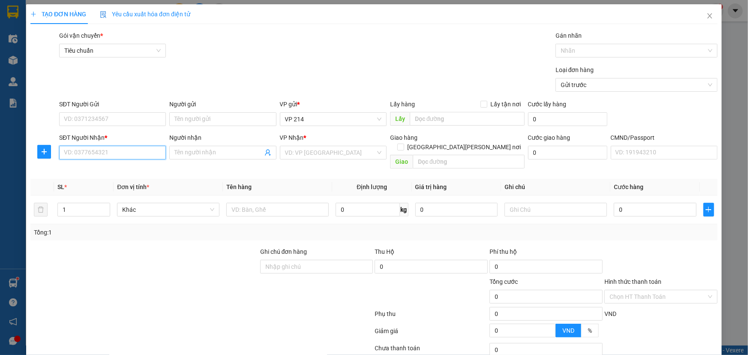
click at [83, 151] on input "SĐT Người Nhận *" at bounding box center [112, 153] width 107 height 14
type input "0339828154"
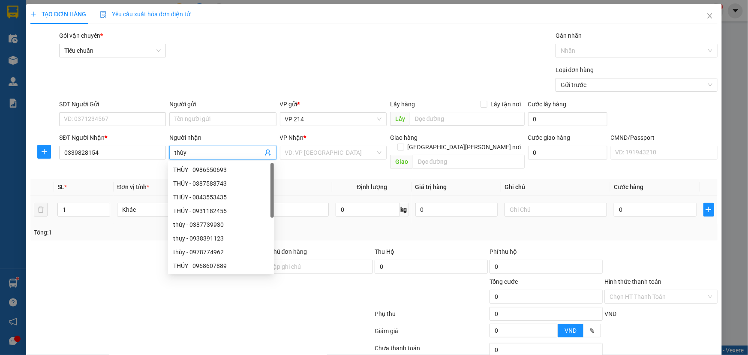
type input "thùy"
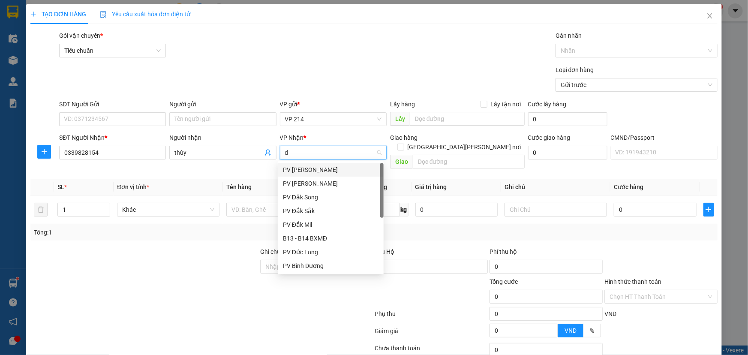
type input "dm"
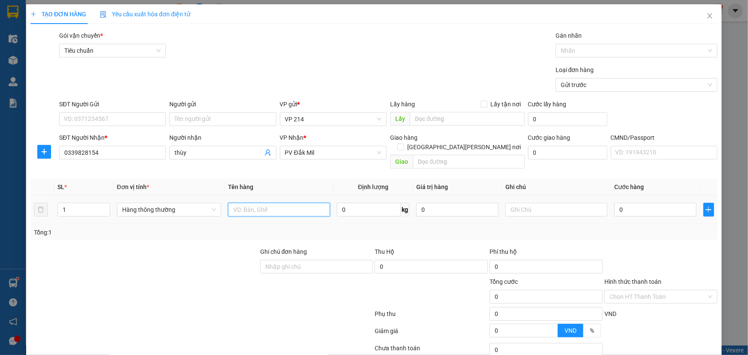
click at [279, 206] on input "text" at bounding box center [279, 210] width 102 height 14
type input "thuốc"
click at [549, 204] on input "text" at bounding box center [557, 210] width 102 height 14
type input "h"
click at [677, 205] on input "0" at bounding box center [656, 210] width 82 height 14
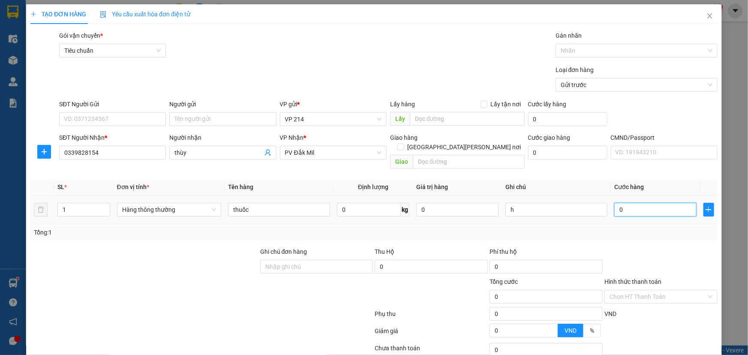
type input "3"
type input "30"
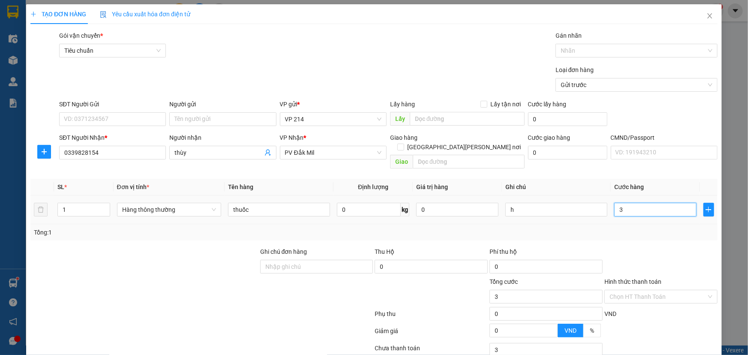
type input "30"
type input "30.000"
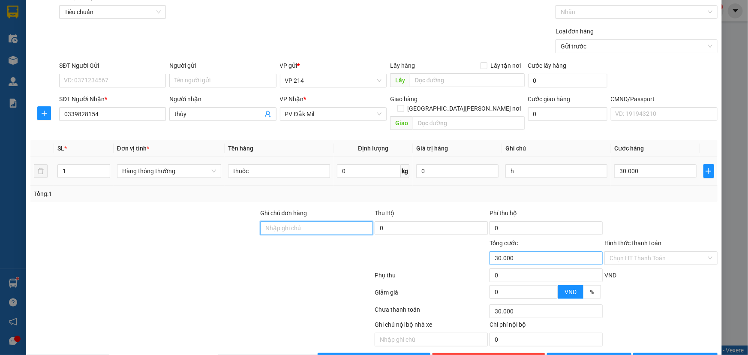
scroll to position [57, 0]
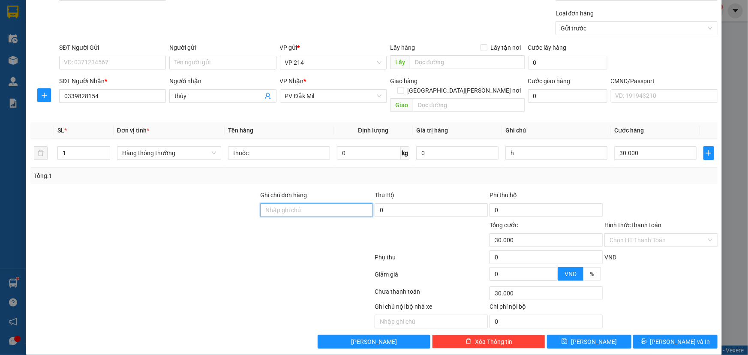
click at [280, 204] on input "Ghi chú đơn hàng" at bounding box center [316, 210] width 113 height 14
type input "ck6839 30k 15/8 17h42"
click at [651, 234] on input "Hình thức thanh toán" at bounding box center [658, 240] width 97 height 13
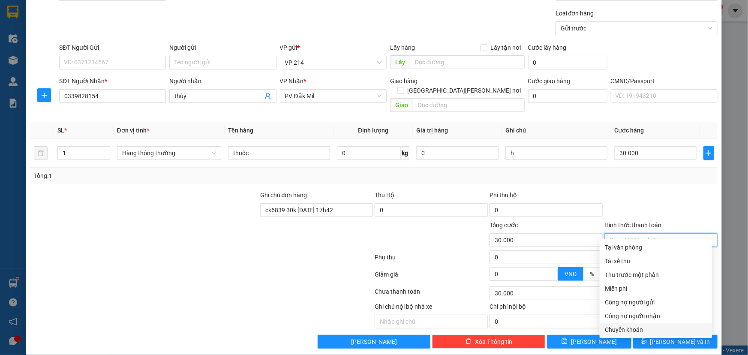
click at [637, 329] on div "Chuyển khoản" at bounding box center [656, 329] width 102 height 9
type input "0"
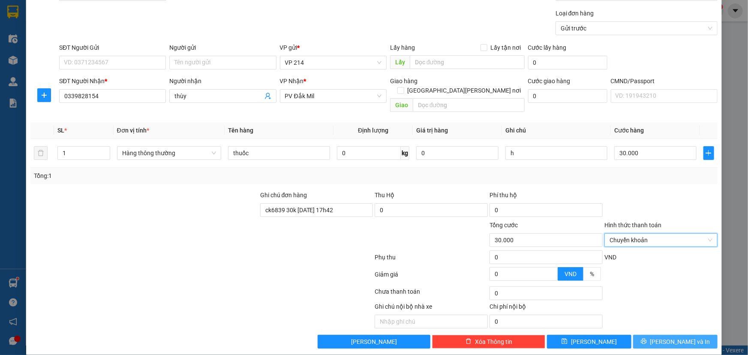
click at [670, 337] on span "Lưu và In" at bounding box center [681, 341] width 60 height 9
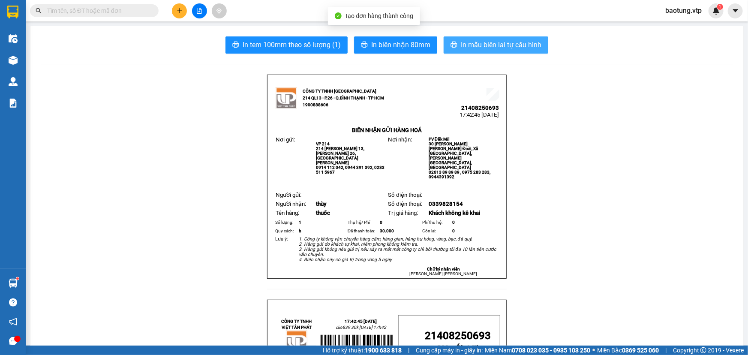
drag, startPoint x: 493, startPoint y: 44, endPoint x: 596, endPoint y: 178, distance: 168.8
click at [495, 46] on span "In mẫu biên lai tự cấu hình" at bounding box center [501, 44] width 81 height 11
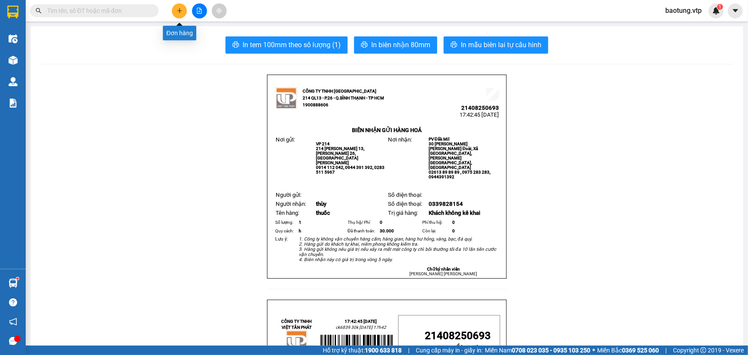
click at [180, 14] on button at bounding box center [179, 10] width 15 height 15
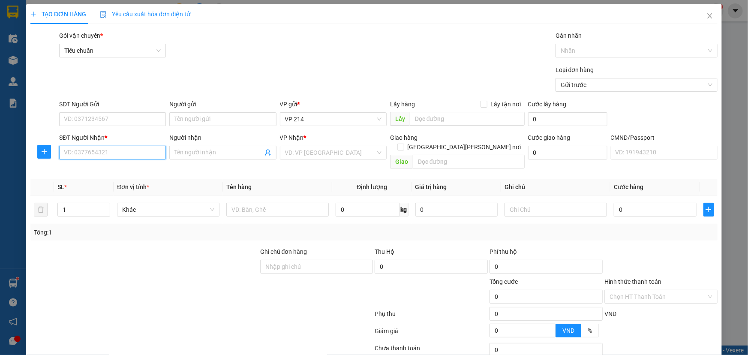
click at [89, 154] on input "SĐT Người Nhận *" at bounding box center [112, 153] width 107 height 14
type input "0947356585"
drag, startPoint x: 110, startPoint y: 169, endPoint x: 253, endPoint y: 184, distance: 143.6
click at [113, 167] on div "0947356585 - linh phan" at bounding box center [112, 169] width 96 height 9
type input "linh phan"
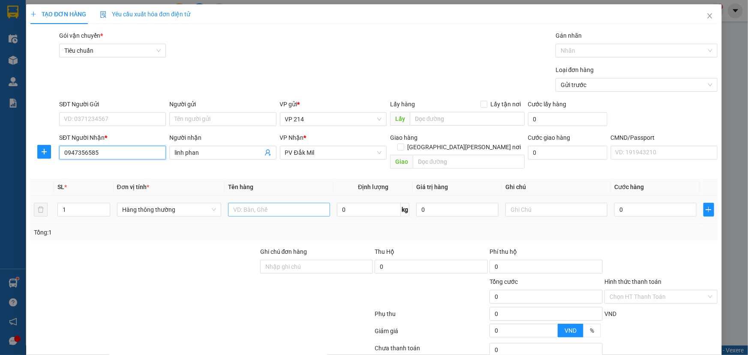
type input "0947356585"
click at [272, 203] on input "text" at bounding box center [279, 210] width 102 height 14
type input "lk"
type input "j"
click at [272, 203] on input "lk" at bounding box center [279, 210] width 102 height 14
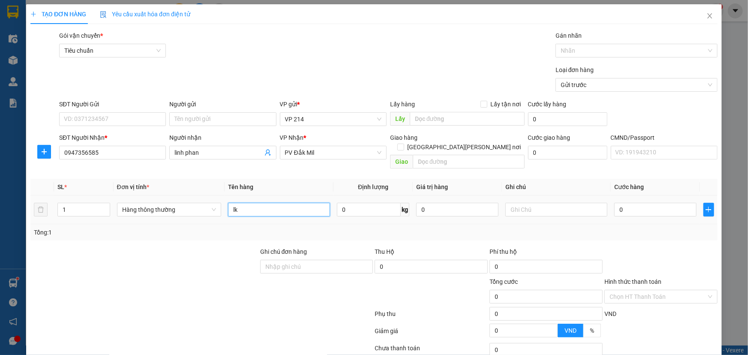
type input "l"
type input "r"
type input "m"
type input "nk"
type input "3"
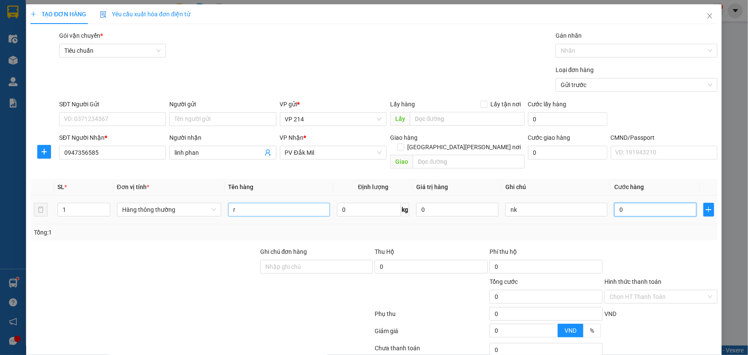
type input "3"
type input "30"
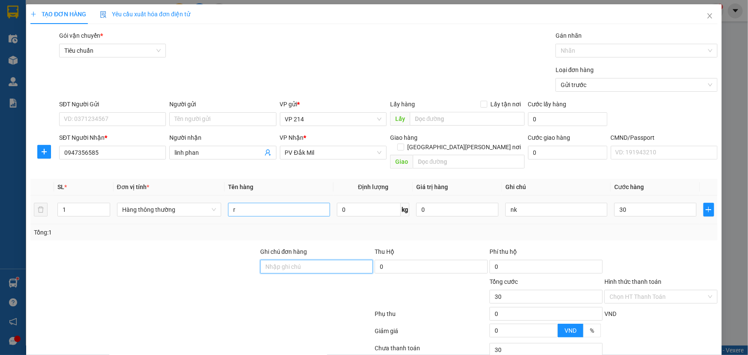
type input "30.000"
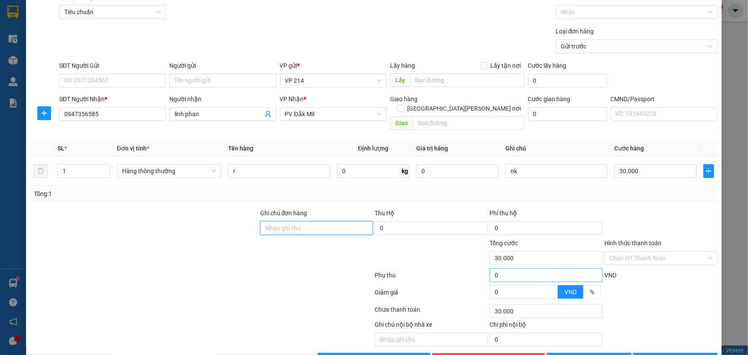
scroll to position [57, 0]
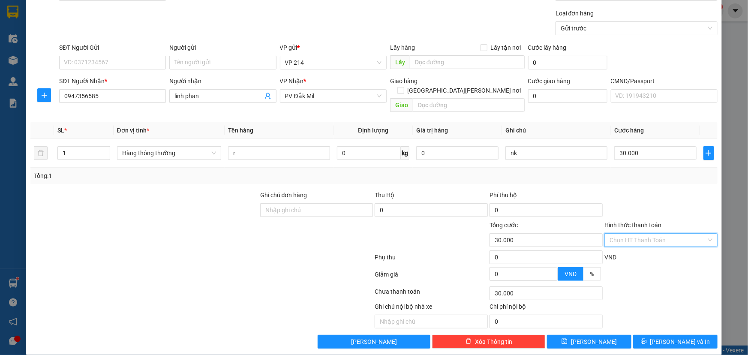
click at [625, 234] on input "Hình thức thanh toán" at bounding box center [658, 240] width 97 height 13
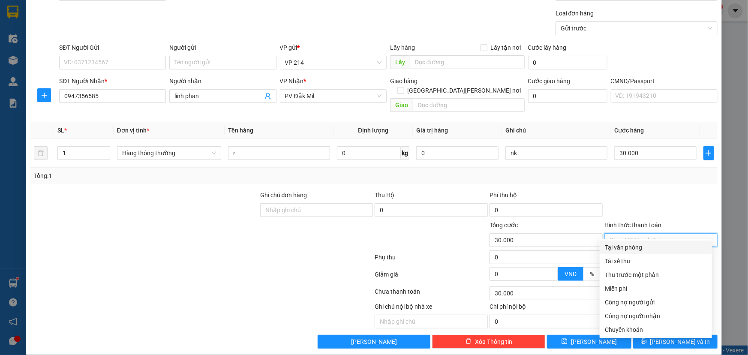
click at [636, 247] on div "Tại văn phòng" at bounding box center [656, 247] width 102 height 9
type input "0"
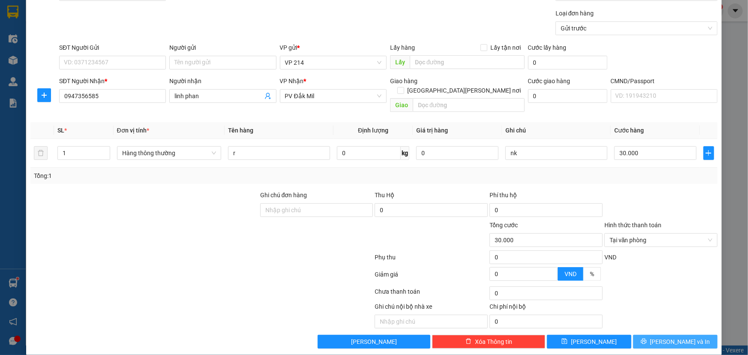
click at [664, 337] on span "Lưu và In" at bounding box center [681, 341] width 60 height 9
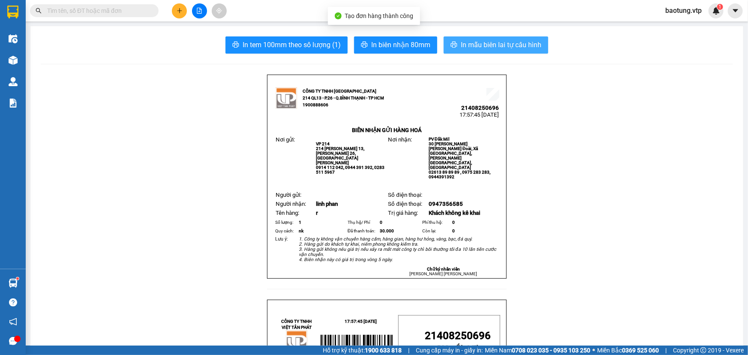
click at [467, 48] on span "In mẫu biên lai tự cấu hình" at bounding box center [501, 44] width 81 height 11
click at [106, 13] on input "text" at bounding box center [97, 10] width 101 height 9
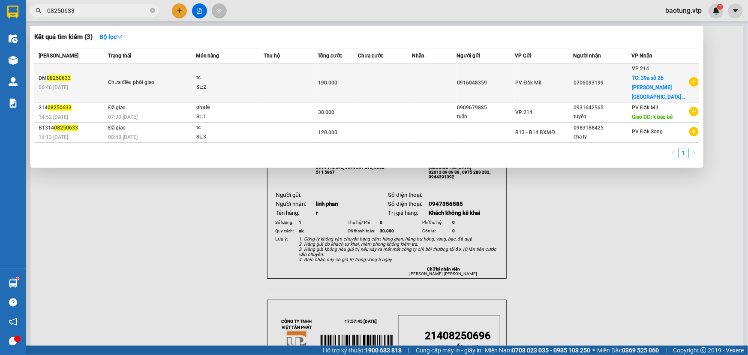
type input "08250633"
click at [463, 79] on td "0916048359" at bounding box center [486, 82] width 58 height 39
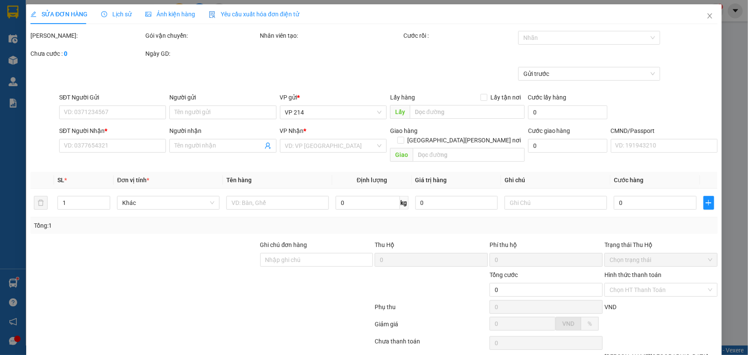
type input "5.000"
type input "0916048359"
type input "0706093199"
checkbox input "true"
type input "39a số 26 phường bình chánh thử đức"
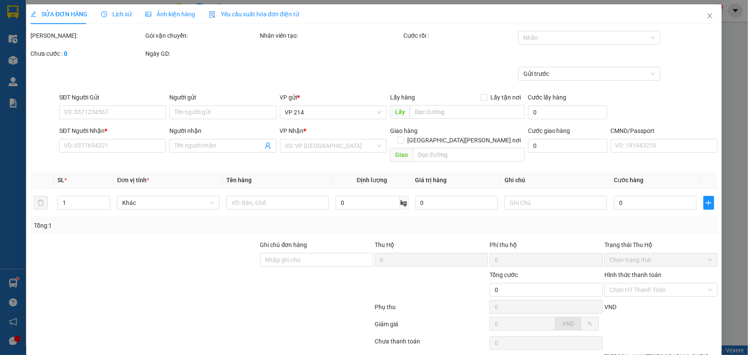
type input "190.000"
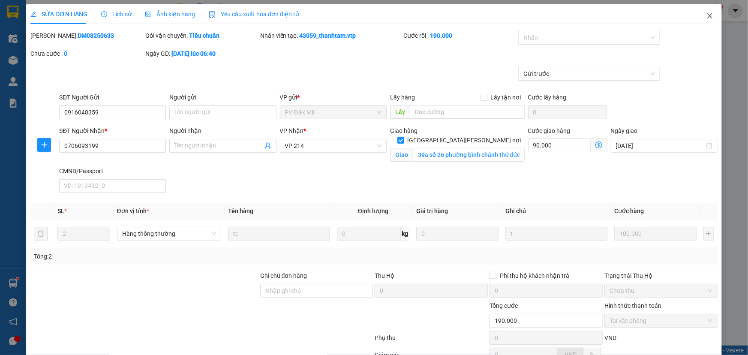
click at [707, 18] on icon "close" at bounding box center [710, 15] width 7 height 7
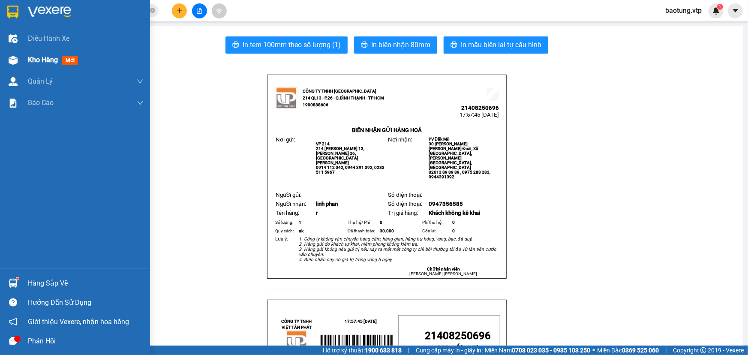
click at [18, 64] on div at bounding box center [13, 60] width 15 height 15
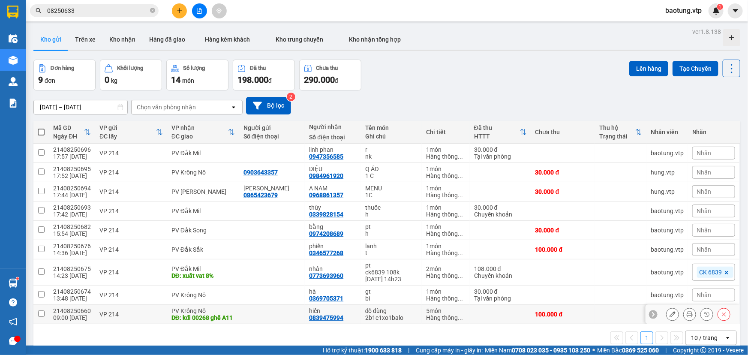
scroll to position [39, 0]
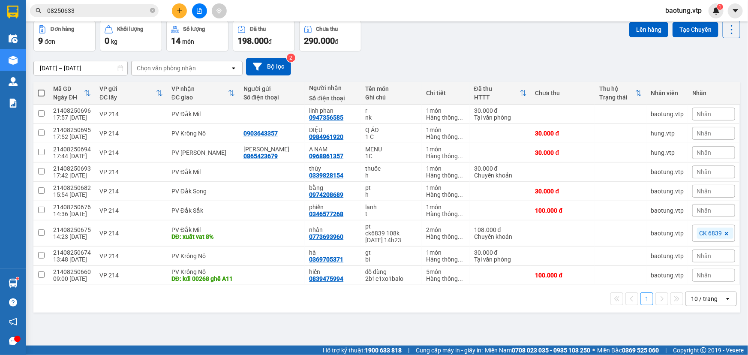
click at [702, 303] on div "10 / trang" at bounding box center [704, 299] width 27 height 9
click at [706, 288] on span "100 / trang" at bounding box center [702, 286] width 31 height 9
click at [41, 207] on input "checkbox" at bounding box center [41, 210] width 6 height 6
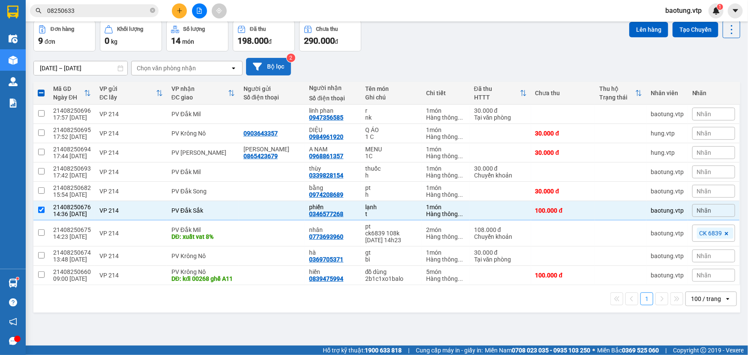
click at [273, 64] on button "Bộ lọc" at bounding box center [268, 67] width 45 height 18
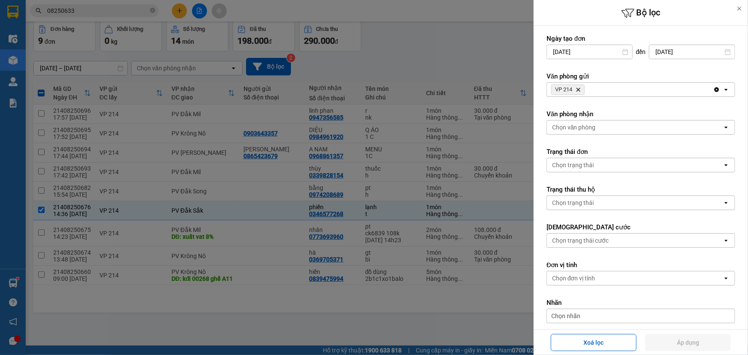
click at [673, 133] on div "Chọn văn phòng" at bounding box center [635, 128] width 176 height 14
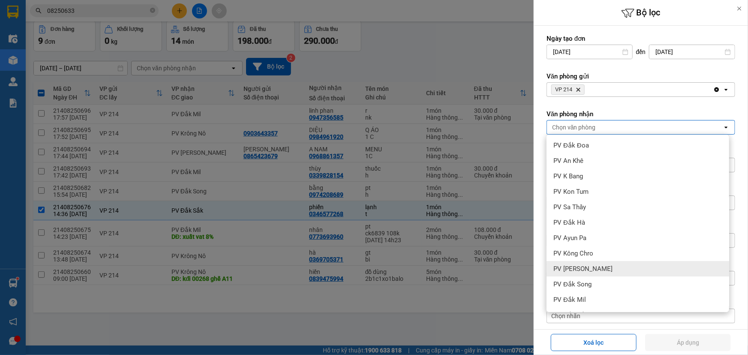
scroll to position [65, 0]
click at [578, 265] on span "PV Đắk Song" at bounding box center [573, 266] width 38 height 9
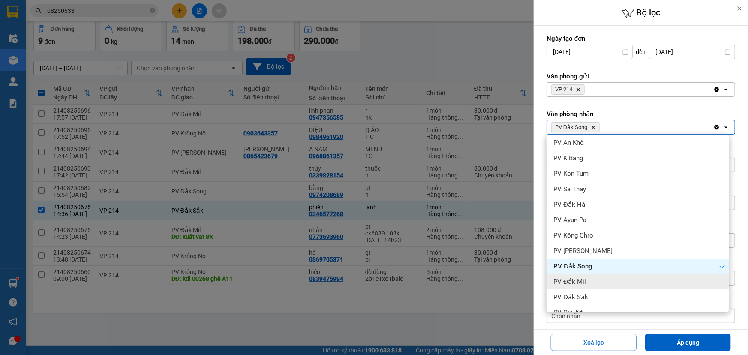
scroll to position [130, 0]
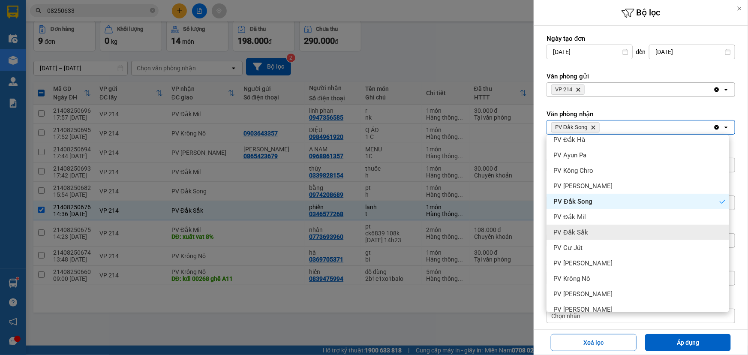
click at [578, 232] on span "PV Đắk Sắk" at bounding box center [571, 232] width 35 height 9
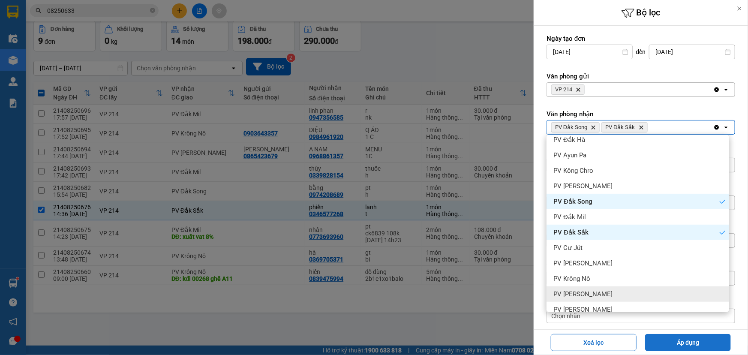
click at [693, 346] on button "Áp dụng" at bounding box center [688, 342] width 86 height 17
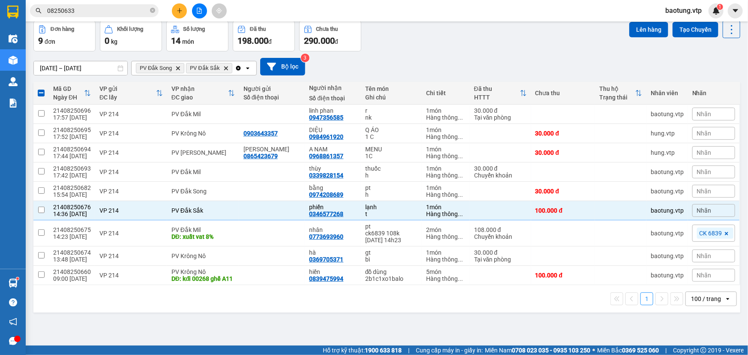
checkbox input "false"
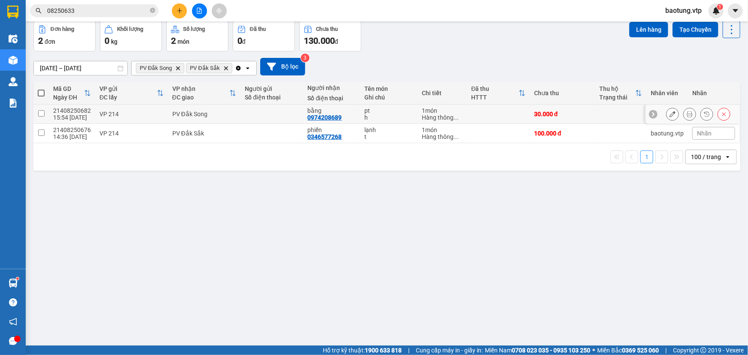
click at [41, 114] on input "checkbox" at bounding box center [41, 113] width 6 height 6
checkbox input "true"
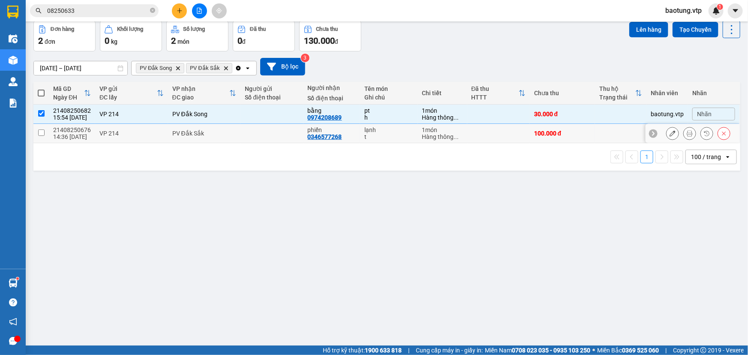
click at [40, 130] on input "checkbox" at bounding box center [41, 133] width 6 height 6
checkbox input "true"
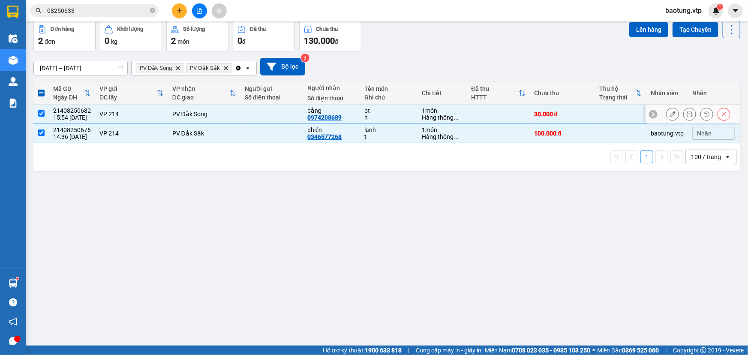
scroll to position [0, 0]
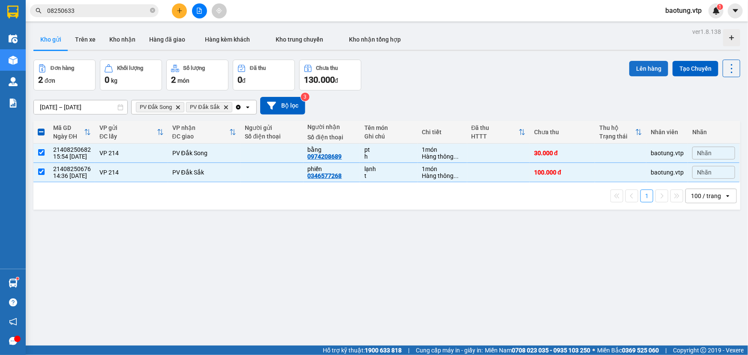
click at [640, 69] on button "Lên hàng" at bounding box center [649, 68] width 39 height 15
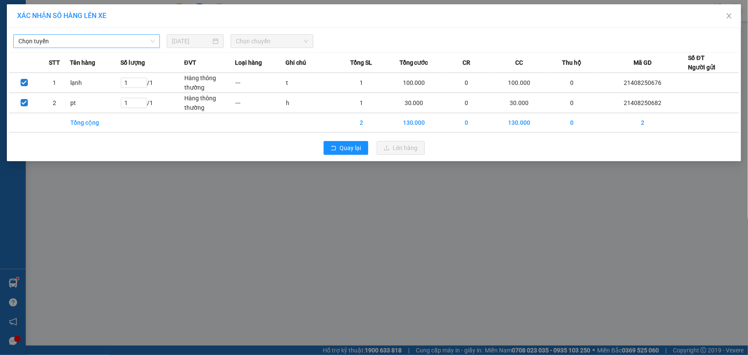
click at [121, 43] on span "Chọn tuyến" at bounding box center [86, 41] width 136 height 13
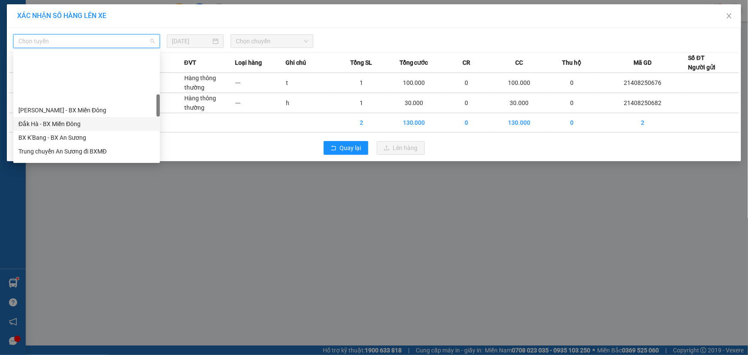
scroll to position [260, 0]
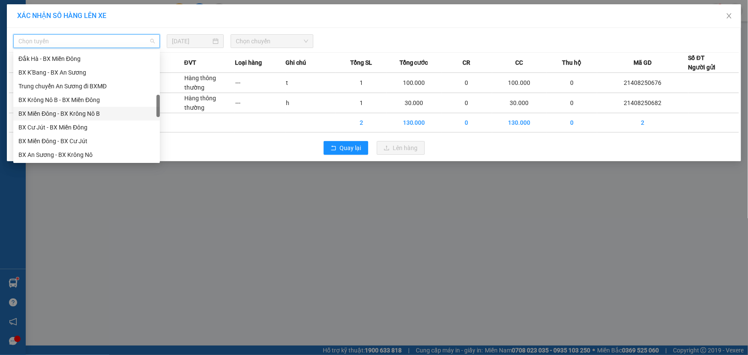
drag, startPoint x: 106, startPoint y: 113, endPoint x: 134, endPoint y: 100, distance: 31.7
click at [107, 112] on div "BX Miền Đông - BX Krông Nô B" at bounding box center [86, 113] width 136 height 9
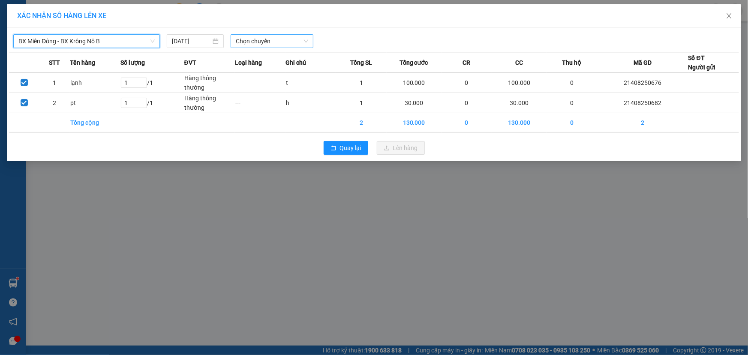
click at [251, 39] on span "Chọn chuyến" at bounding box center [272, 41] width 72 height 13
click at [114, 42] on span "BX Miền Đông - BX Krông Nô B" at bounding box center [86, 41] width 136 height 13
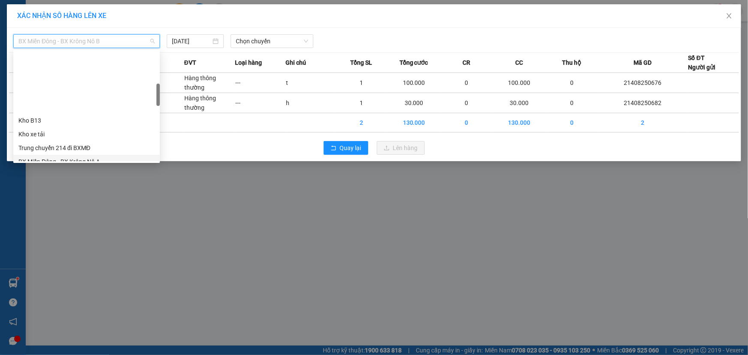
scroll to position [195, 0]
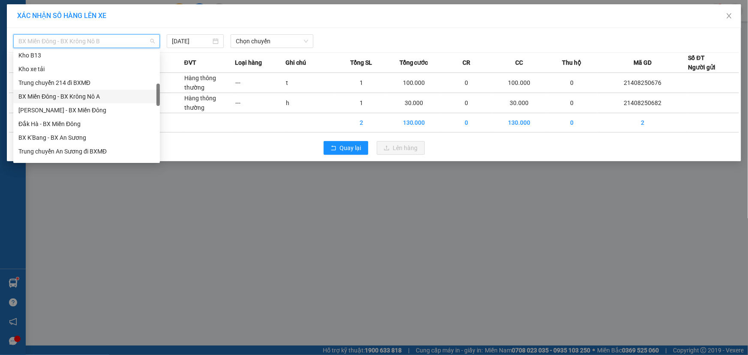
click at [101, 92] on div "BX Miền Đông - BX Krông Nô A" at bounding box center [86, 96] width 136 height 9
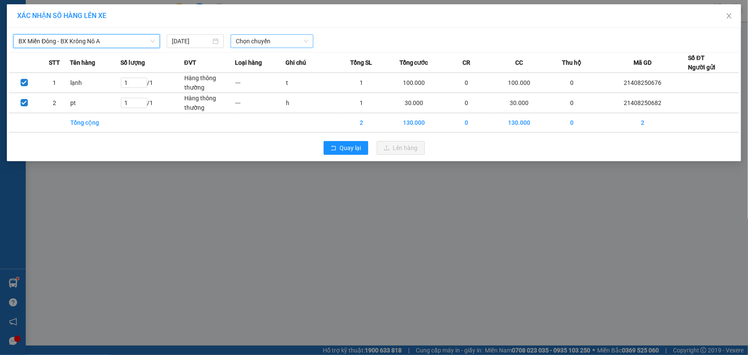
click at [256, 47] on span "Chọn chuyến" at bounding box center [272, 41] width 72 height 13
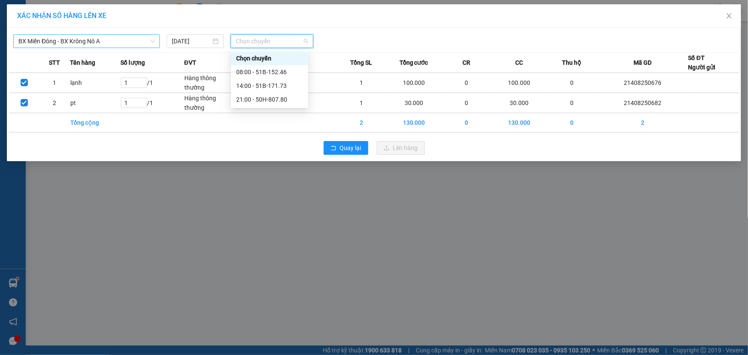
click at [124, 41] on span "BX Miền Đông - BX Krông Nô A" at bounding box center [86, 41] width 136 height 13
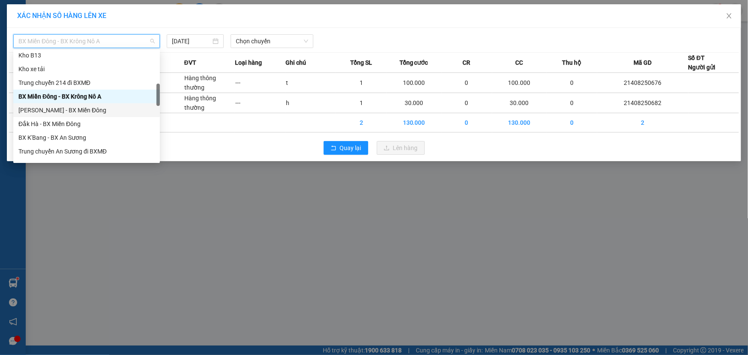
scroll to position [326, 0]
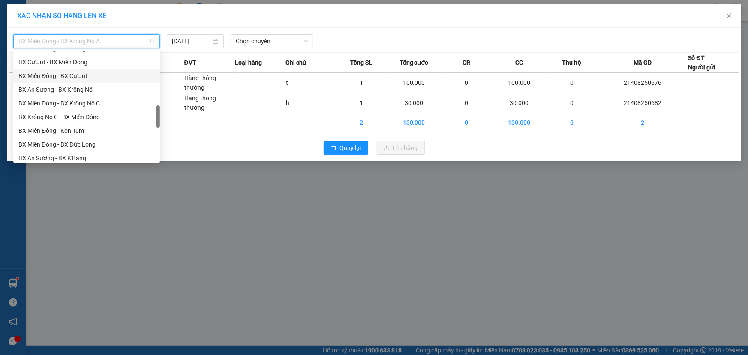
click at [84, 73] on div "BX Miền Đông - BX Cư Jút" at bounding box center [86, 75] width 136 height 9
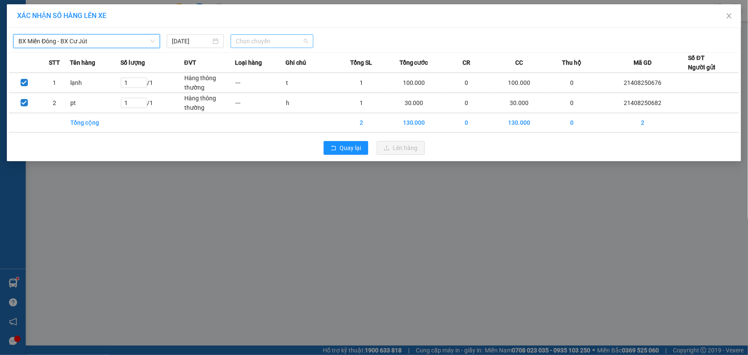
click at [266, 43] on span "Chọn chuyến" at bounding box center [272, 41] width 72 height 13
click at [121, 46] on span "BX Miền Đông - BX Cư Jút" at bounding box center [86, 41] width 136 height 13
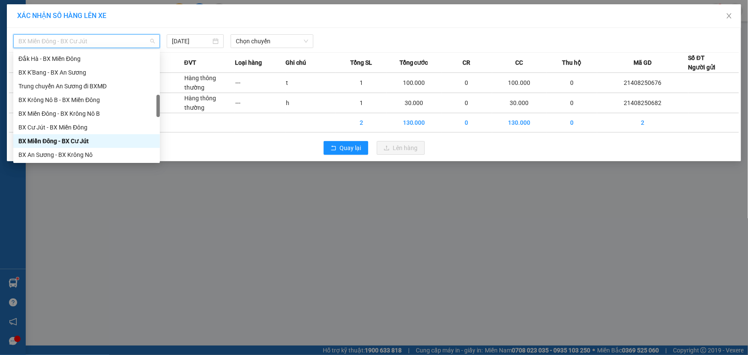
scroll to position [0, 0]
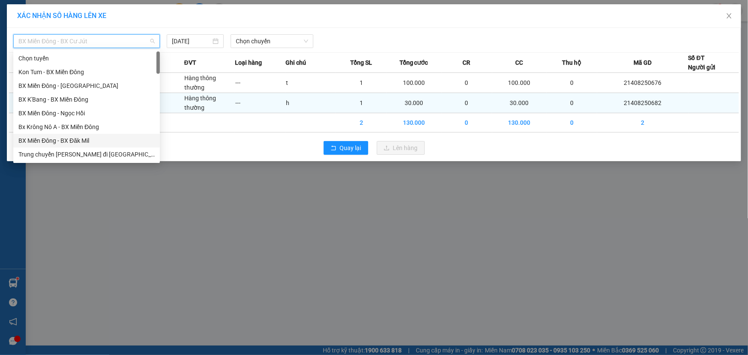
drag, startPoint x: 83, startPoint y: 142, endPoint x: 152, endPoint y: 101, distance: 79.8
click at [84, 142] on div "BX Miền Đông - BX Đăk Mil" at bounding box center [86, 140] width 136 height 9
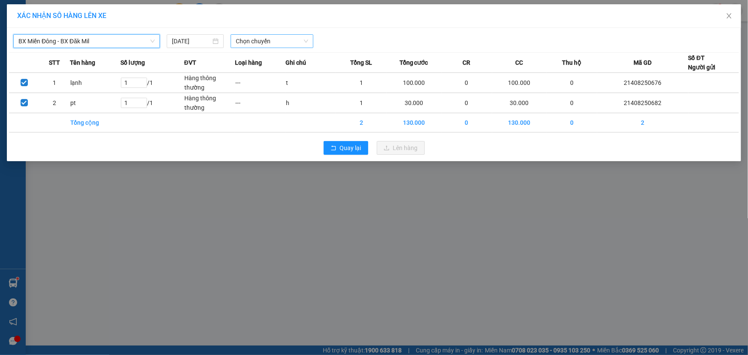
click at [289, 37] on span "Chọn chuyến" at bounding box center [272, 41] width 72 height 13
click at [114, 43] on span "BX Miền Đông - BX Đăk Mil" at bounding box center [86, 41] width 136 height 13
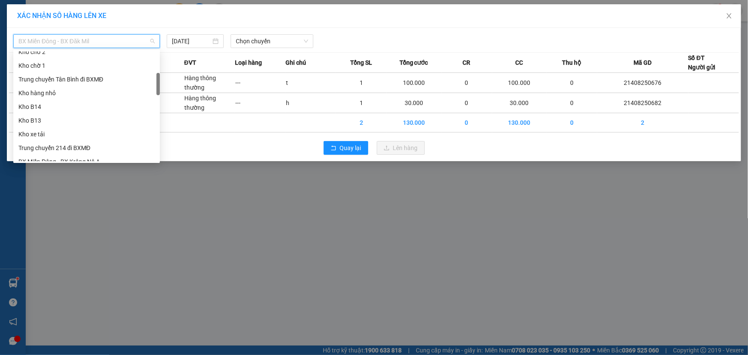
scroll to position [195, 0]
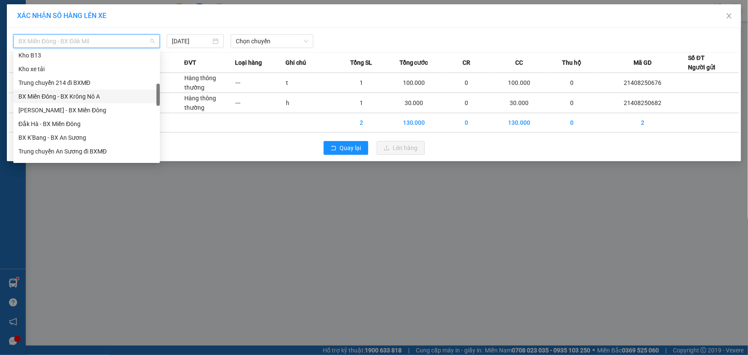
click at [105, 97] on div "BX Miền Đông - BX Krông Nô A" at bounding box center [86, 96] width 136 height 9
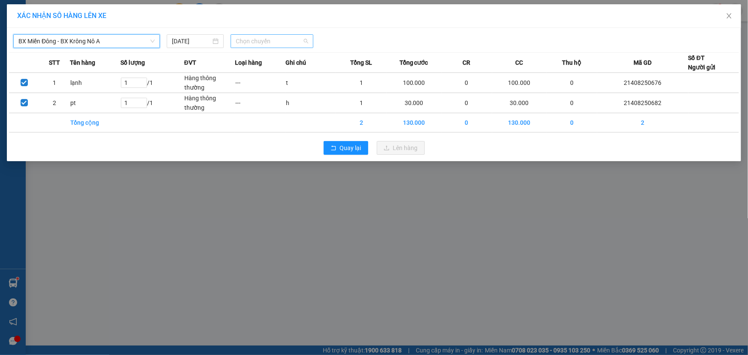
click at [243, 36] on span "Chọn chuyến" at bounding box center [272, 41] width 72 height 13
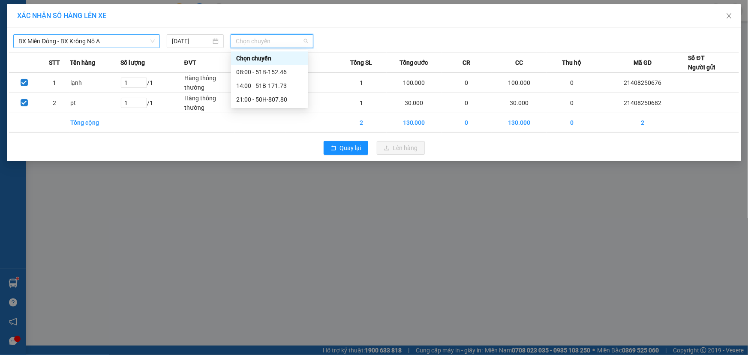
click at [124, 39] on span "BX Miền Đông - BX Krông Nô A" at bounding box center [86, 41] width 136 height 13
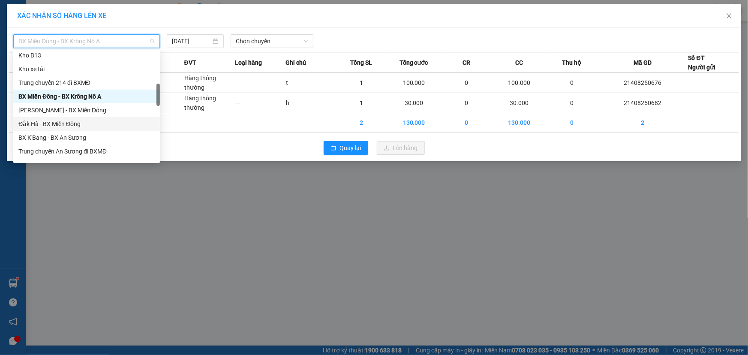
scroll to position [260, 0]
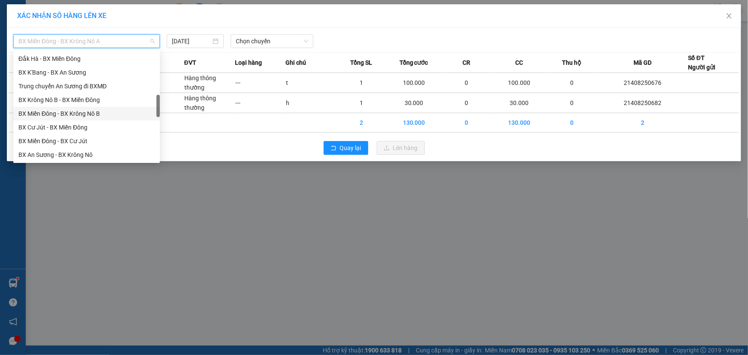
click at [95, 112] on div "BX Miền Đông - BX Krông Nô B" at bounding box center [86, 113] width 136 height 9
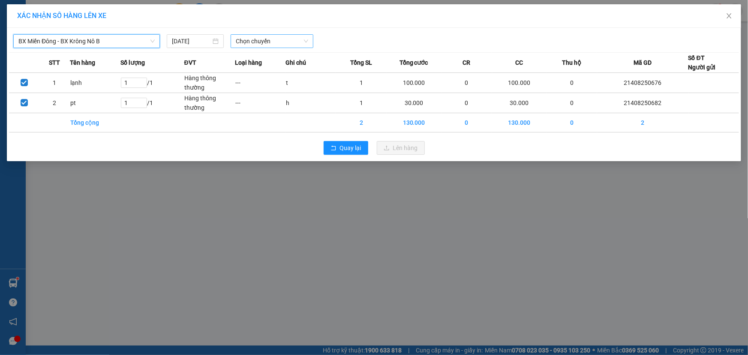
click at [272, 40] on span "Chọn chuyến" at bounding box center [272, 41] width 72 height 13
click at [133, 39] on span "BX Miền Đông - BX Krông Nô B" at bounding box center [86, 41] width 136 height 13
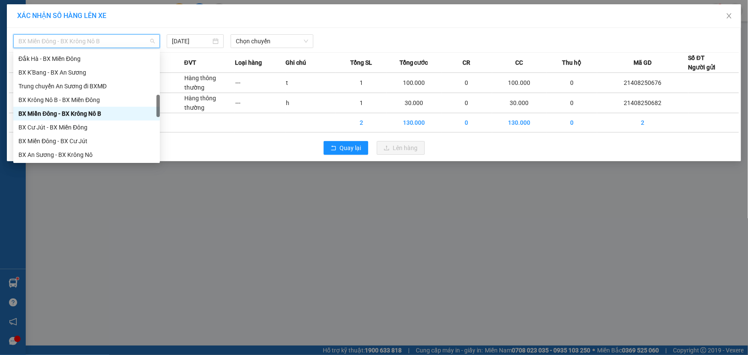
scroll to position [326, 0]
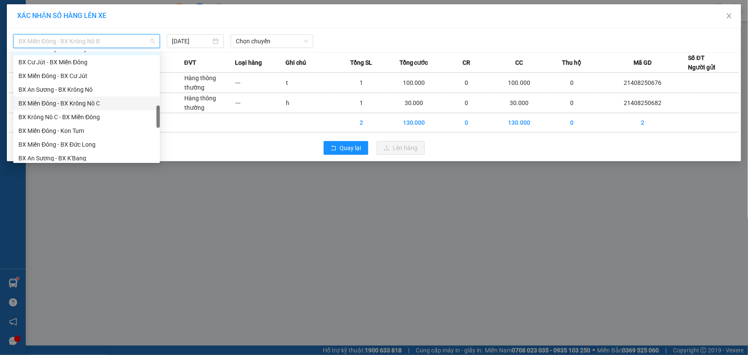
click at [90, 101] on div "BX Miền Đông - BX Krông Nô C" at bounding box center [86, 103] width 136 height 9
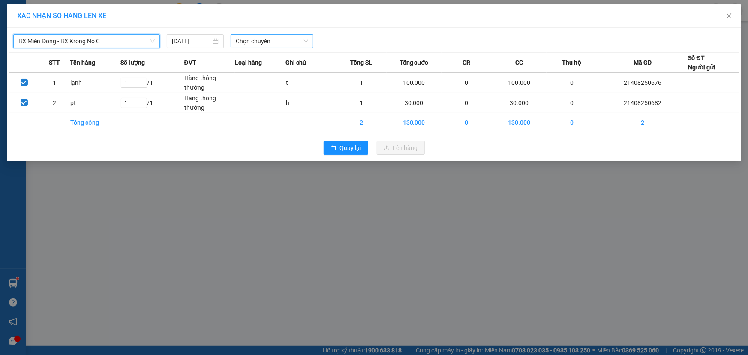
click at [265, 40] on span "Chọn chuyến" at bounding box center [272, 41] width 72 height 13
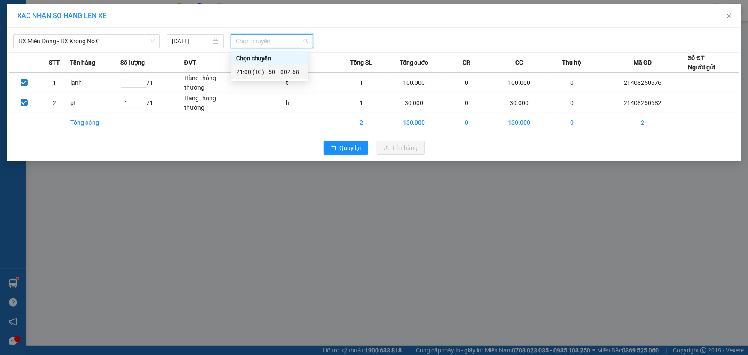
click at [265, 73] on div "21:00 (TC) - 50F-002.68" at bounding box center [269, 71] width 67 height 9
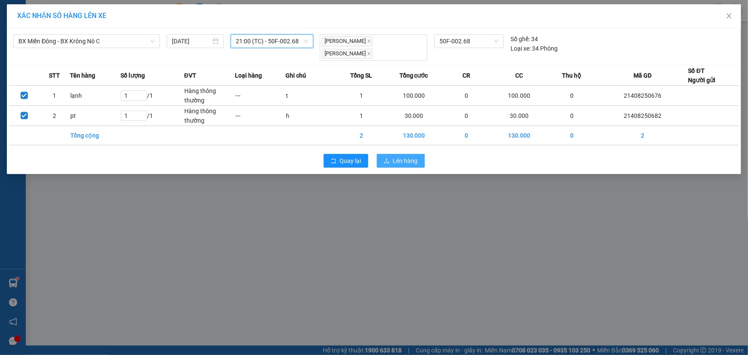
click at [386, 154] on button "Lên hàng" at bounding box center [401, 161] width 48 height 14
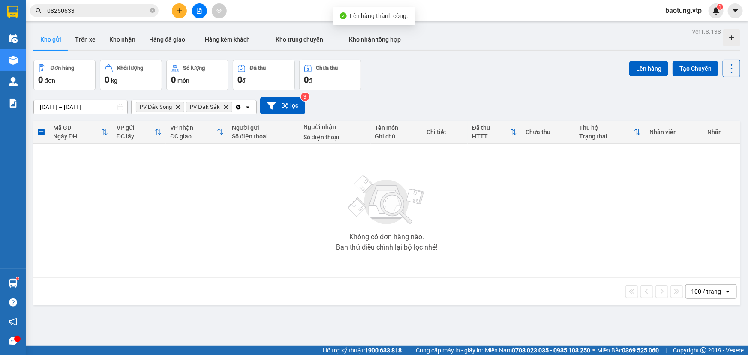
click at [238, 107] on icon "Clear all" at bounding box center [238, 107] width 5 height 5
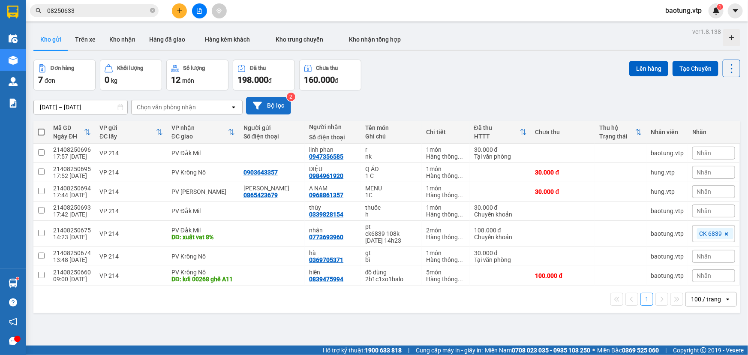
click at [268, 103] on button "Bộ lọc" at bounding box center [268, 106] width 45 height 18
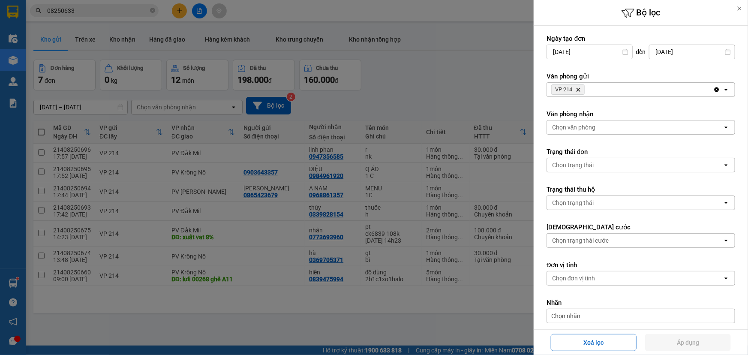
click at [199, 160] on div at bounding box center [374, 177] width 748 height 355
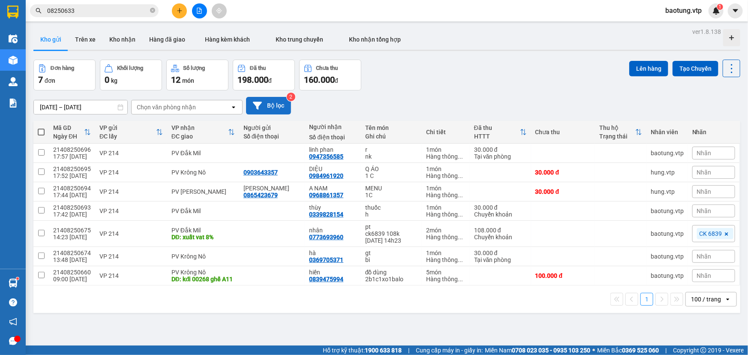
click at [269, 112] on button "Bộ lọc" at bounding box center [268, 106] width 45 height 18
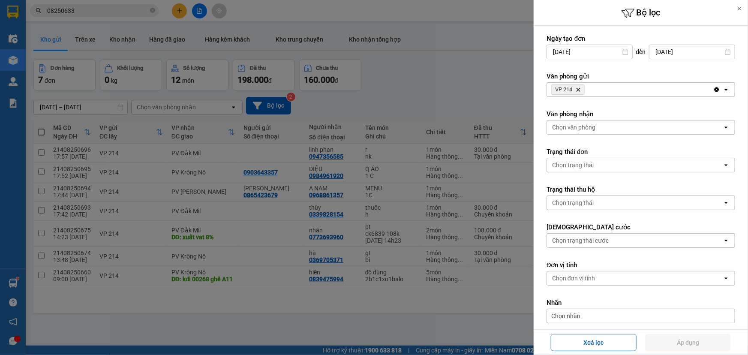
click at [600, 128] on div "Chọn văn phòng" at bounding box center [635, 128] width 176 height 14
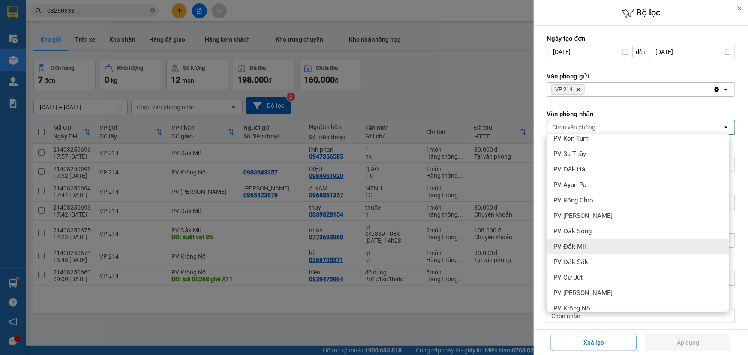
scroll to position [97, 0]
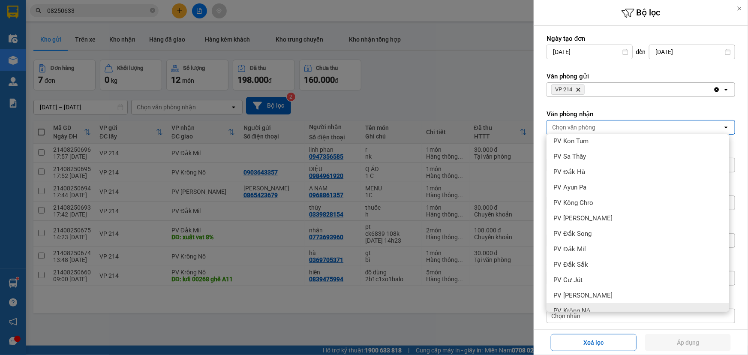
click at [593, 306] on div "PV Krông Nô" at bounding box center [638, 310] width 183 height 15
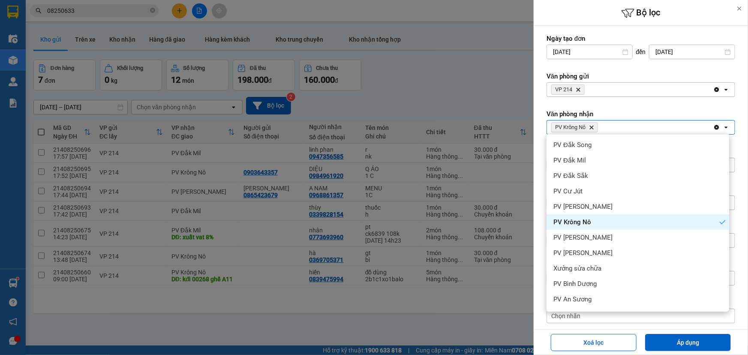
scroll to position [227, 0]
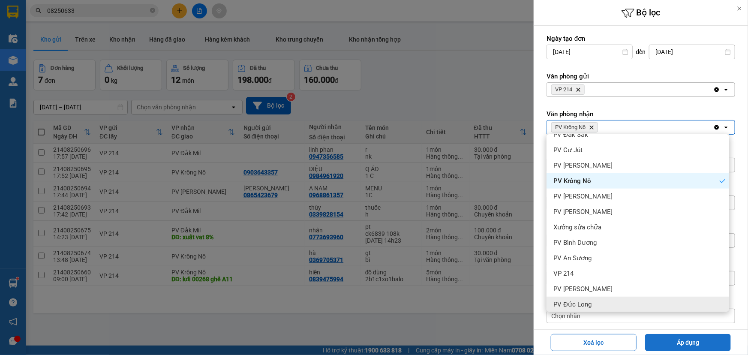
click at [673, 337] on button "Áp dụng" at bounding box center [688, 342] width 86 height 17
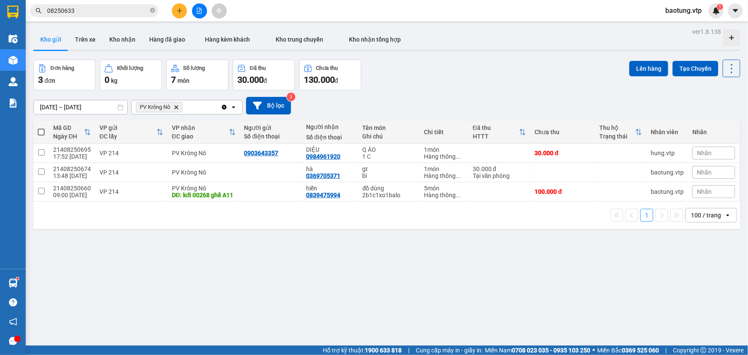
click at [39, 132] on span at bounding box center [41, 132] width 7 height 7
click at [41, 128] on input "checkbox" at bounding box center [41, 128] width 0 height 0
checkbox input "true"
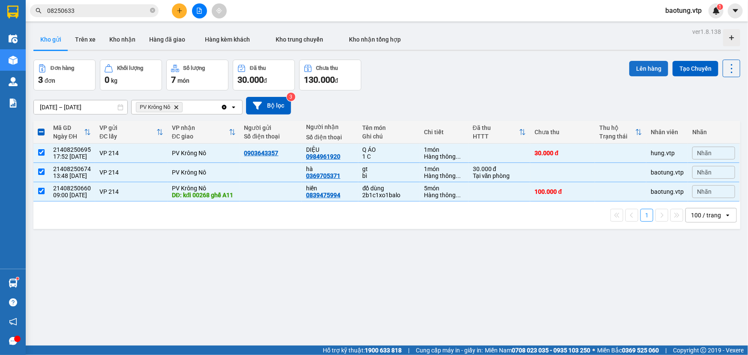
click at [653, 65] on button "Lên hàng" at bounding box center [649, 68] width 39 height 15
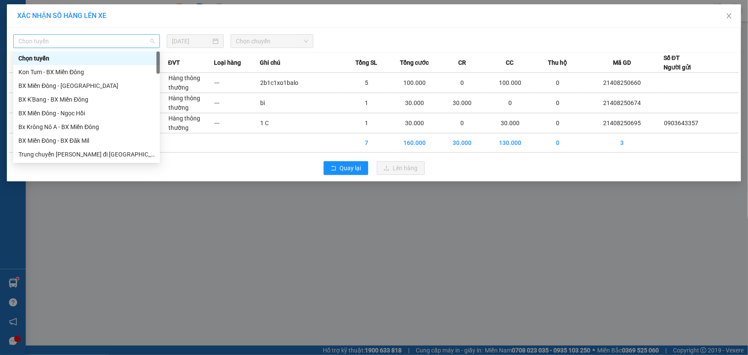
click at [137, 43] on span "Chọn tuyến" at bounding box center [86, 41] width 136 height 13
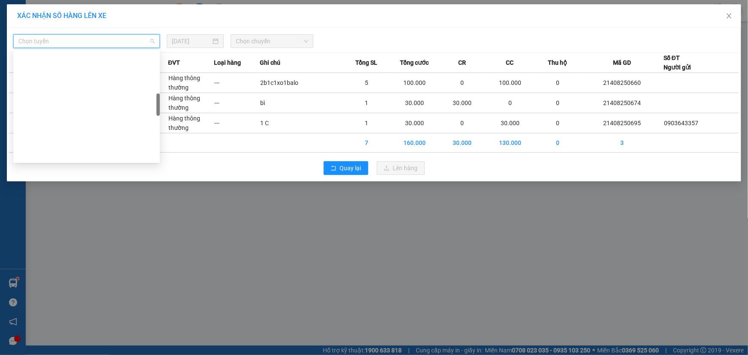
scroll to position [195, 0]
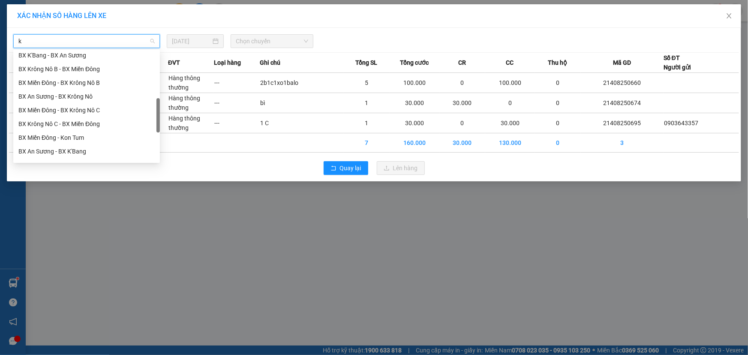
type input "kn"
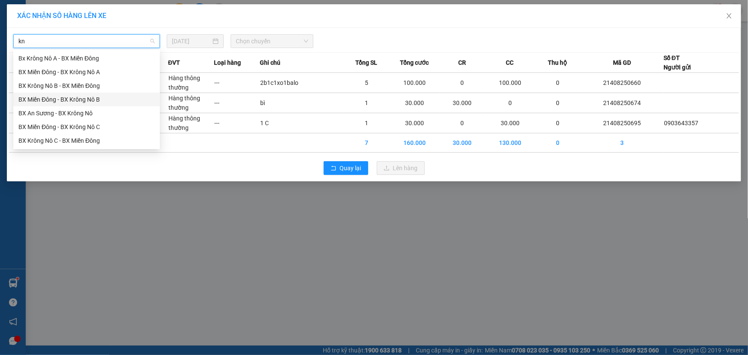
scroll to position [0, 0]
click at [94, 109] on div "BX An Sương - BX Krông Nô" at bounding box center [86, 113] width 136 height 9
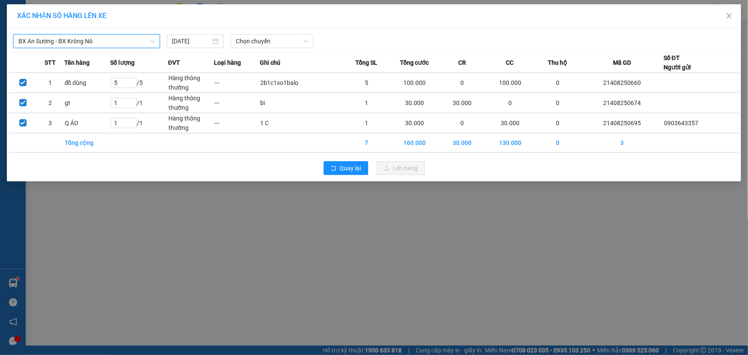
click at [108, 41] on span "BX An Sương - BX Krông Nô" at bounding box center [86, 41] width 136 height 13
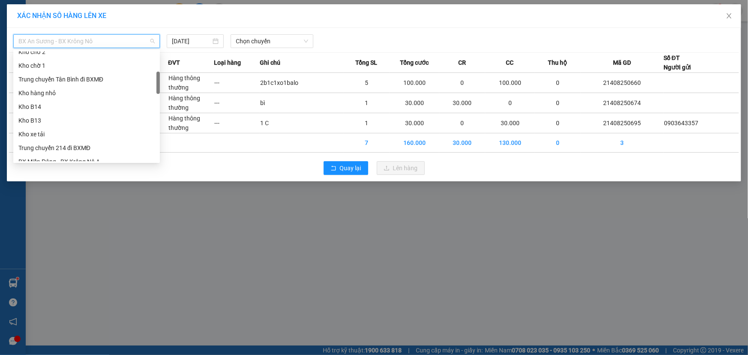
scroll to position [195, 0]
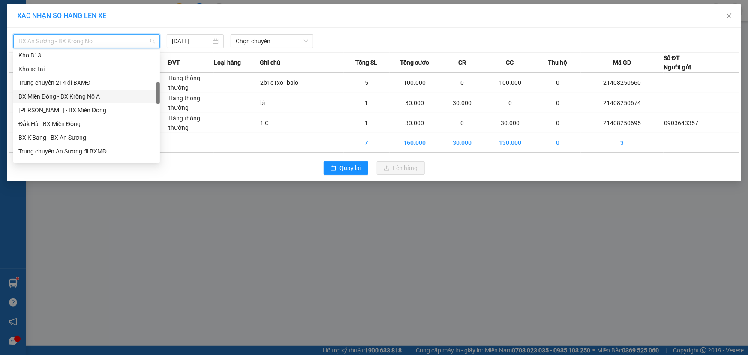
click at [94, 97] on div "BX Miền Đông - BX Krông Nô A" at bounding box center [86, 96] width 136 height 9
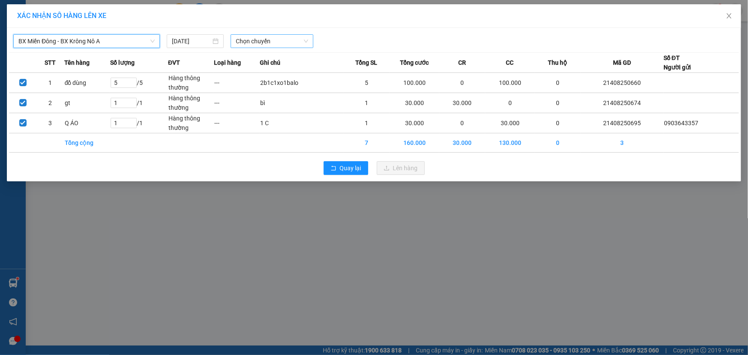
click at [266, 42] on span "Chọn chuyến" at bounding box center [272, 41] width 72 height 13
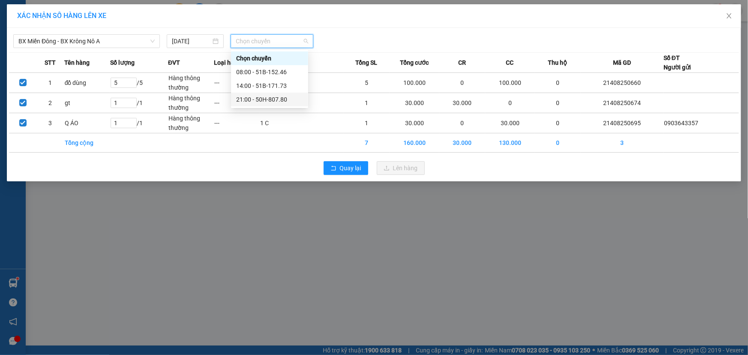
click at [266, 99] on div "21:00 - 50H-807.80" at bounding box center [269, 99] width 67 height 9
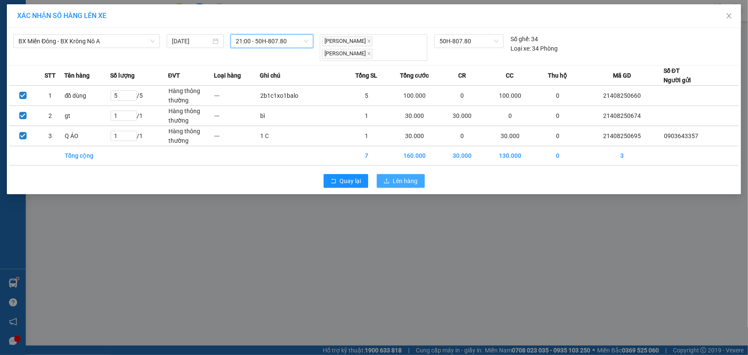
click at [397, 176] on span "Lên hàng" at bounding box center [405, 180] width 25 height 9
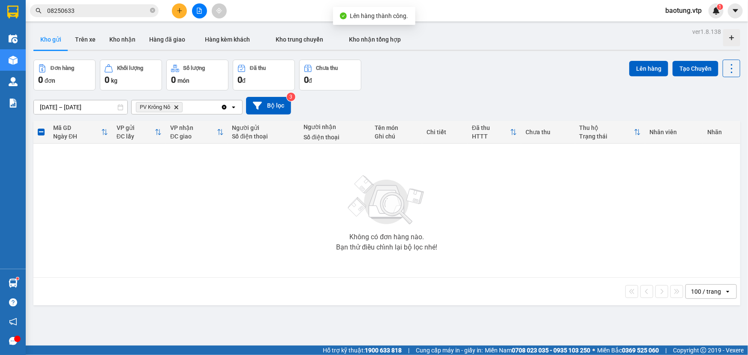
click at [228, 107] on div "Clear all open" at bounding box center [231, 107] width 21 height 14
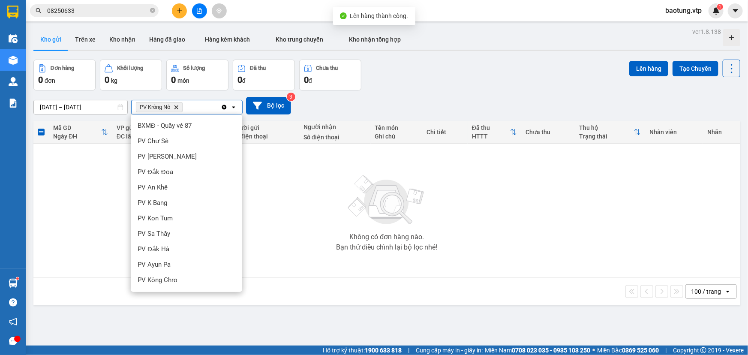
scroll to position [184, 0]
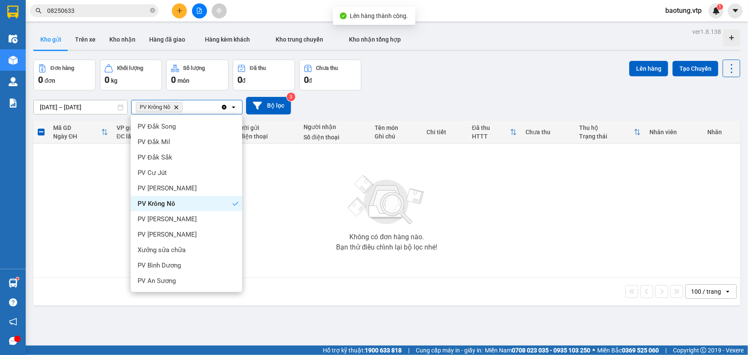
click at [224, 107] on icon "Clear all" at bounding box center [224, 107] width 7 height 7
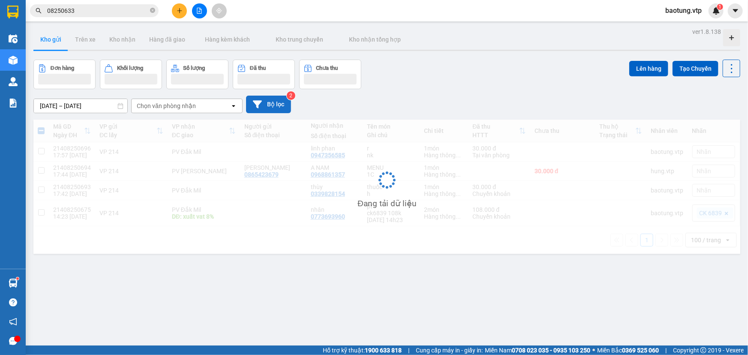
click at [257, 103] on icon at bounding box center [257, 104] width 9 height 8
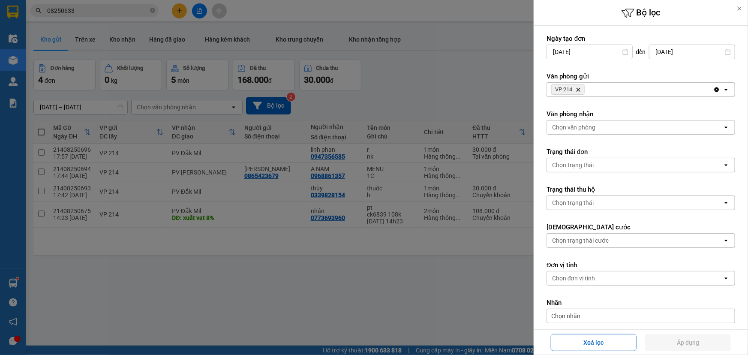
click at [639, 125] on div "Chọn văn phòng" at bounding box center [635, 128] width 176 height 14
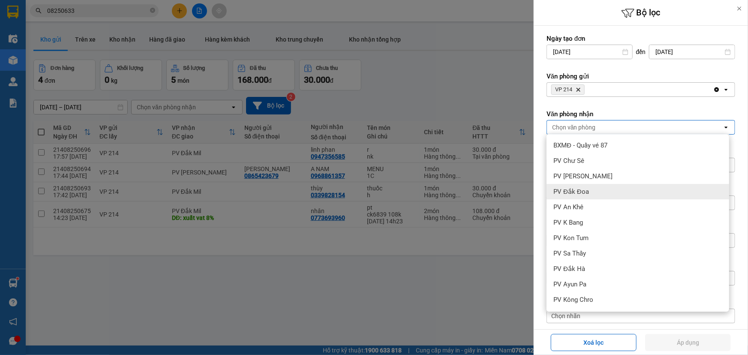
drag, startPoint x: 334, startPoint y: 306, endPoint x: 190, endPoint y: 220, distance: 167.5
click at [326, 302] on div at bounding box center [374, 177] width 748 height 355
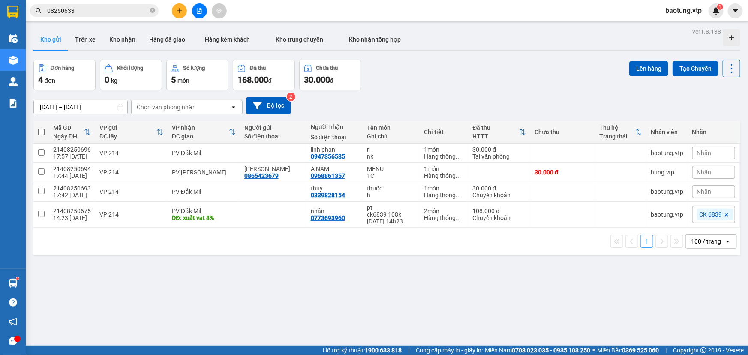
click at [39, 133] on span at bounding box center [41, 132] width 7 height 7
click at [41, 128] on input "checkbox" at bounding box center [41, 128] width 0 height 0
checkbox input "true"
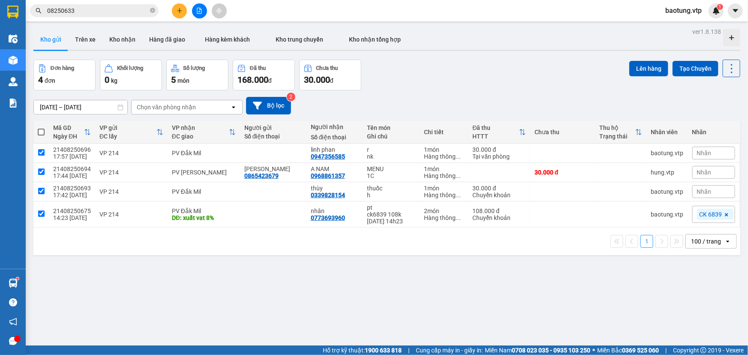
checkbox input "true"
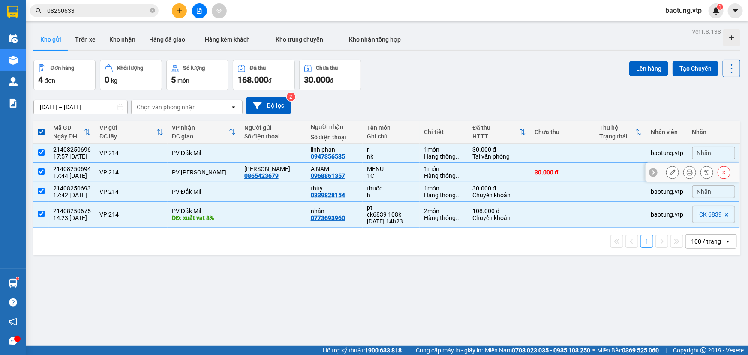
click at [40, 170] on input "checkbox" at bounding box center [41, 172] width 6 height 6
checkbox input "false"
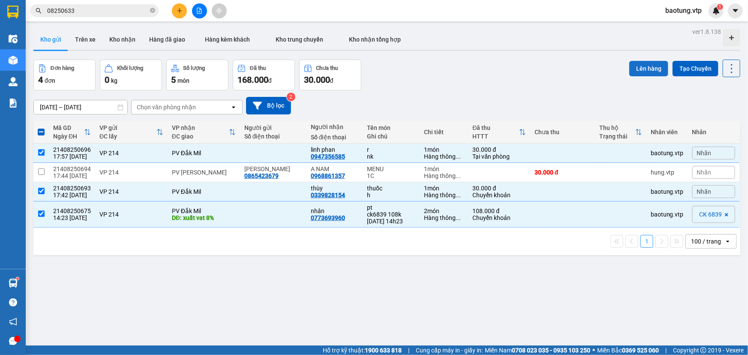
click at [644, 70] on button "Lên hàng" at bounding box center [649, 68] width 39 height 15
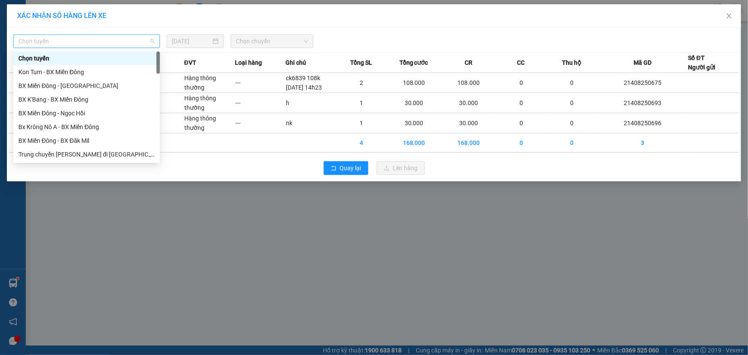
click at [86, 44] on span "Chọn tuyến" at bounding box center [86, 41] width 136 height 13
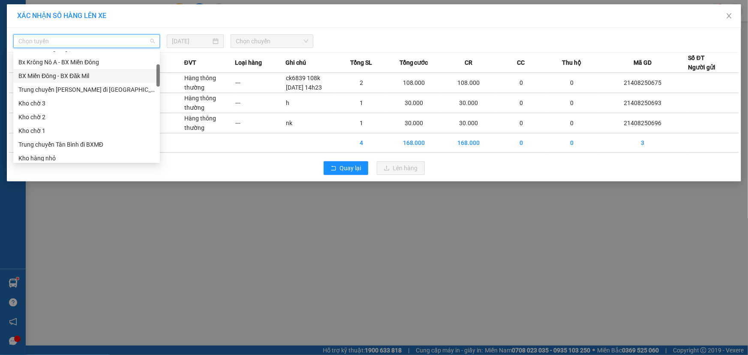
click at [96, 71] on div "BX Miền Đông - BX Đăk Mil" at bounding box center [86, 75] width 136 height 9
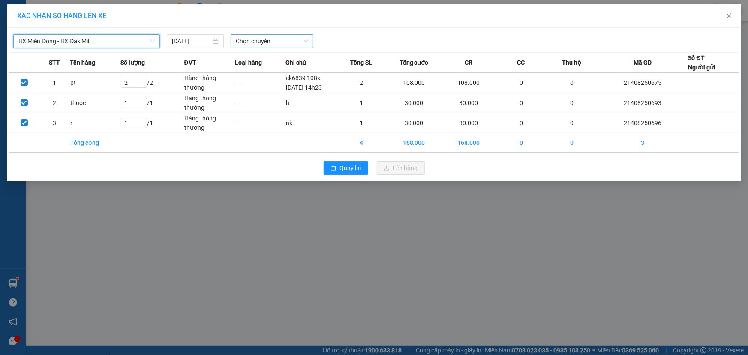
click at [253, 42] on span "Chọn chuyến" at bounding box center [272, 41] width 72 height 13
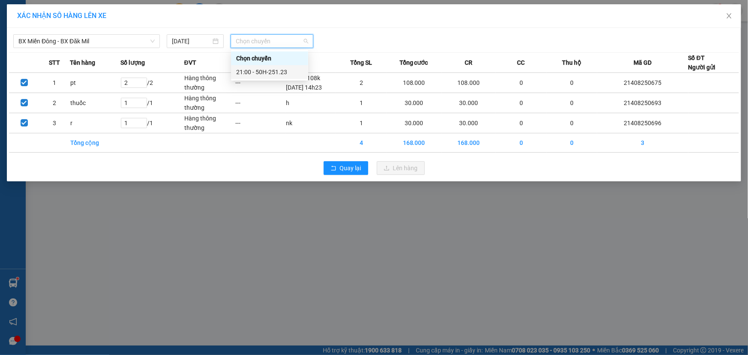
click at [265, 69] on div "21:00 - 50H-251.23" at bounding box center [269, 71] width 67 height 9
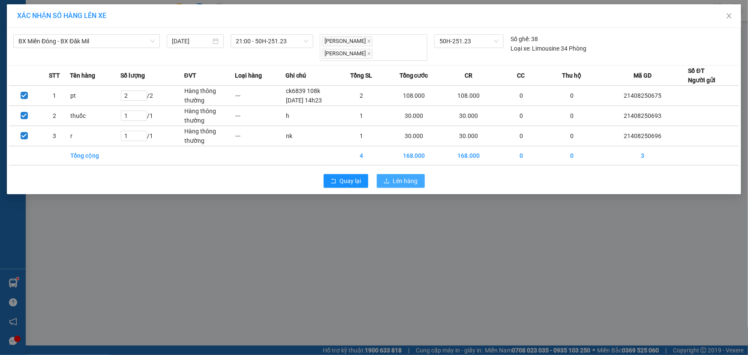
click at [396, 176] on span "Lên hàng" at bounding box center [405, 180] width 25 height 9
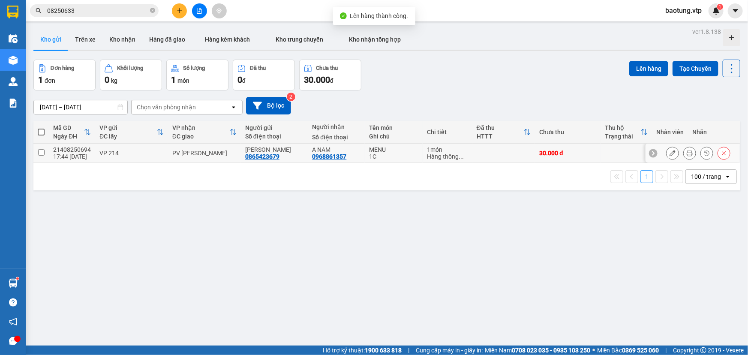
click at [42, 149] on input "checkbox" at bounding box center [41, 152] width 6 height 6
checkbox input "true"
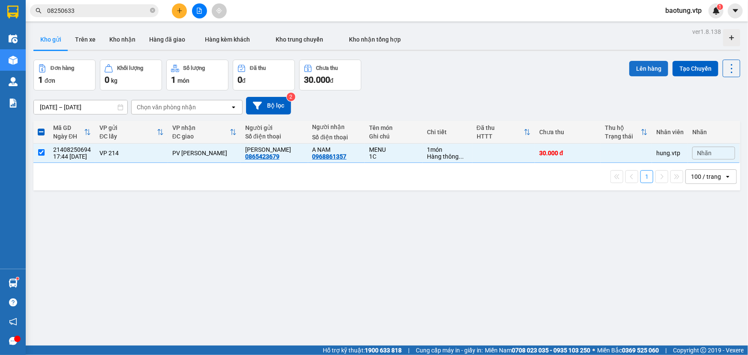
click at [646, 65] on button "Lên hàng" at bounding box center [649, 68] width 39 height 15
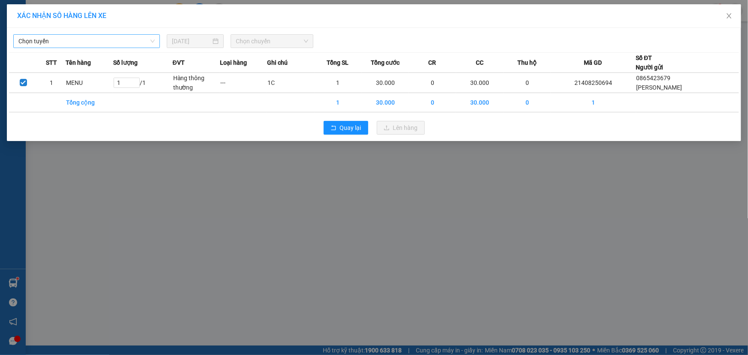
click at [142, 41] on span "Chọn tuyến" at bounding box center [86, 41] width 136 height 13
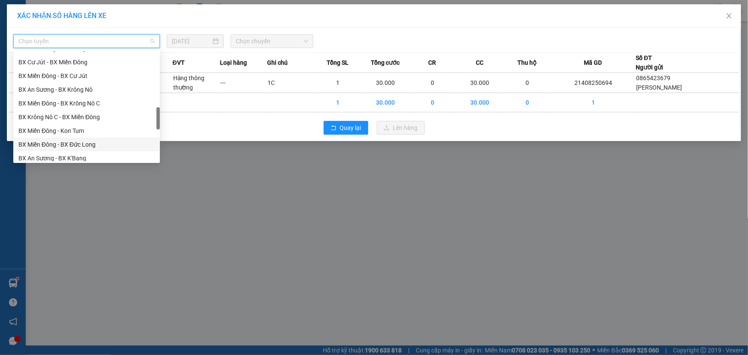
scroll to position [390, 0]
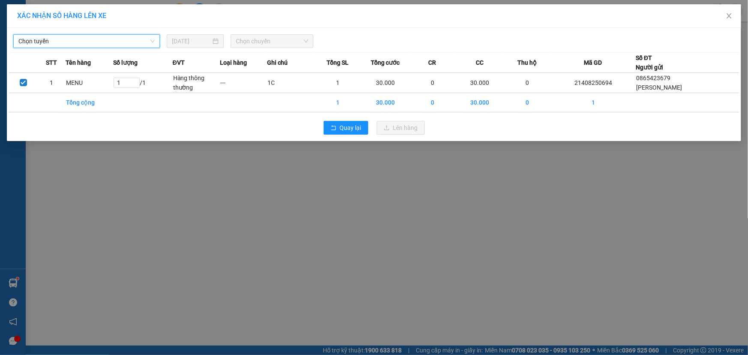
click at [265, 36] on span "Chọn chuyến" at bounding box center [272, 41] width 72 height 13
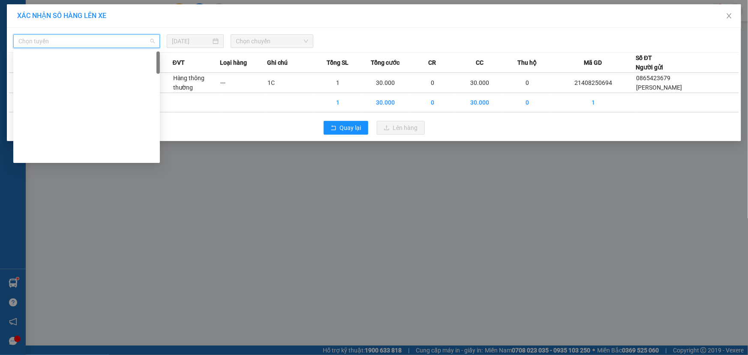
click at [100, 47] on span "Chọn tuyến" at bounding box center [86, 41] width 136 height 13
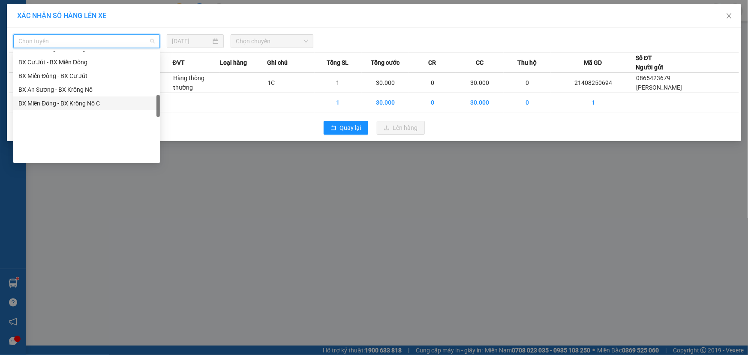
scroll to position [260, 0]
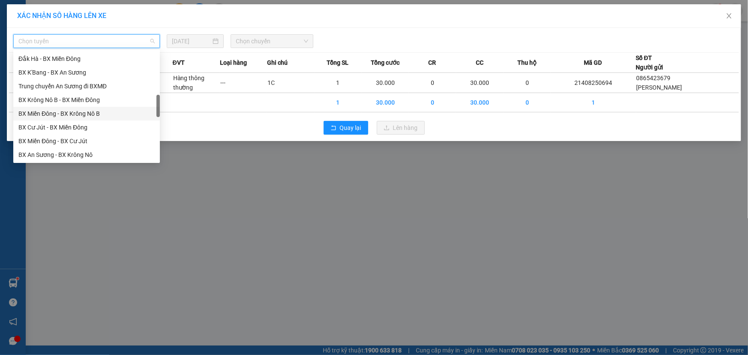
click at [91, 116] on div "BX Miền Đông - BX Krông Nô B" at bounding box center [86, 113] width 136 height 9
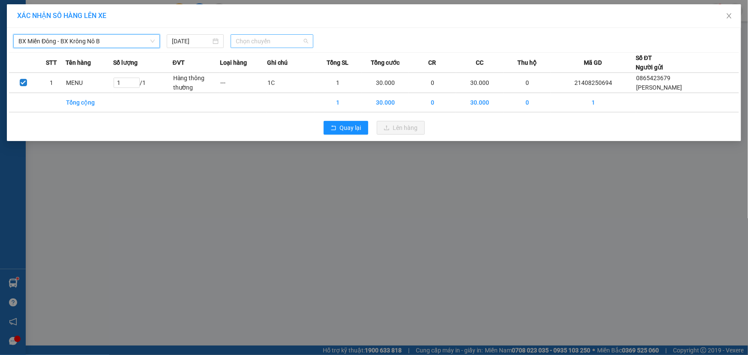
click at [247, 39] on span "Chọn chuyến" at bounding box center [272, 41] width 72 height 13
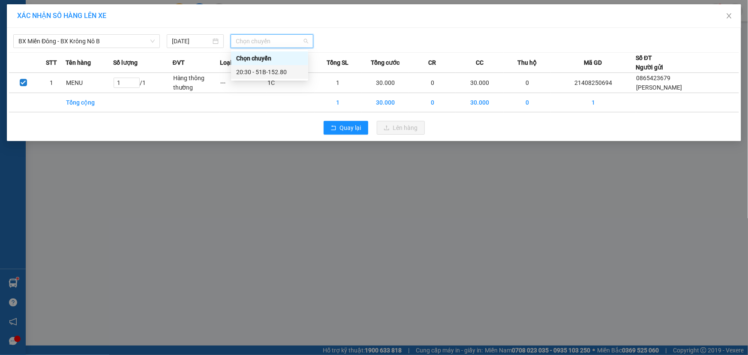
click at [272, 68] on div "20:30 - 51B-152.80" at bounding box center [269, 71] width 67 height 9
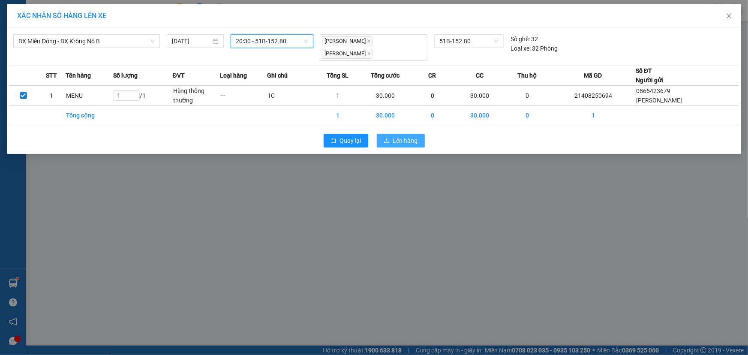
click at [415, 140] on span "Lên hàng" at bounding box center [405, 140] width 25 height 9
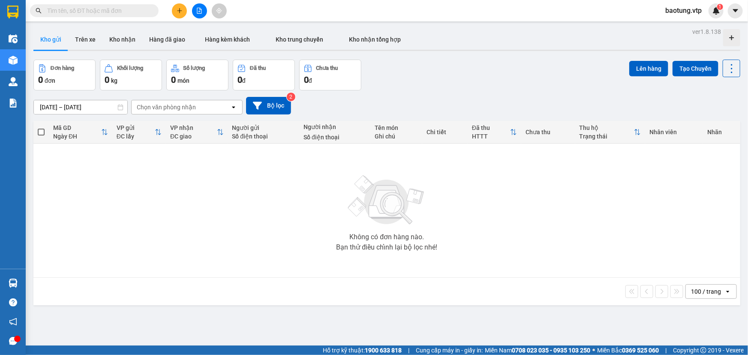
click at [290, 214] on div "Không có đơn hàng nào. Bạn thử điều chỉnh lại bộ lọc nhé!" at bounding box center [387, 210] width 699 height 129
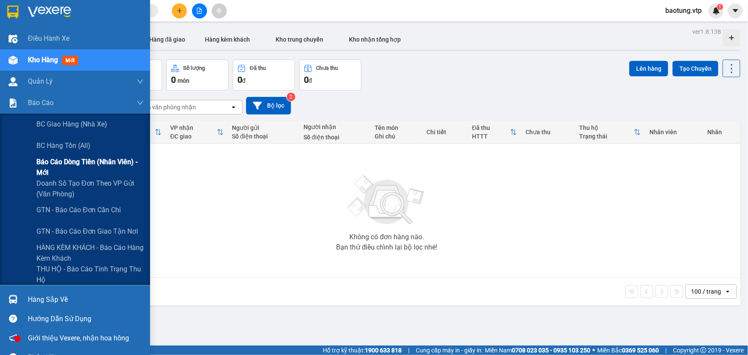
click at [64, 173] on span "Báo cáo dòng tiền (nhân viên) - mới" at bounding box center [89, 167] width 107 height 21
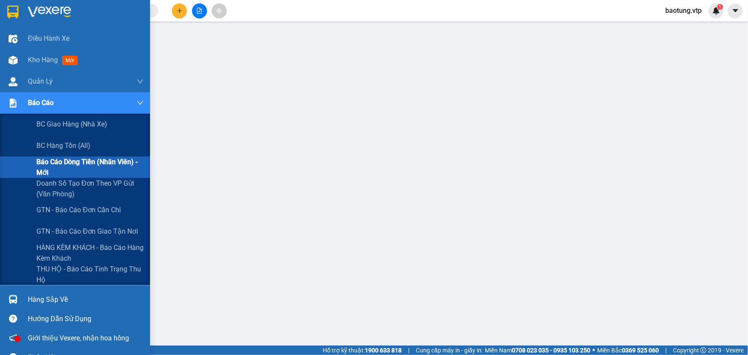
click at [83, 170] on span "Báo cáo dòng tiền (nhân viên) - mới" at bounding box center [89, 167] width 107 height 21
click at [83, 166] on span "Báo cáo dòng tiền (nhân viên) - mới" at bounding box center [89, 167] width 107 height 21
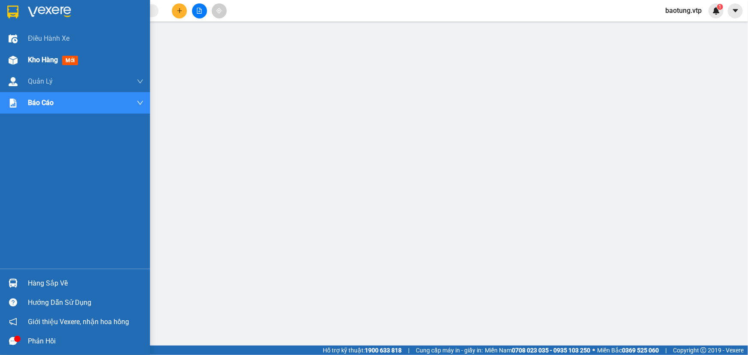
click at [34, 57] on span "Kho hàng" at bounding box center [43, 60] width 30 height 8
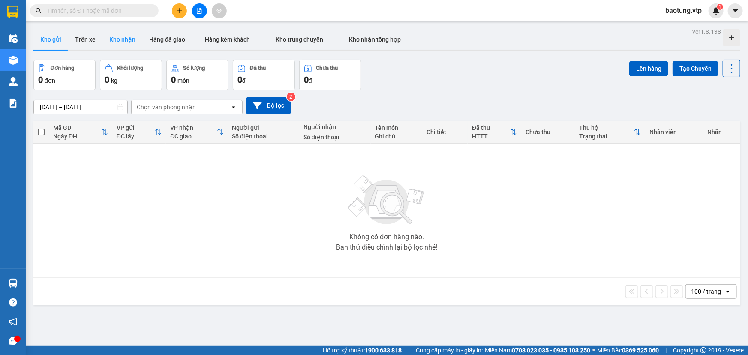
drag, startPoint x: 82, startPoint y: 42, endPoint x: 115, endPoint y: 46, distance: 32.9
click at [82, 42] on button "Trên xe" at bounding box center [85, 39] width 34 height 21
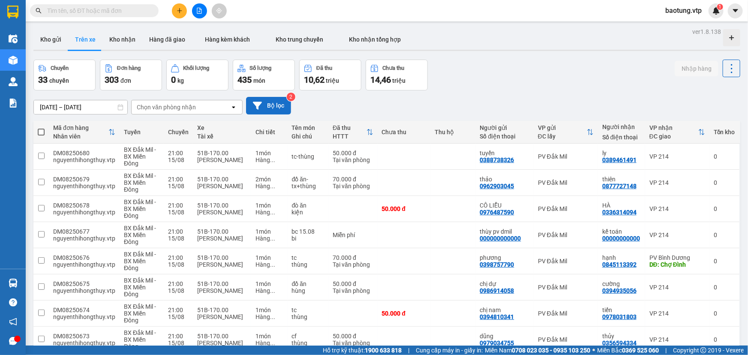
click at [271, 106] on button "Bộ lọc" at bounding box center [268, 106] width 45 height 18
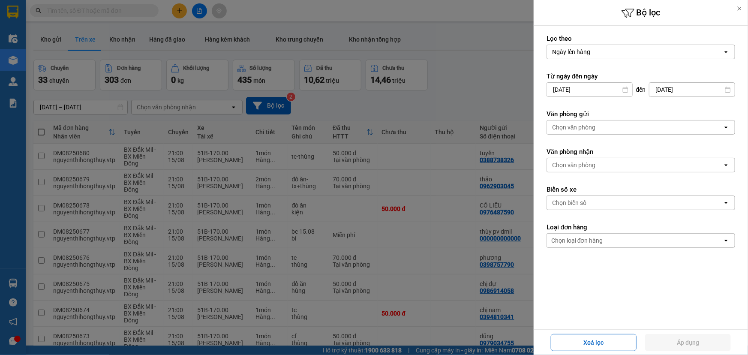
click at [619, 137] on form "Lọc theo Ngày lên hàng open Từ ngày đến ngày 13/08/2025 Press the down arrow ke…" at bounding box center [641, 179] width 189 height 291
click at [616, 128] on div "Chọn văn phòng" at bounding box center [635, 128] width 176 height 14
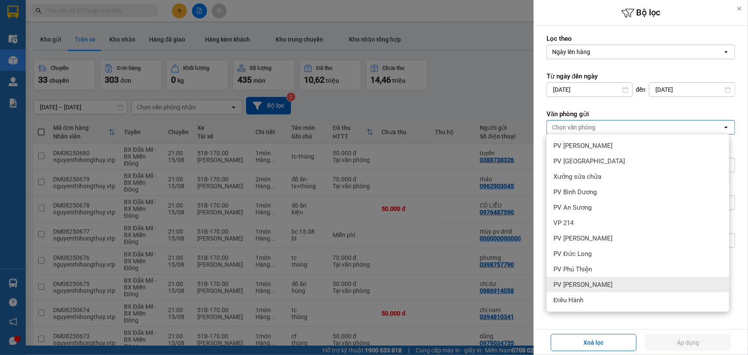
scroll to position [292, 0]
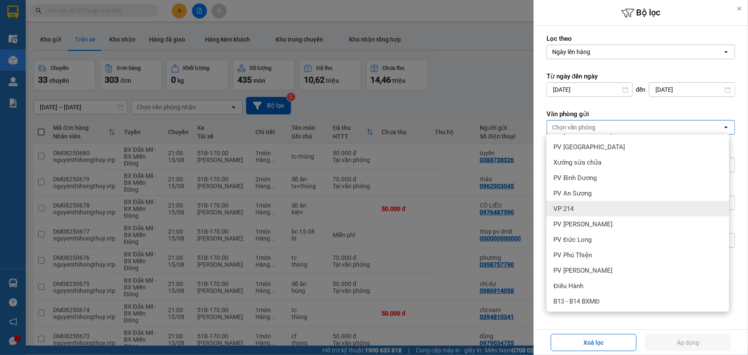
click at [561, 205] on span "VP 214" at bounding box center [564, 209] width 20 height 9
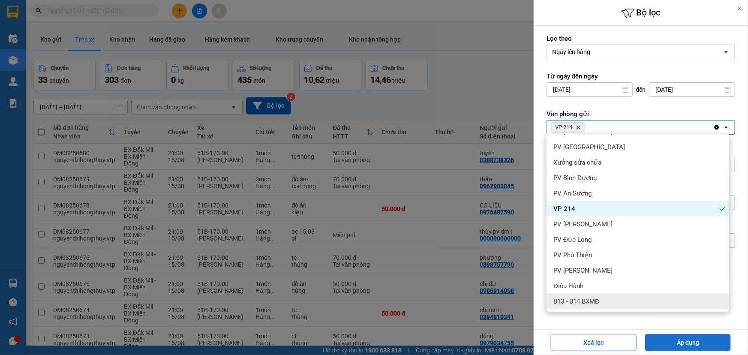
click at [682, 341] on button "Áp dụng" at bounding box center [688, 342] width 86 height 17
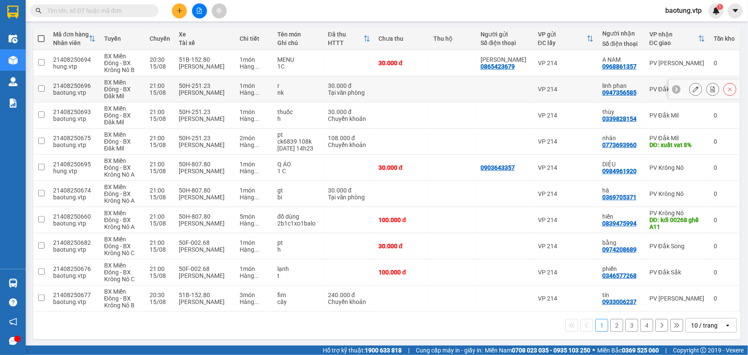
scroll to position [94, 0]
click at [694, 327] on div "10 / trang" at bounding box center [704, 325] width 27 height 9
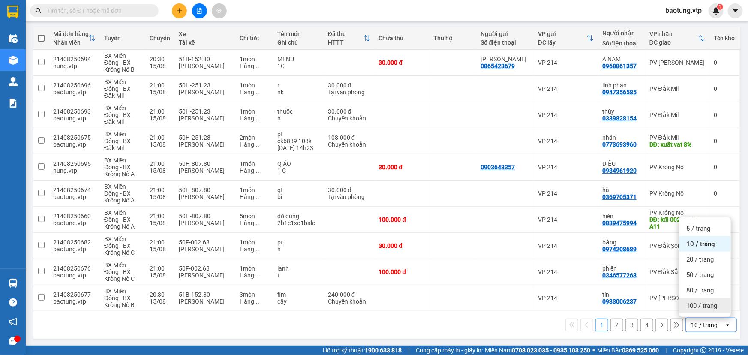
click at [697, 306] on span "100 / trang" at bounding box center [702, 306] width 31 height 9
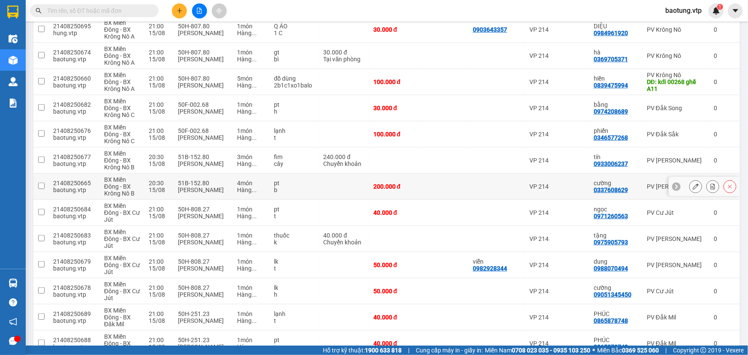
scroll to position [260, 0]
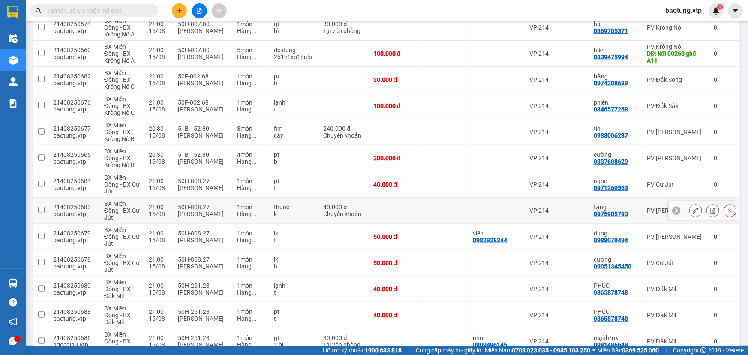
click at [349, 205] on div "40.000 đ" at bounding box center [344, 207] width 41 height 7
checkbox input "true"
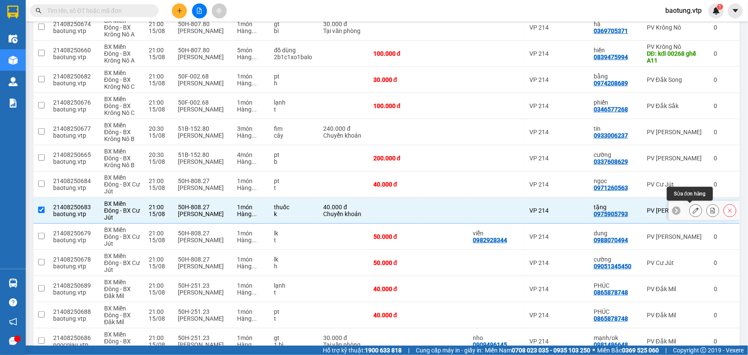
click at [693, 209] on icon at bounding box center [696, 211] width 6 height 6
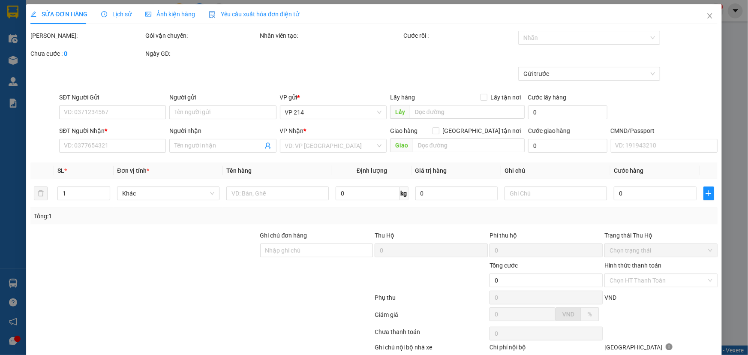
type input "0975905793"
type input "tặng"
type input "ck6839 40k 15/8 16h17"
type input "40.000"
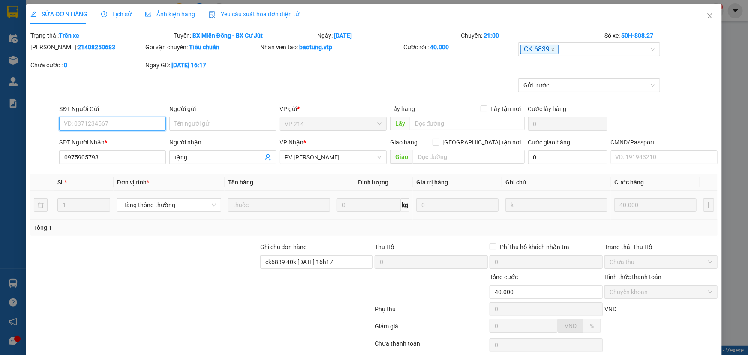
type input "2.000"
click at [707, 13] on icon "close" at bounding box center [710, 15] width 7 height 7
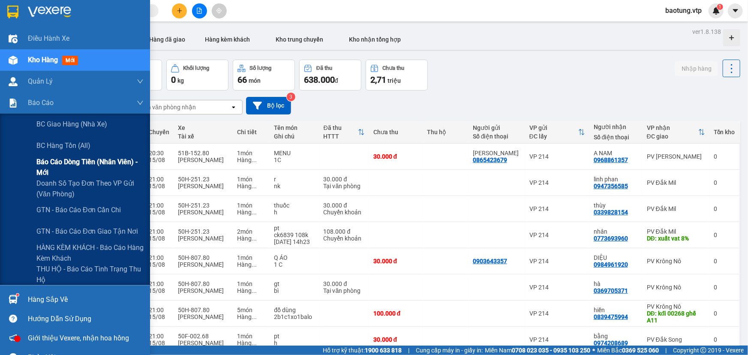
click at [93, 163] on span "Báo cáo dòng tiền (nhân viên) - mới" at bounding box center [89, 167] width 107 height 21
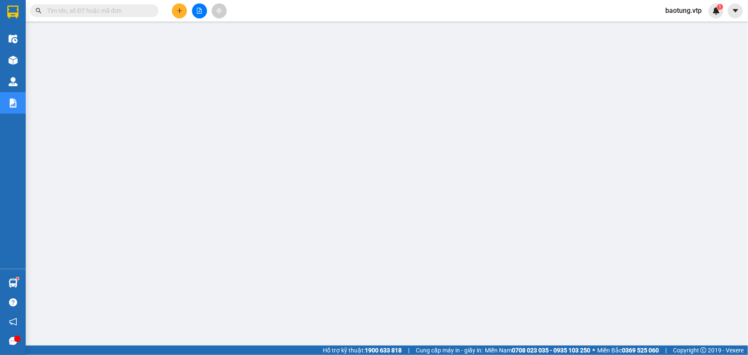
click at [693, 9] on span "baotung.vtp" at bounding box center [684, 10] width 50 height 11
click at [688, 27] on span "Đăng xuất" at bounding box center [689, 26] width 36 height 9
